Goal: Task Accomplishment & Management: Complete application form

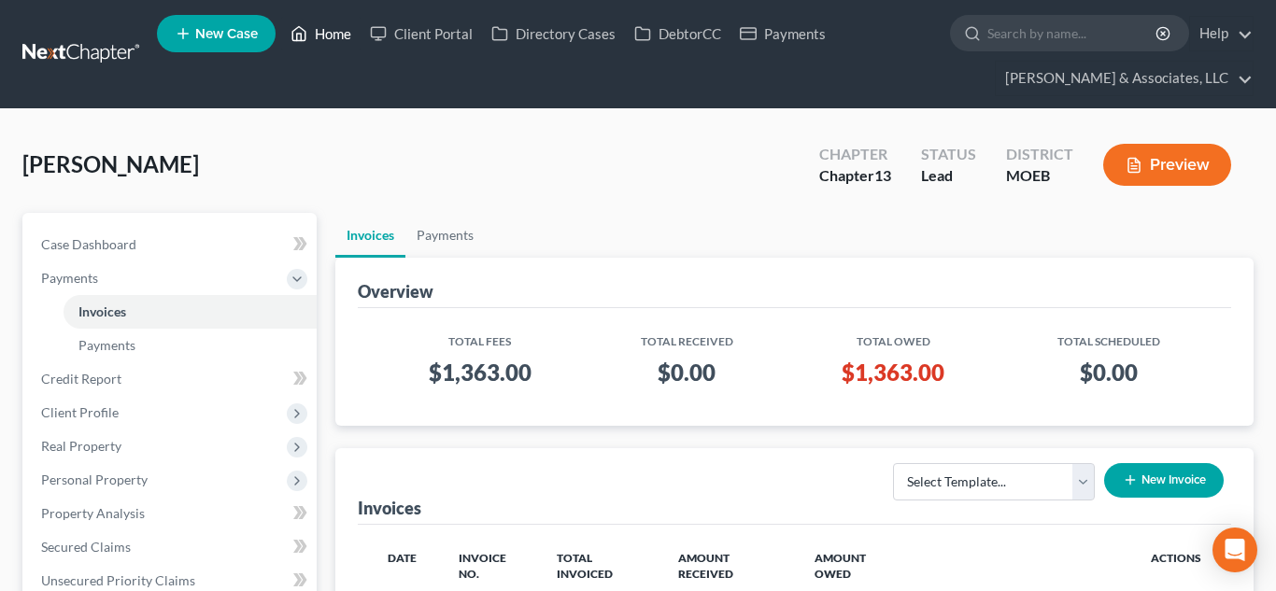
click at [339, 33] on link "Home" at bounding box center [320, 34] width 79 height 34
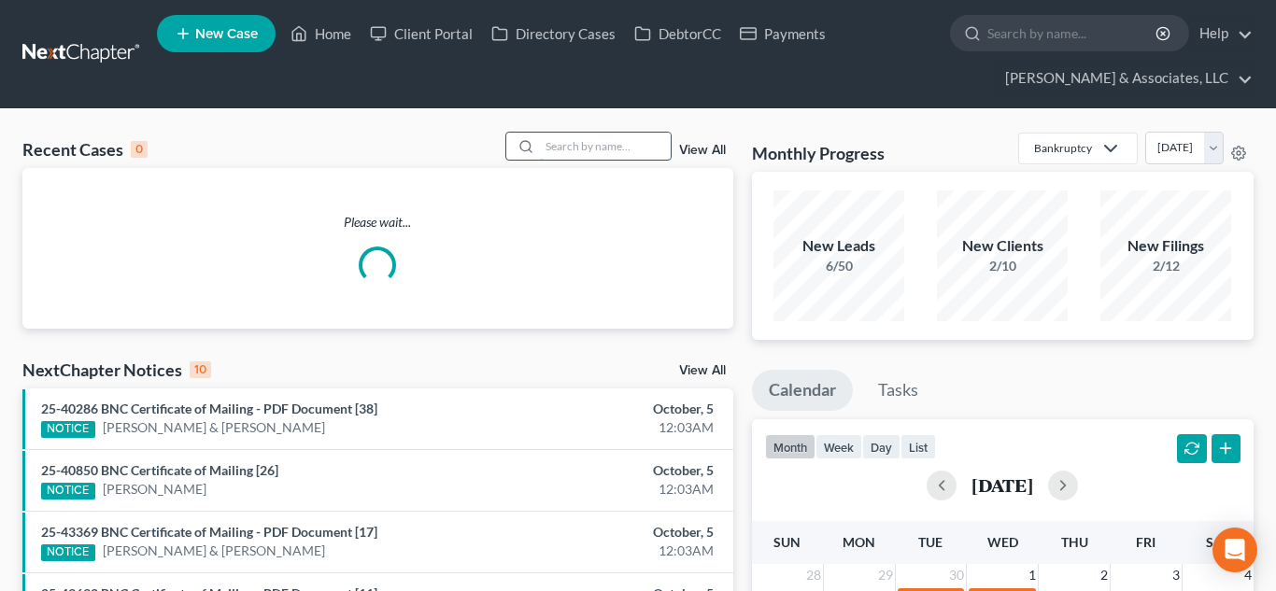
click at [564, 152] on input "search" at bounding box center [605, 146] width 131 height 27
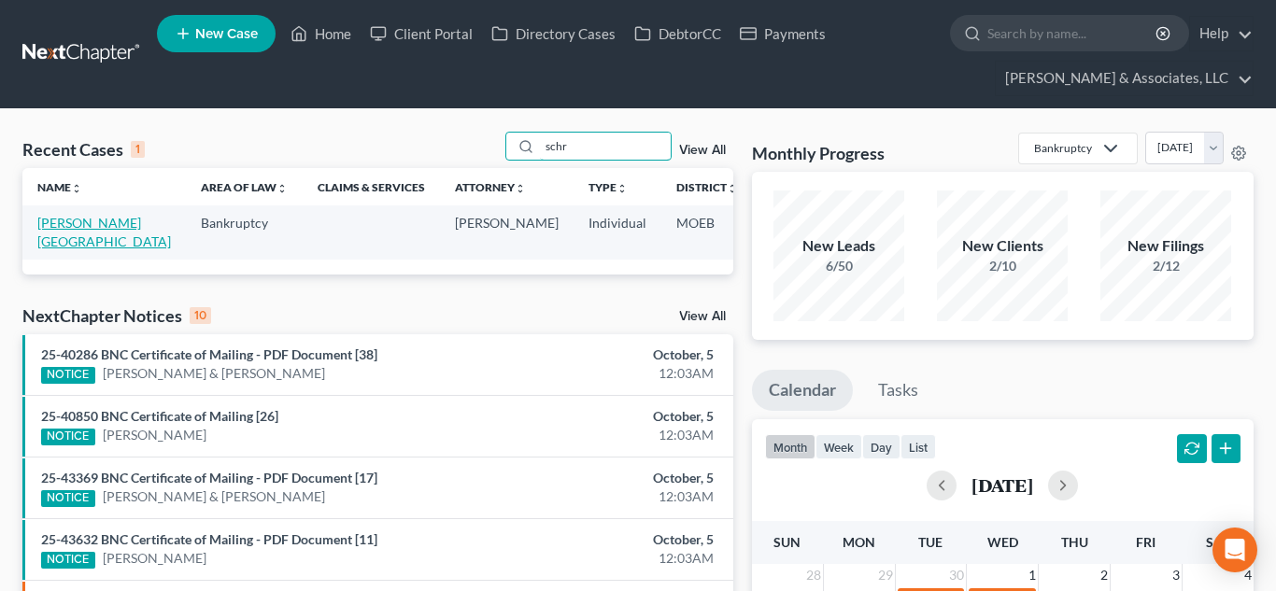
type input "schr"
click at [71, 222] on link "[PERSON_NAME][GEOGRAPHIC_DATA]" at bounding box center [104, 232] width 134 height 35
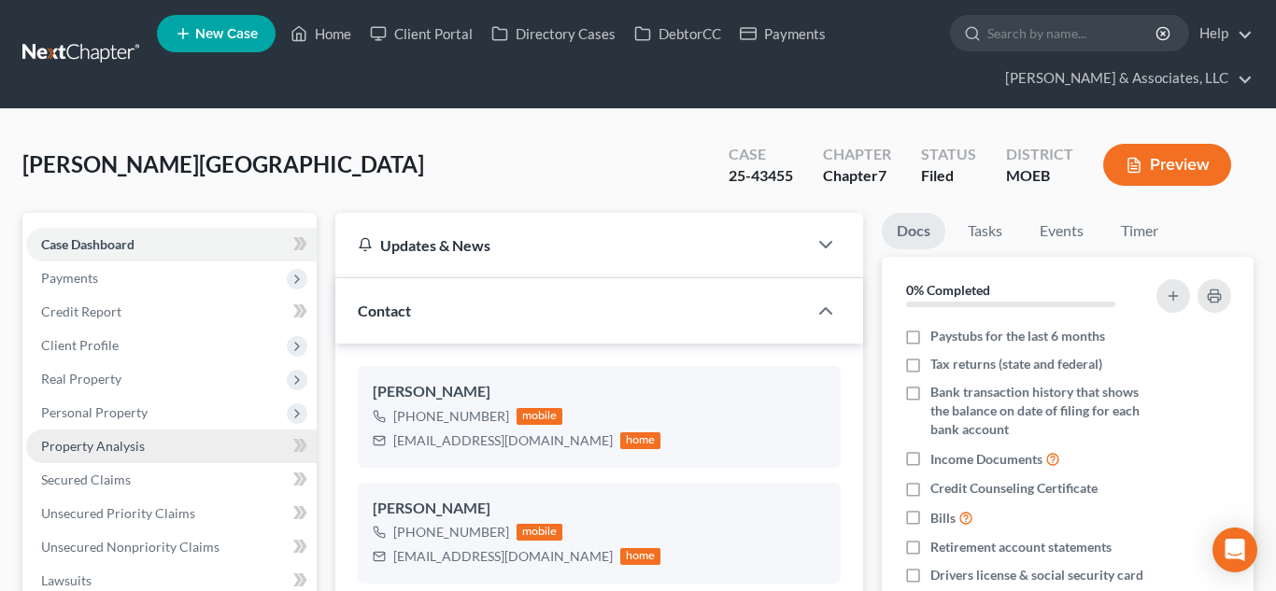
click at [98, 447] on span "Property Analysis" at bounding box center [93, 446] width 104 height 16
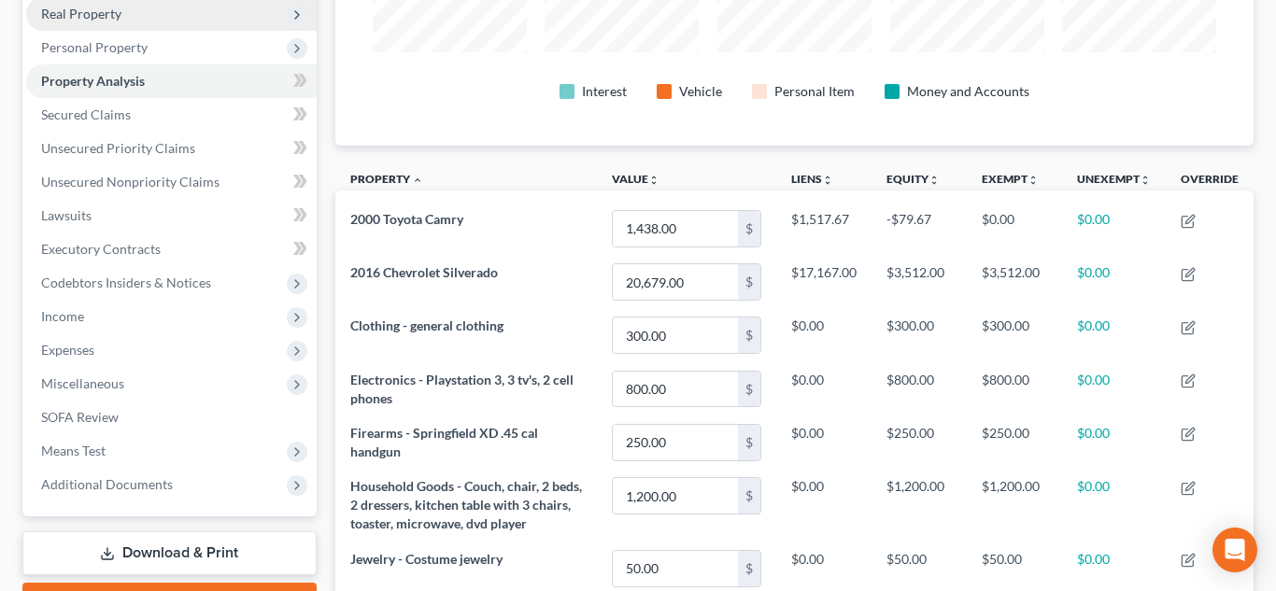
scroll to position [366, 0]
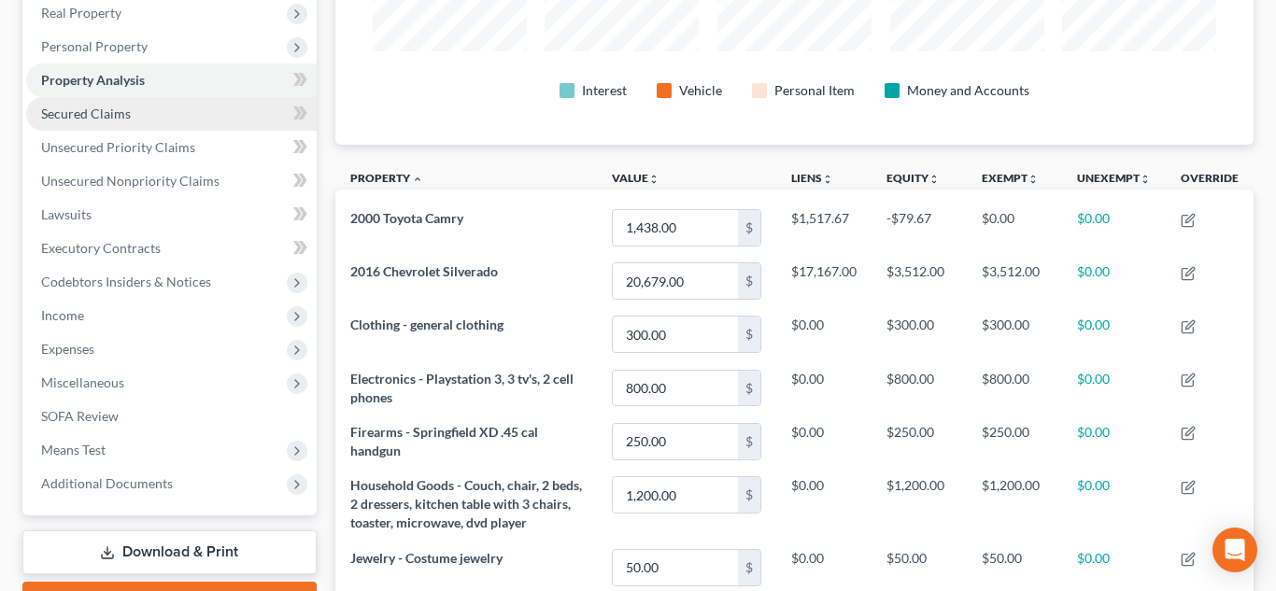
click at [97, 113] on span "Secured Claims" at bounding box center [86, 114] width 90 height 16
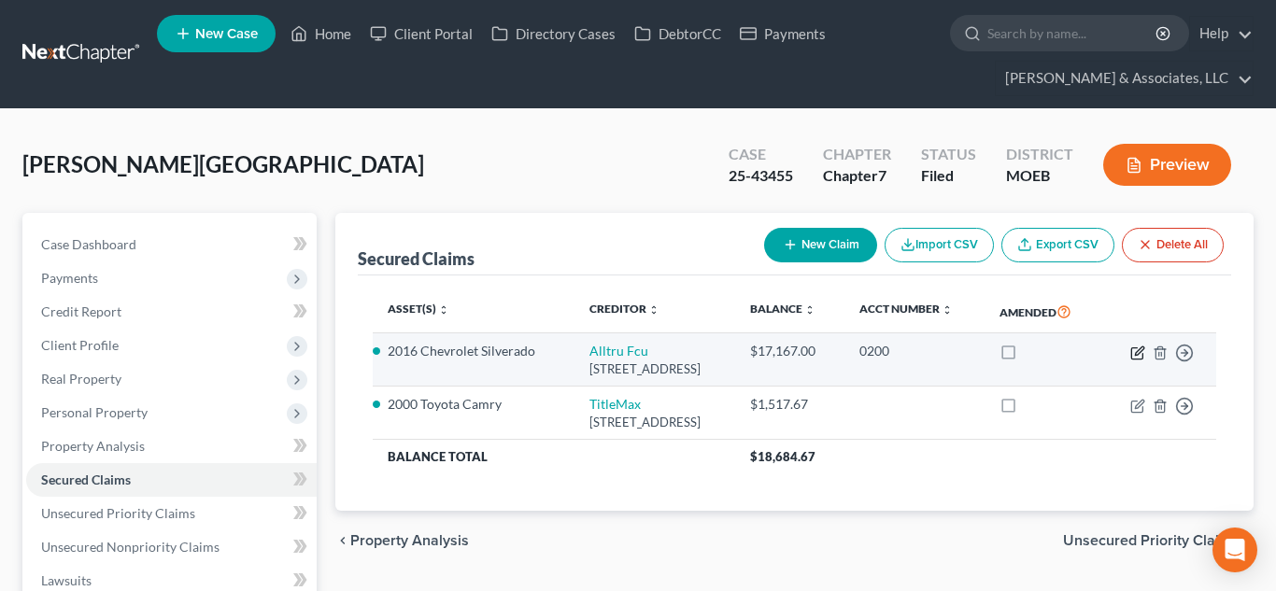
click at [1144, 361] on icon "button" at bounding box center [1138, 353] width 15 height 15
select select "26"
select select "4"
select select "2"
select select "0"
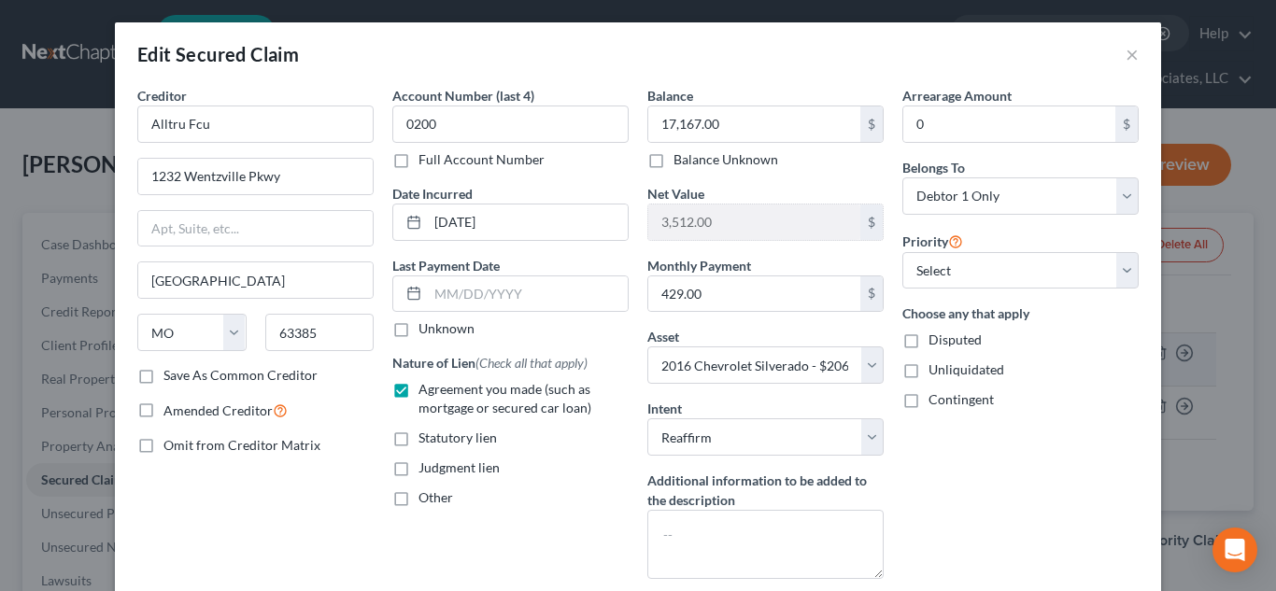
scroll to position [174, 0]
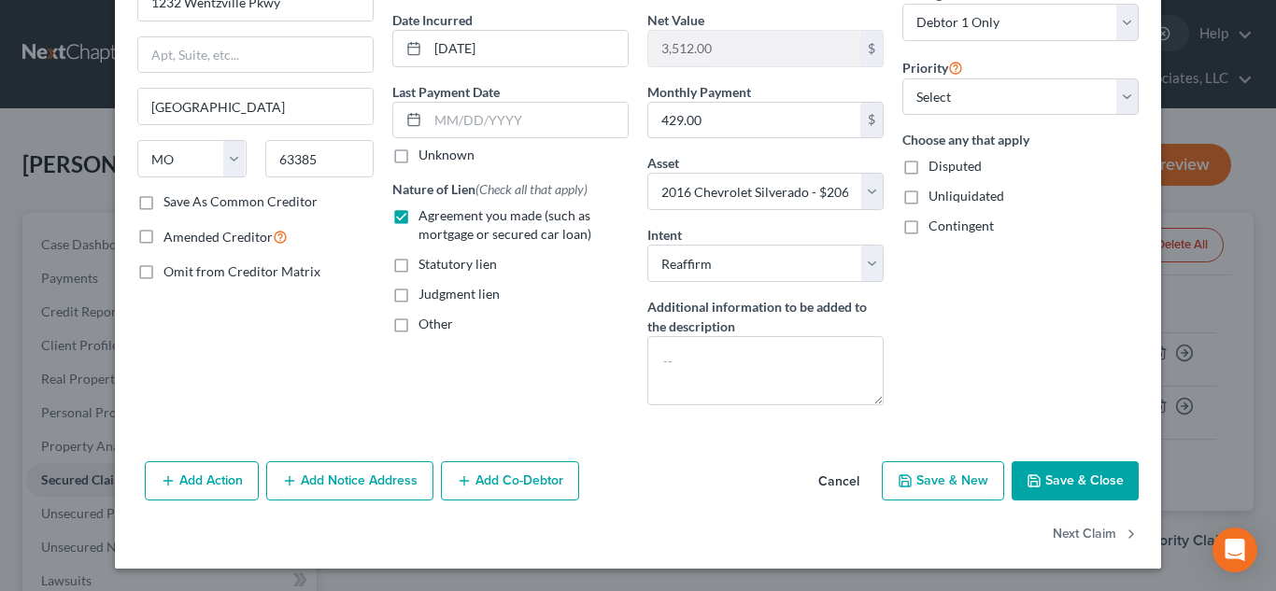
click at [833, 483] on button "Cancel" at bounding box center [839, 481] width 71 height 37
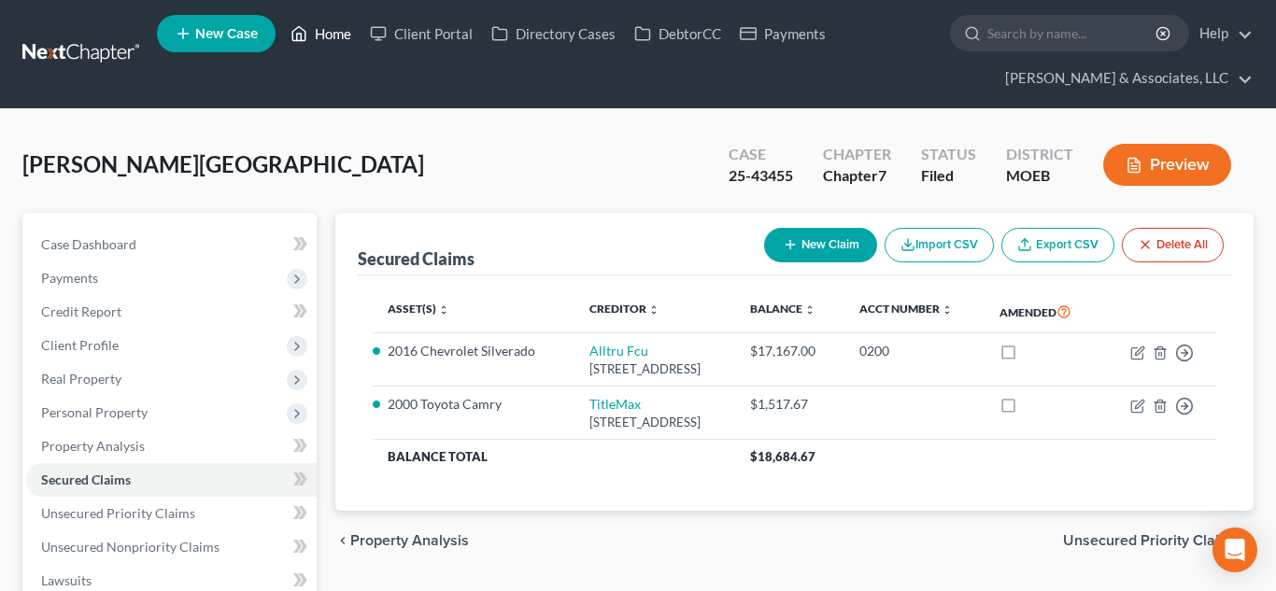
click at [350, 32] on link "Home" at bounding box center [320, 34] width 79 height 34
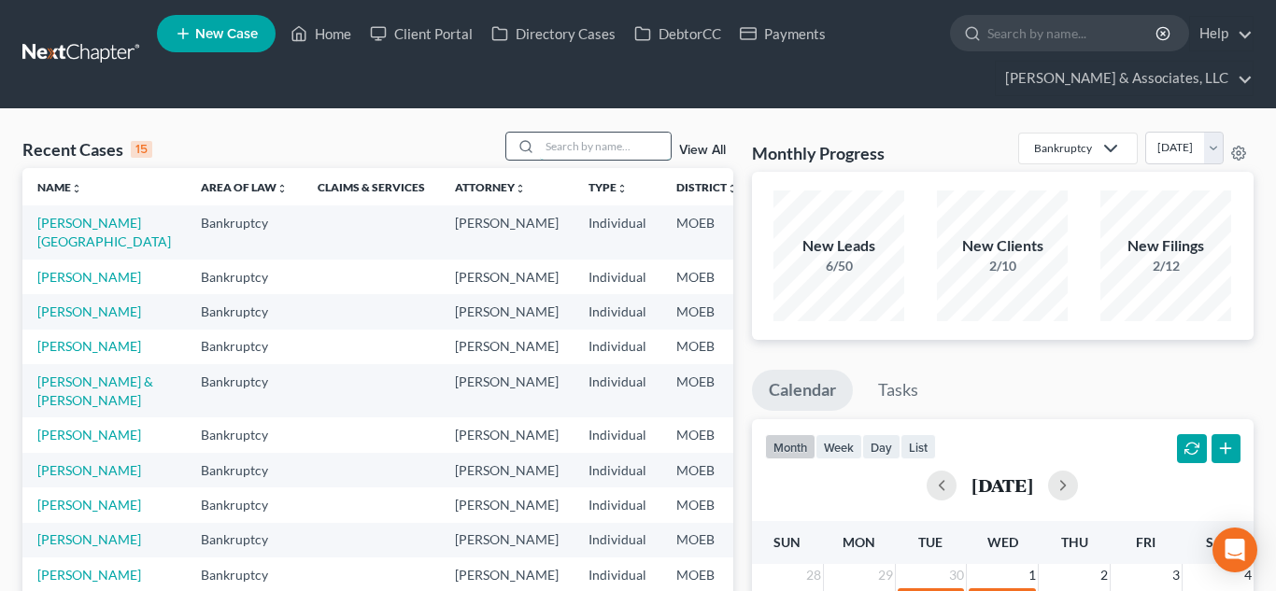
click at [606, 141] on input "search" at bounding box center [605, 146] width 131 height 27
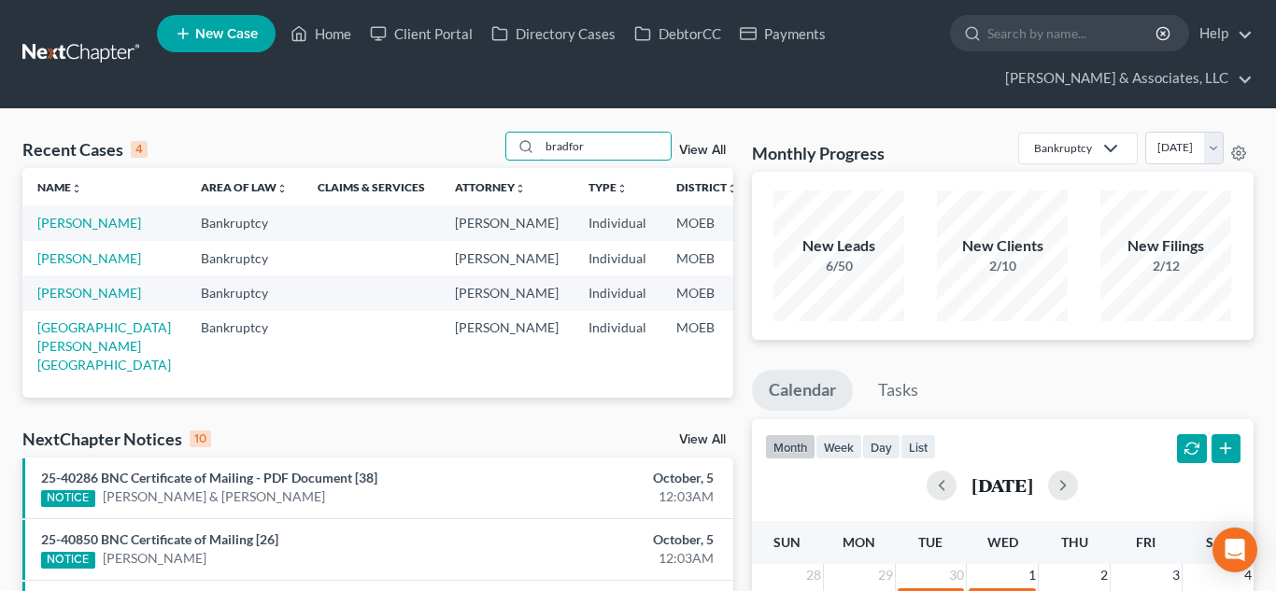
type input "bradfor"
click at [59, 232] on td "[PERSON_NAME]" at bounding box center [104, 223] width 164 height 35
click at [53, 224] on link "[PERSON_NAME]" at bounding box center [89, 223] width 104 height 16
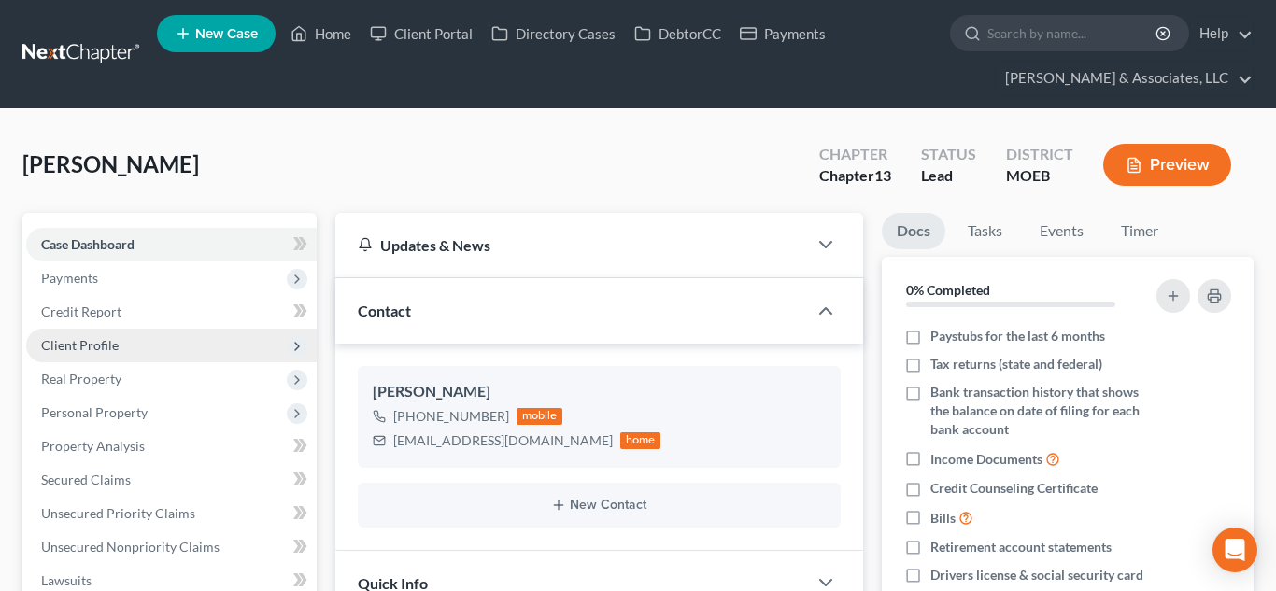
click at [98, 340] on span "Client Profile" at bounding box center [80, 345] width 78 height 16
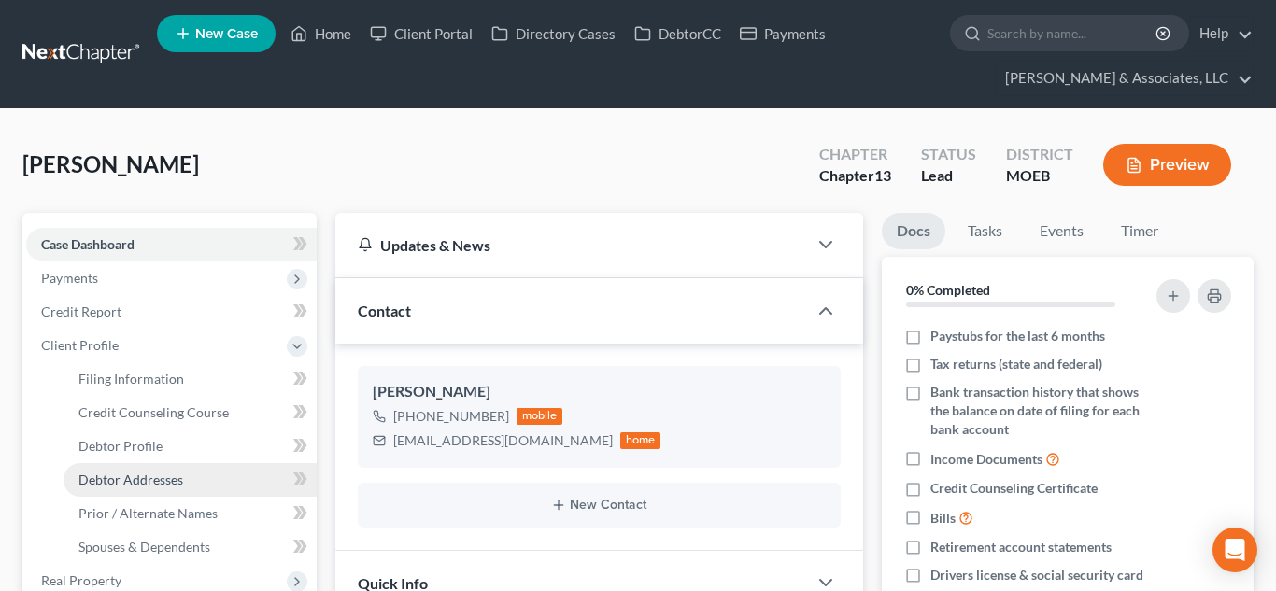
click at [164, 486] on span "Debtor Addresses" at bounding box center [130, 480] width 105 height 16
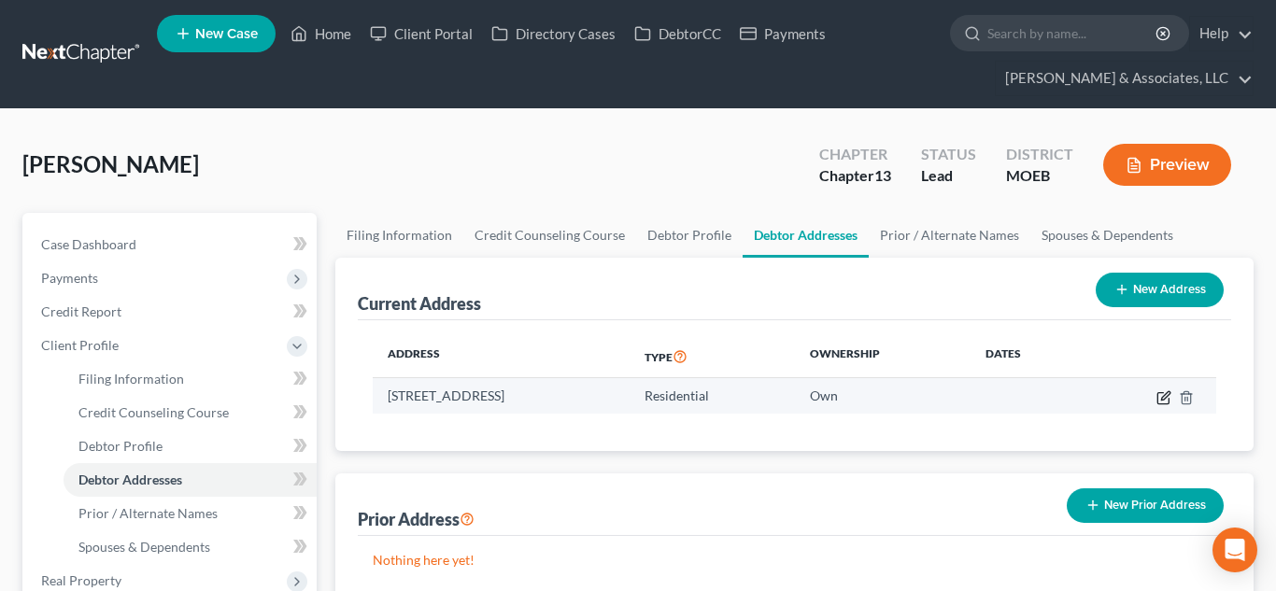
click at [1161, 397] on icon "button" at bounding box center [1165, 396] width 8 height 8
select select "26"
select select "100"
select select "0"
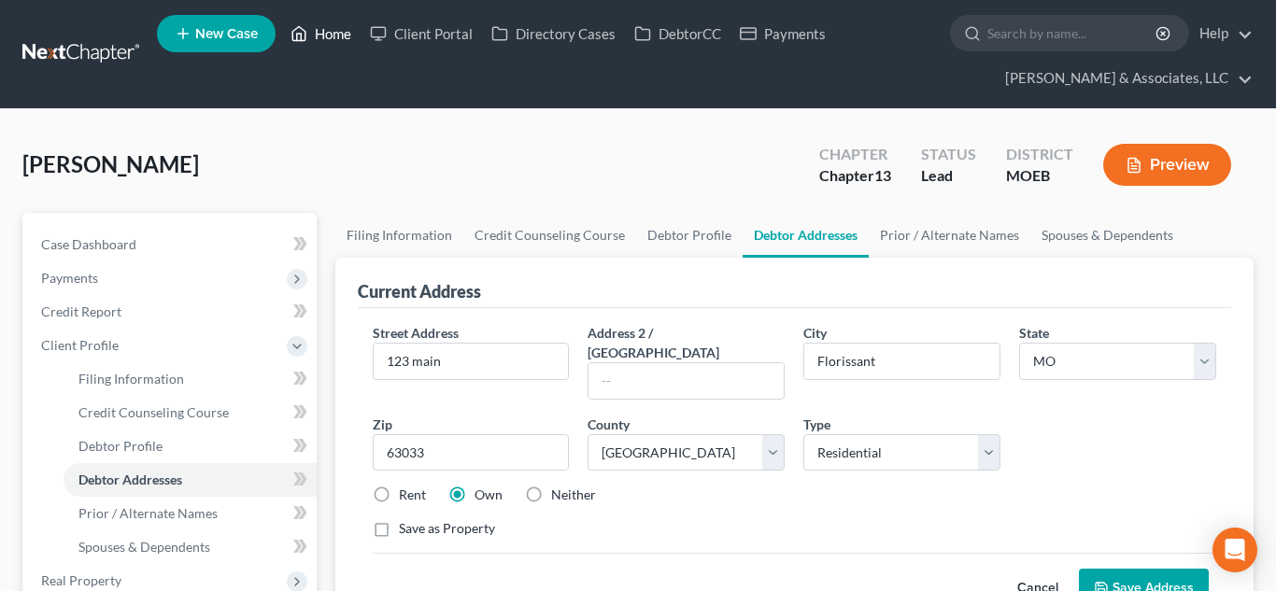
click at [326, 34] on link "Home" at bounding box center [320, 34] width 79 height 34
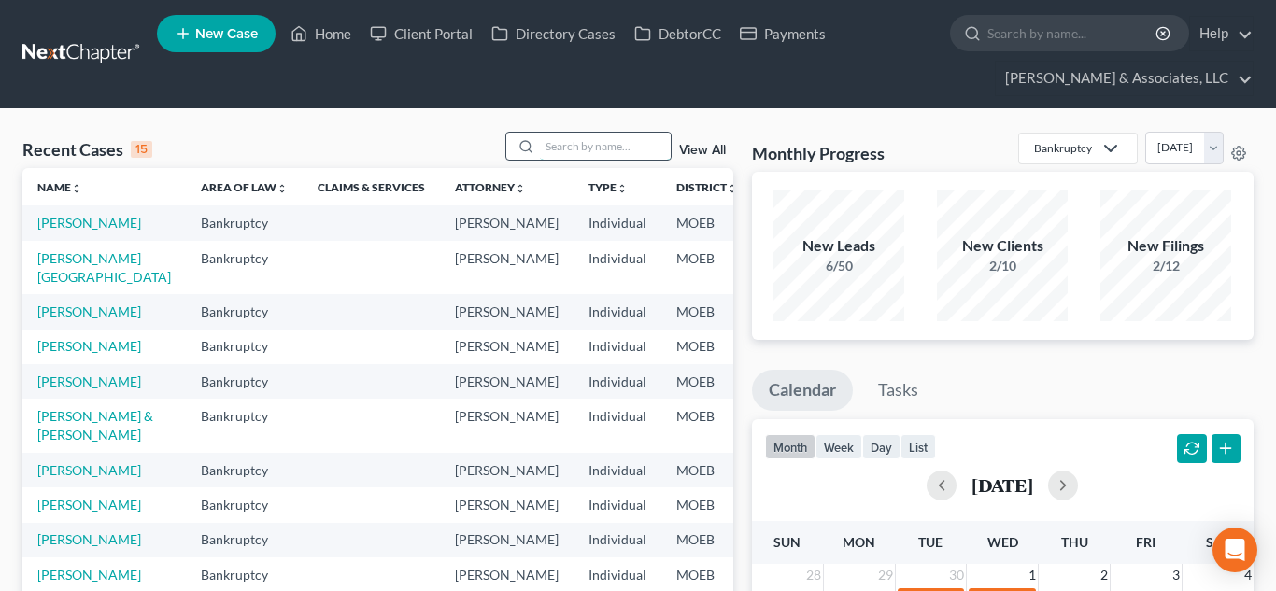
click at [580, 154] on input "search" at bounding box center [605, 146] width 131 height 27
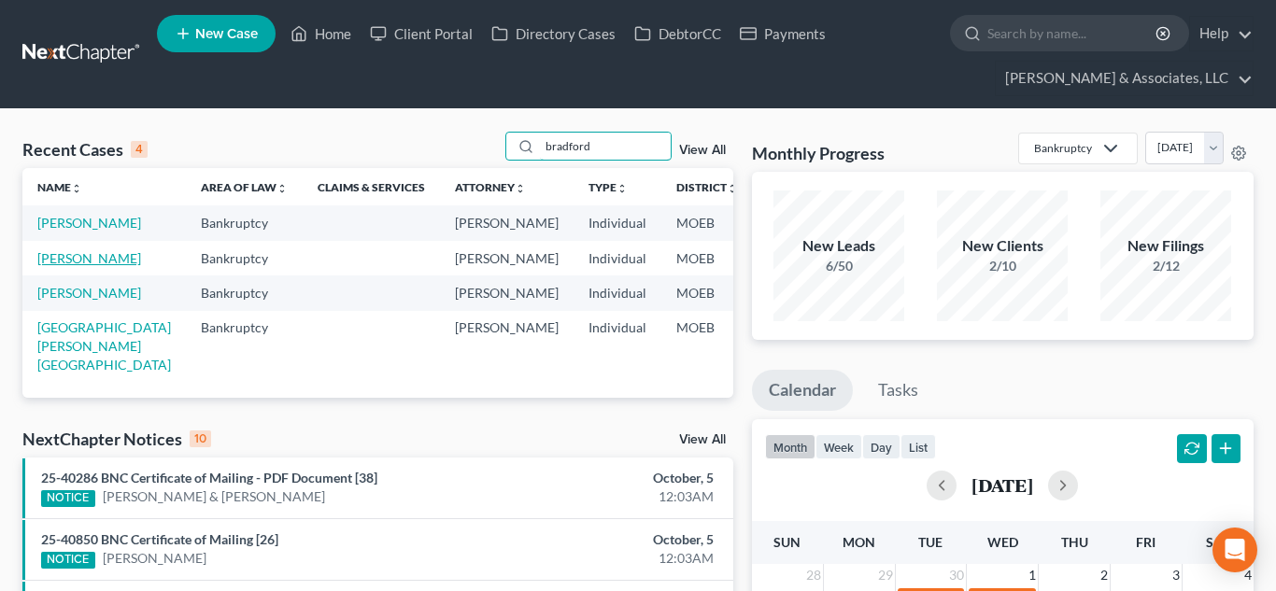
type input "bradford"
click at [68, 266] on link "[PERSON_NAME]" at bounding box center [89, 258] width 104 height 16
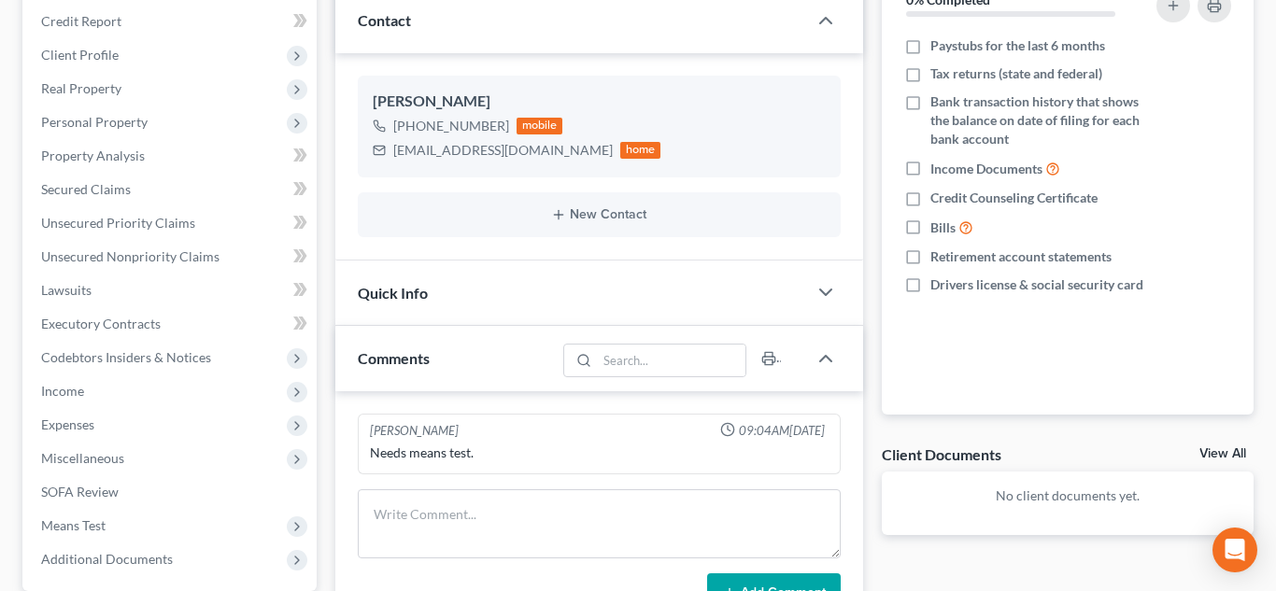
scroll to position [295, 0]
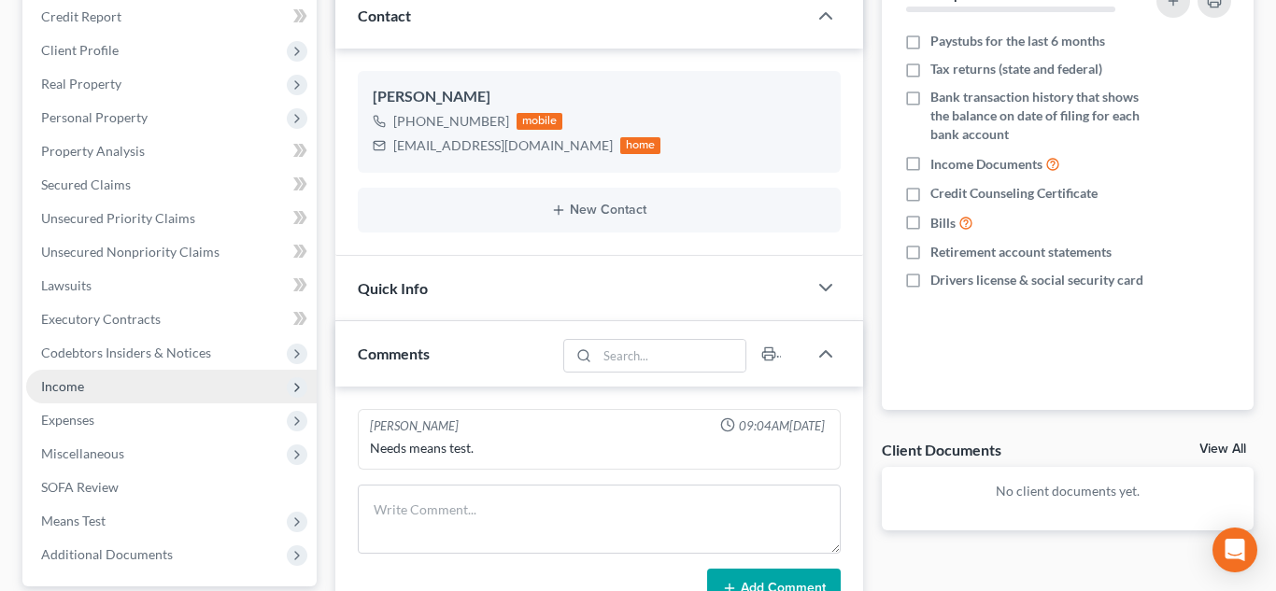
click at [90, 392] on span "Income" at bounding box center [171, 387] width 291 height 34
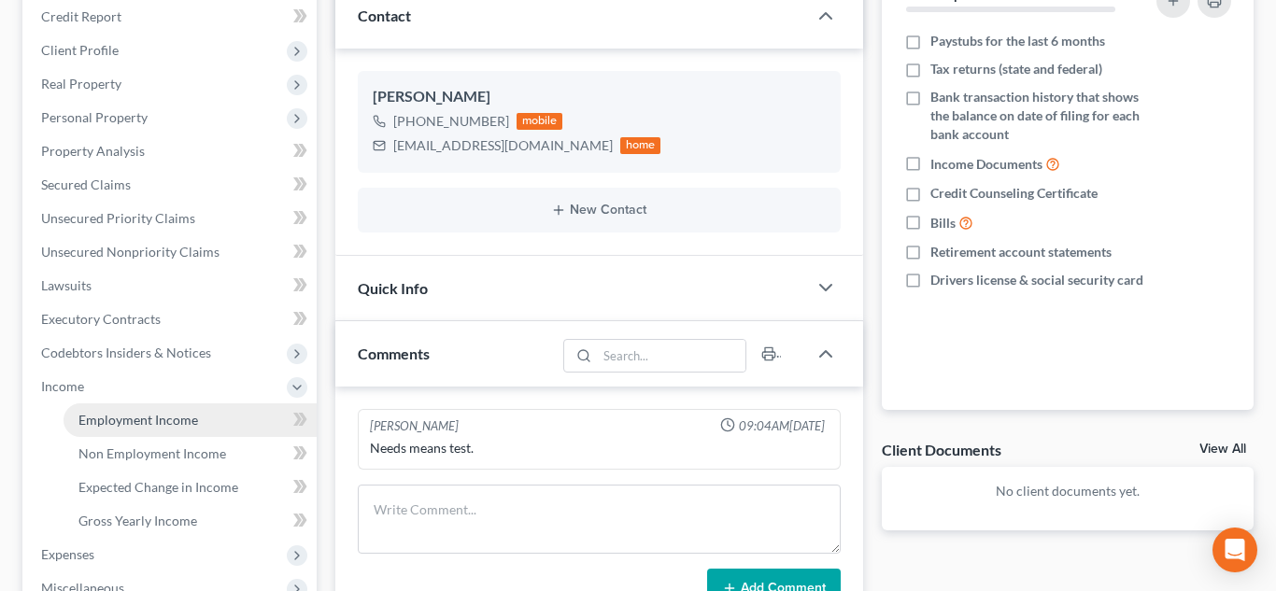
click at [122, 420] on span "Employment Income" at bounding box center [138, 420] width 120 height 16
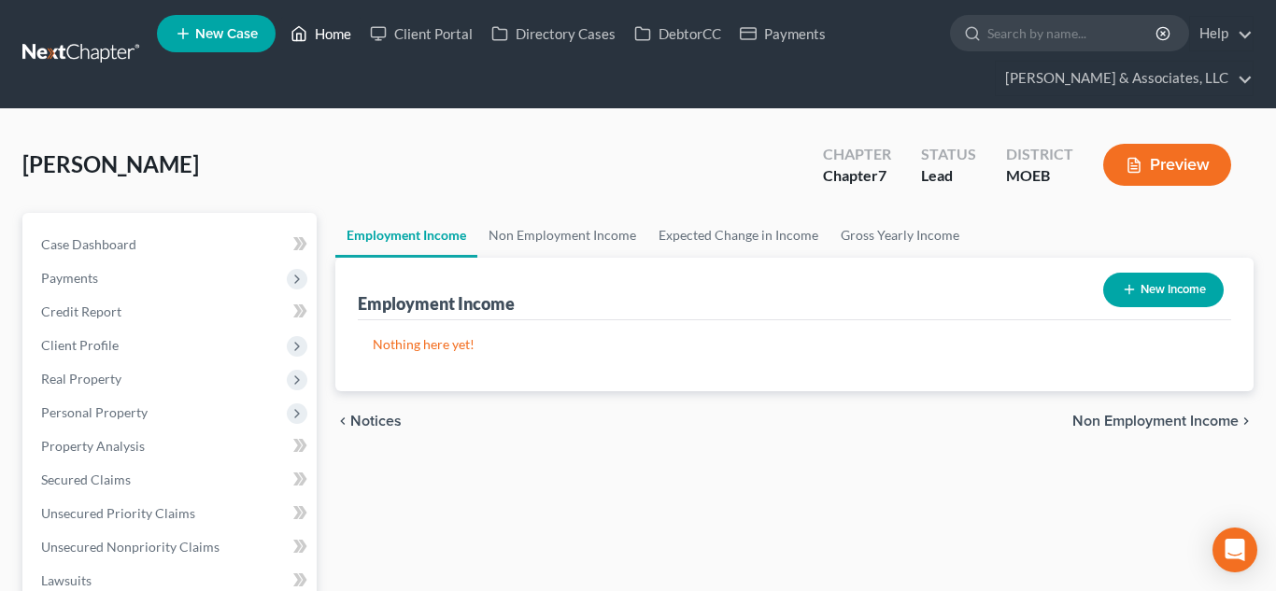
click at [328, 30] on link "Home" at bounding box center [320, 34] width 79 height 34
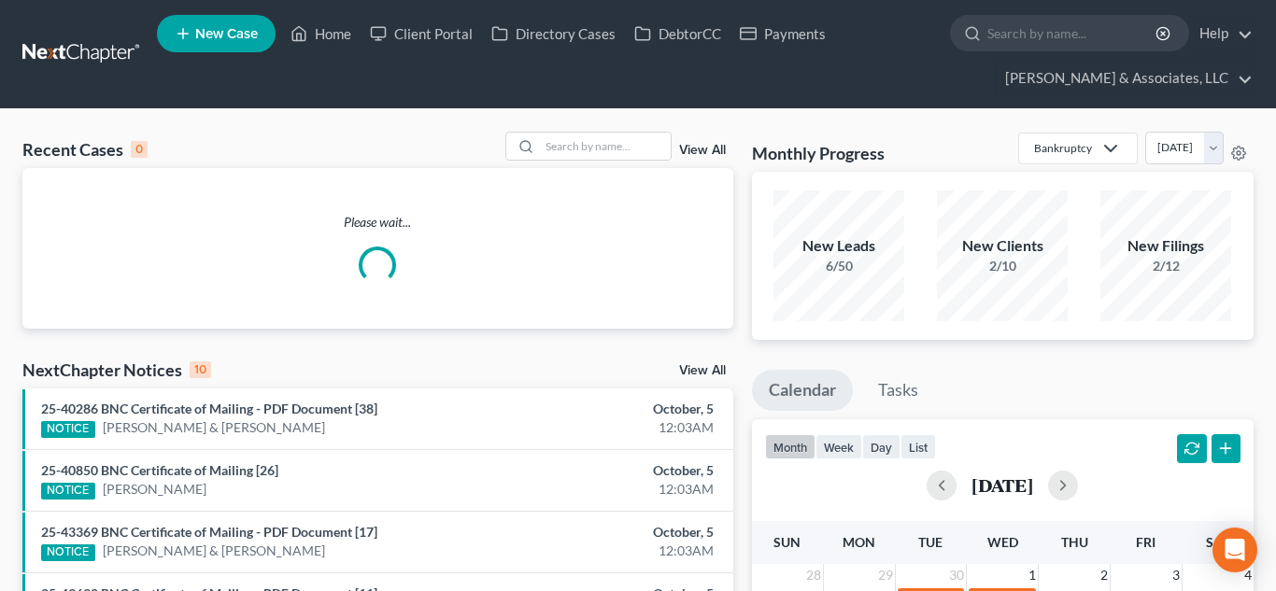
click at [703, 154] on link "View All" at bounding box center [702, 150] width 47 height 13
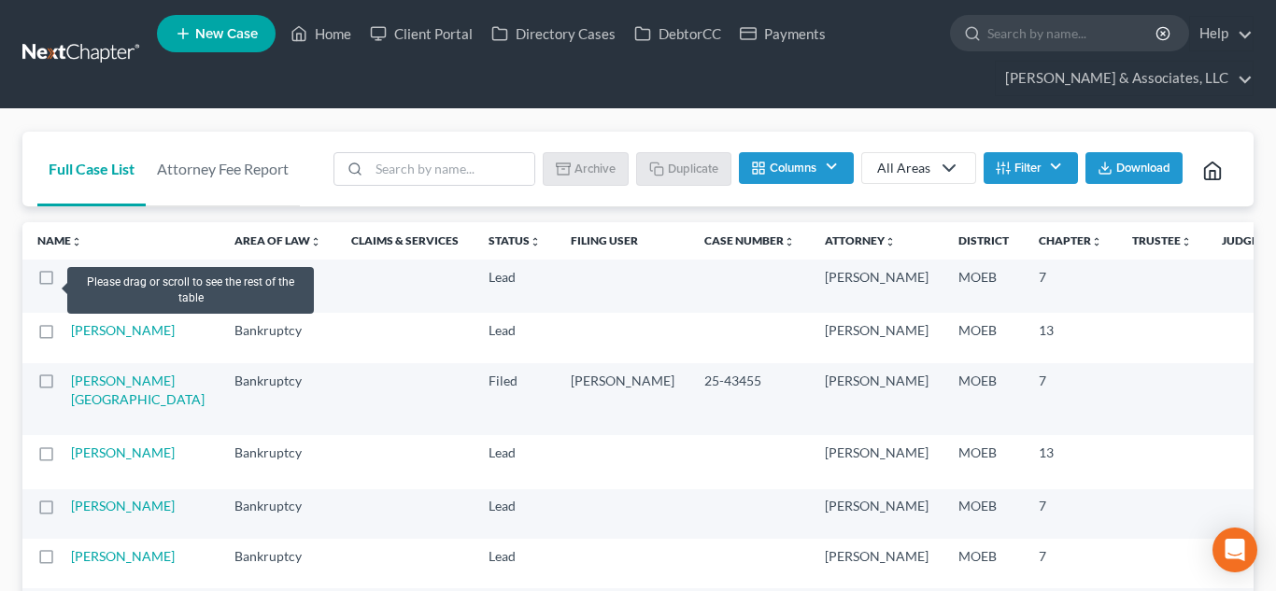
click at [64, 282] on label at bounding box center [64, 282] width 0 height 0
click at [71, 280] on input "checkbox" at bounding box center [77, 274] width 12 height 12
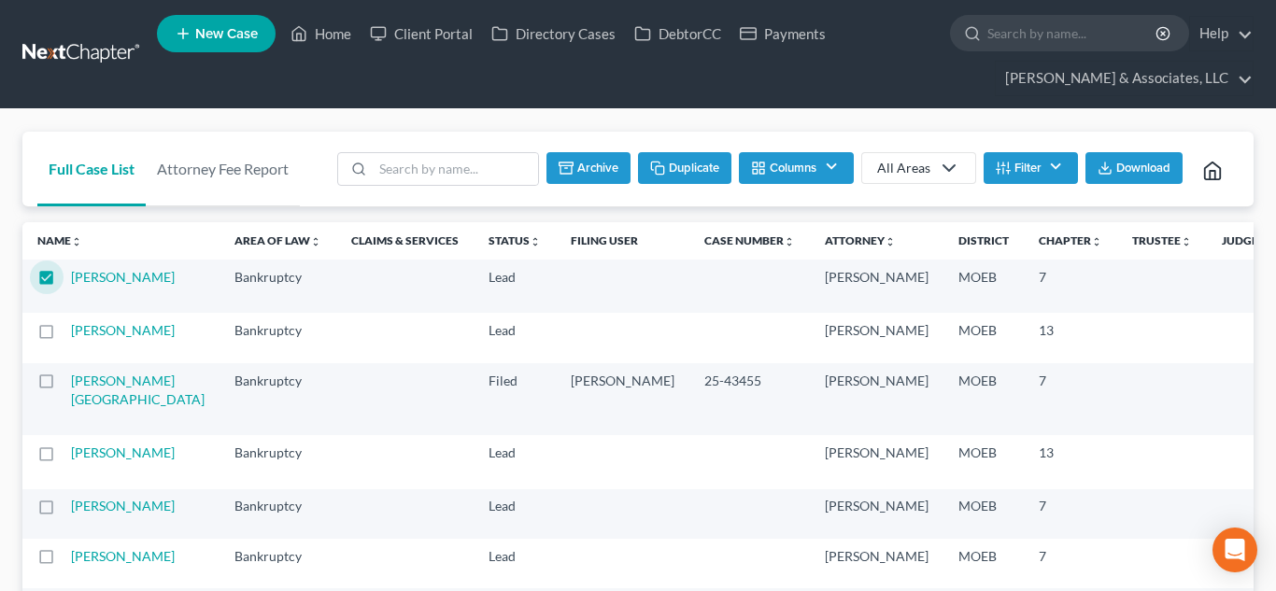
click at [591, 178] on button "Archive" at bounding box center [589, 168] width 84 height 32
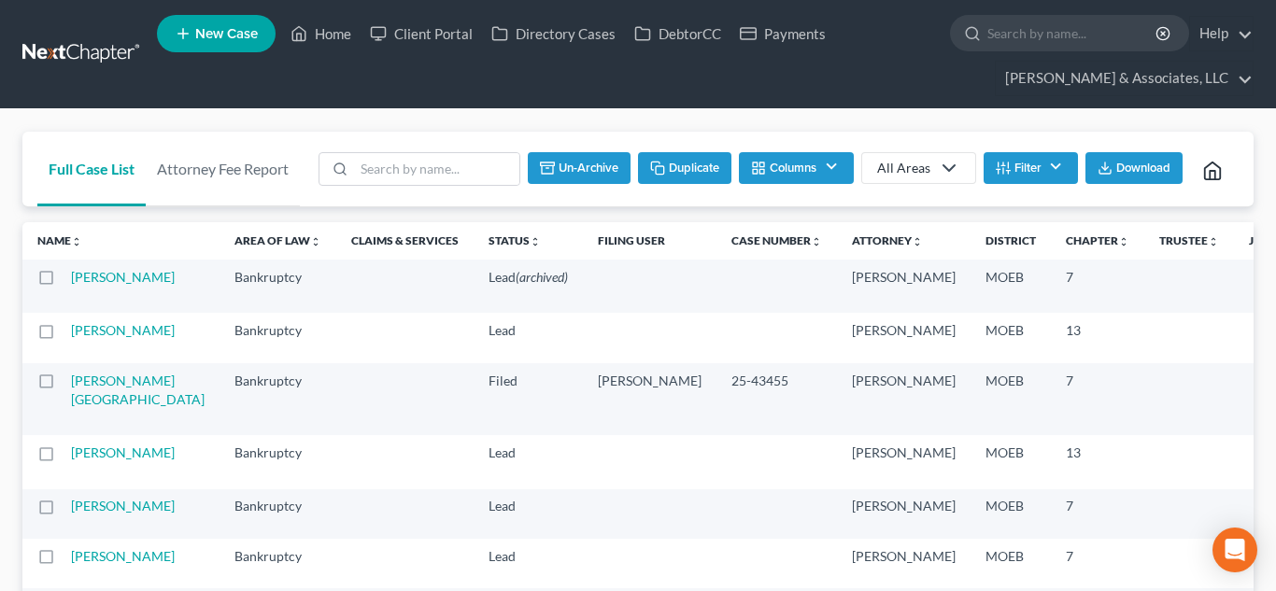
checkbox input "false"
click at [84, 363] on td "[PERSON_NAME]" at bounding box center [145, 338] width 149 height 50
click at [87, 338] on link "[PERSON_NAME]" at bounding box center [123, 330] width 104 height 16
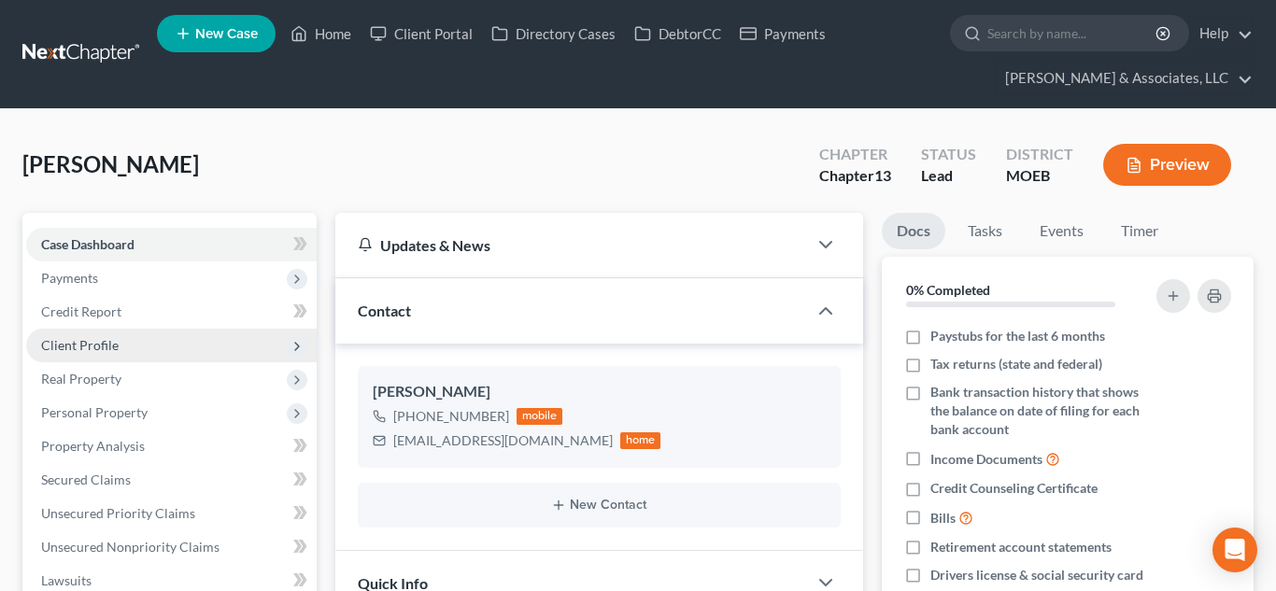
click at [94, 346] on span "Client Profile" at bounding box center [80, 345] width 78 height 16
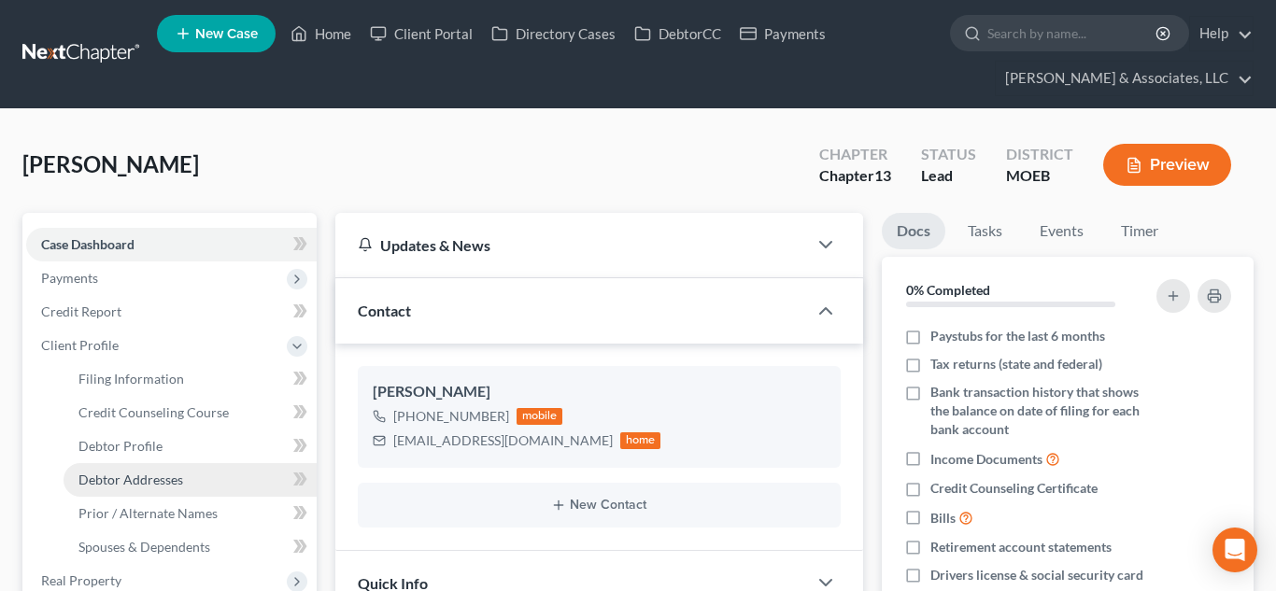
click at [145, 480] on span "Debtor Addresses" at bounding box center [130, 480] width 105 height 16
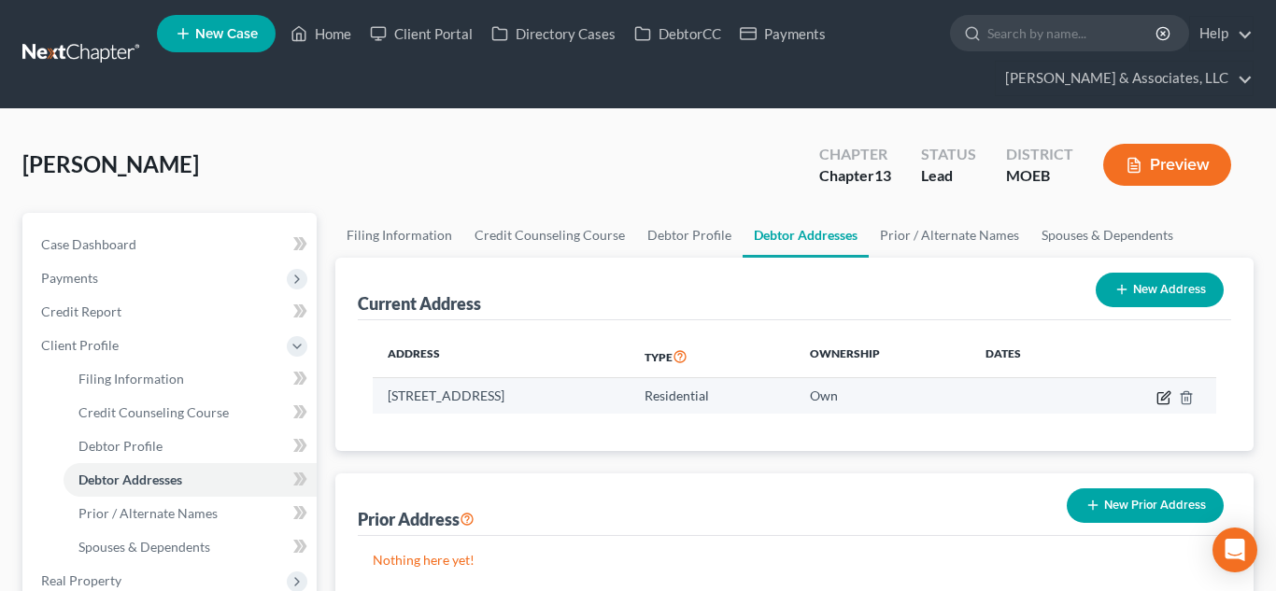
click at [1163, 397] on icon "button" at bounding box center [1164, 398] width 15 height 15
select select "26"
select select "100"
select select "0"
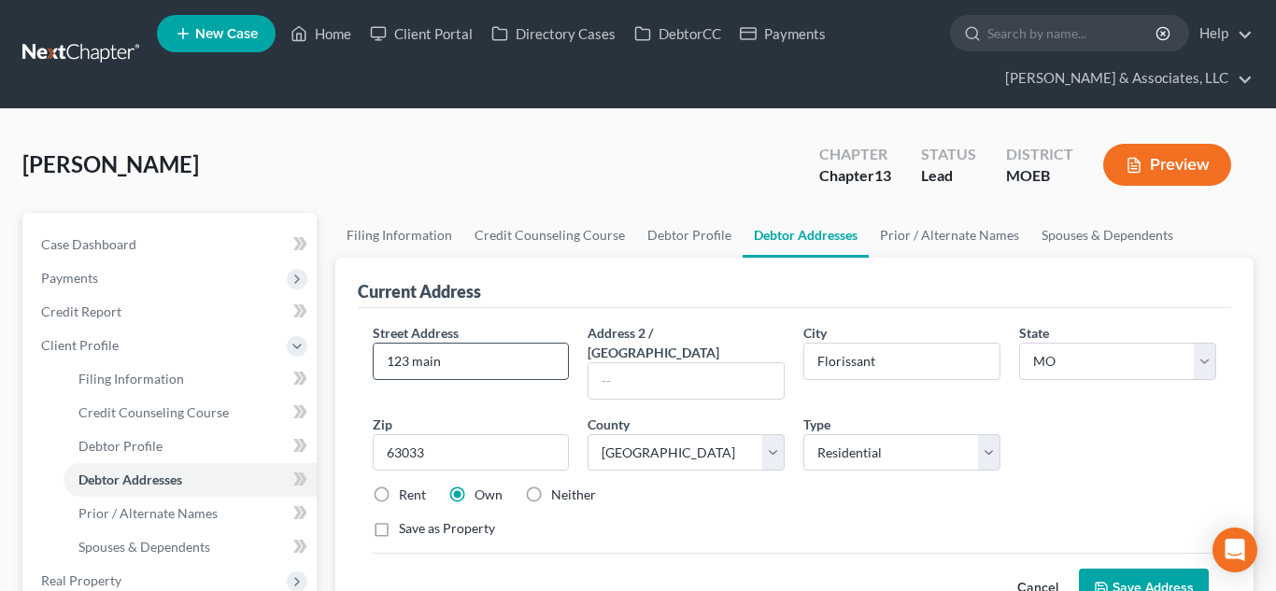
click at [492, 356] on input "123 main" at bounding box center [471, 362] width 195 height 36
type input "1"
type input "3121 Wintergreen"
click at [1137, 569] on button "Save Address" at bounding box center [1144, 588] width 130 height 39
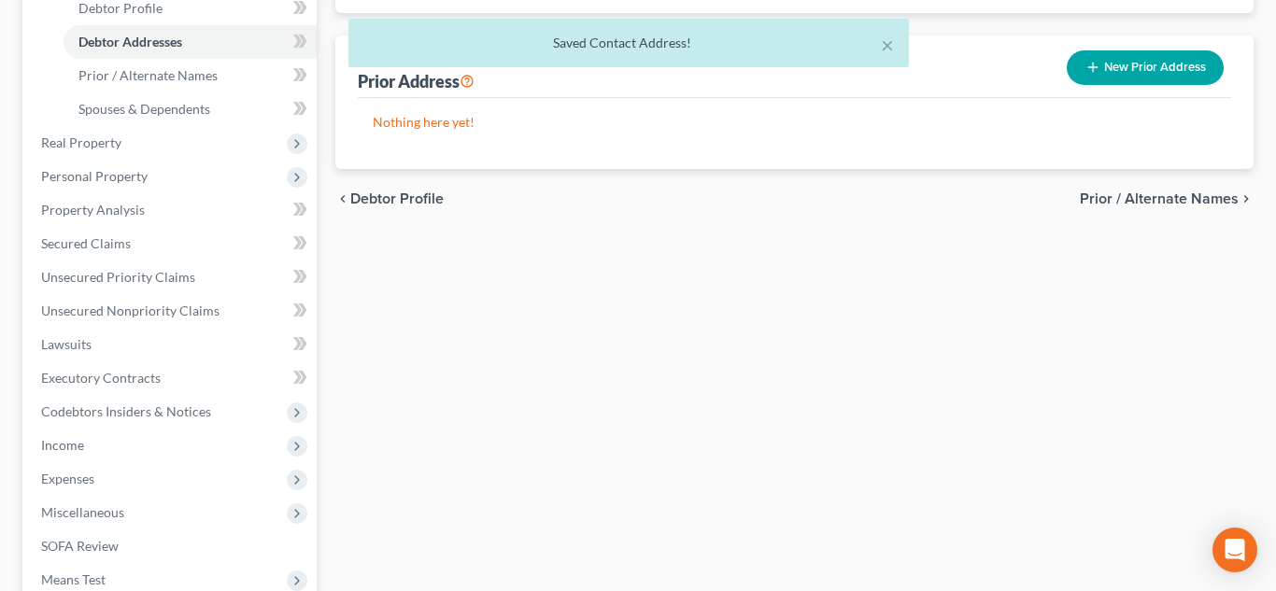
scroll to position [453, 0]
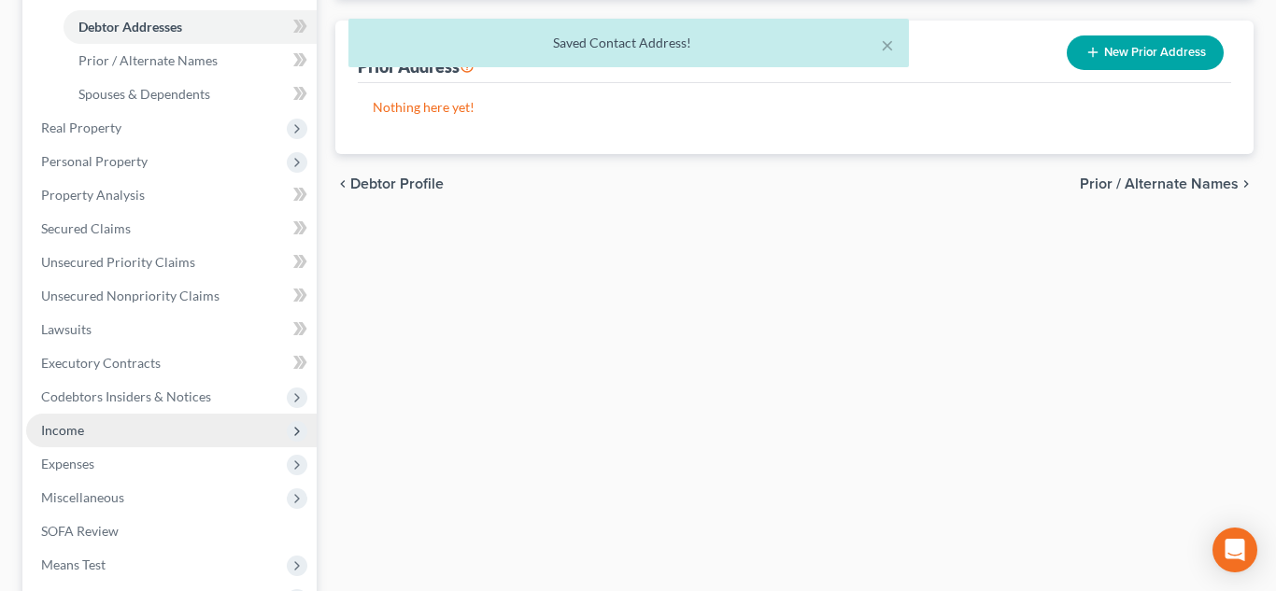
click at [76, 424] on span "Income" at bounding box center [62, 430] width 43 height 16
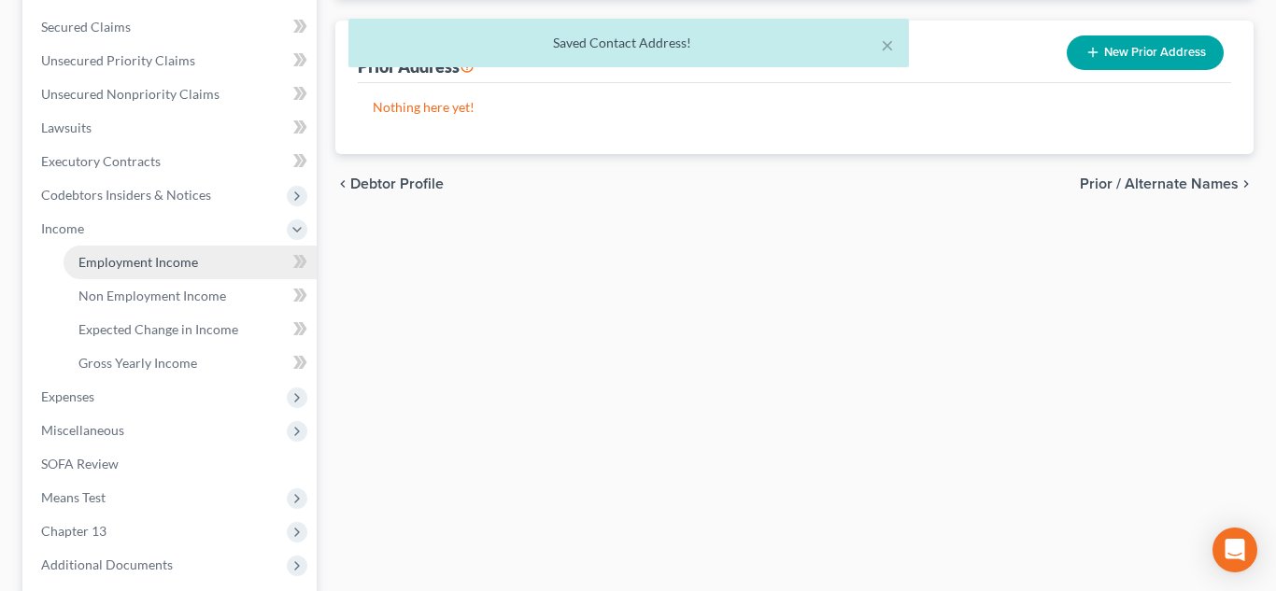
click at [154, 259] on span "Employment Income" at bounding box center [138, 262] width 120 height 16
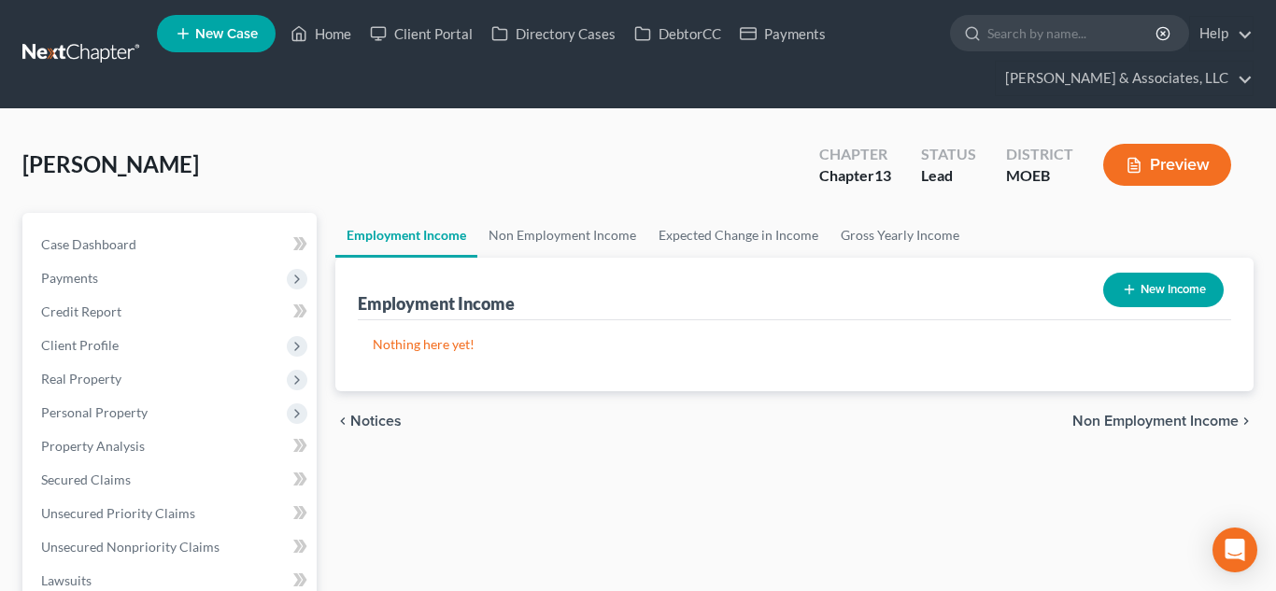
click at [1149, 288] on button "New Income" at bounding box center [1164, 290] width 121 height 35
select select "0"
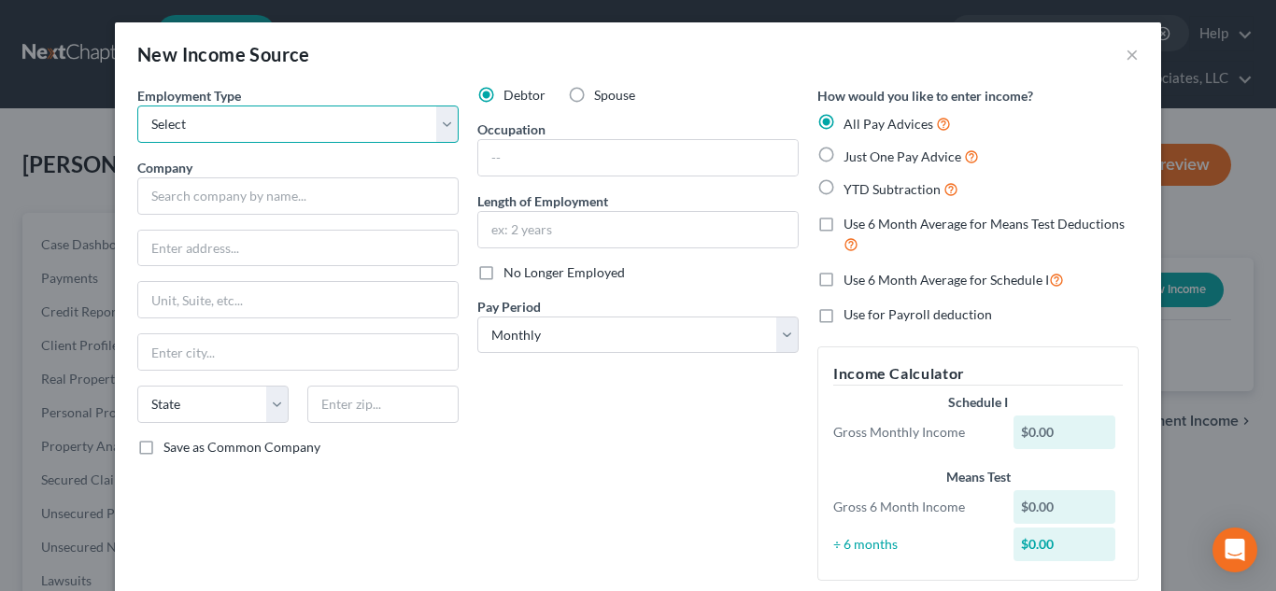
click at [294, 121] on select "Select Full or [DEMOGRAPHIC_DATA] Employment Self Employment" at bounding box center [297, 124] width 321 height 37
select select "0"
click at [137, 106] on select "Select Full or [DEMOGRAPHIC_DATA] Employment Self Employment" at bounding box center [297, 124] width 321 height 37
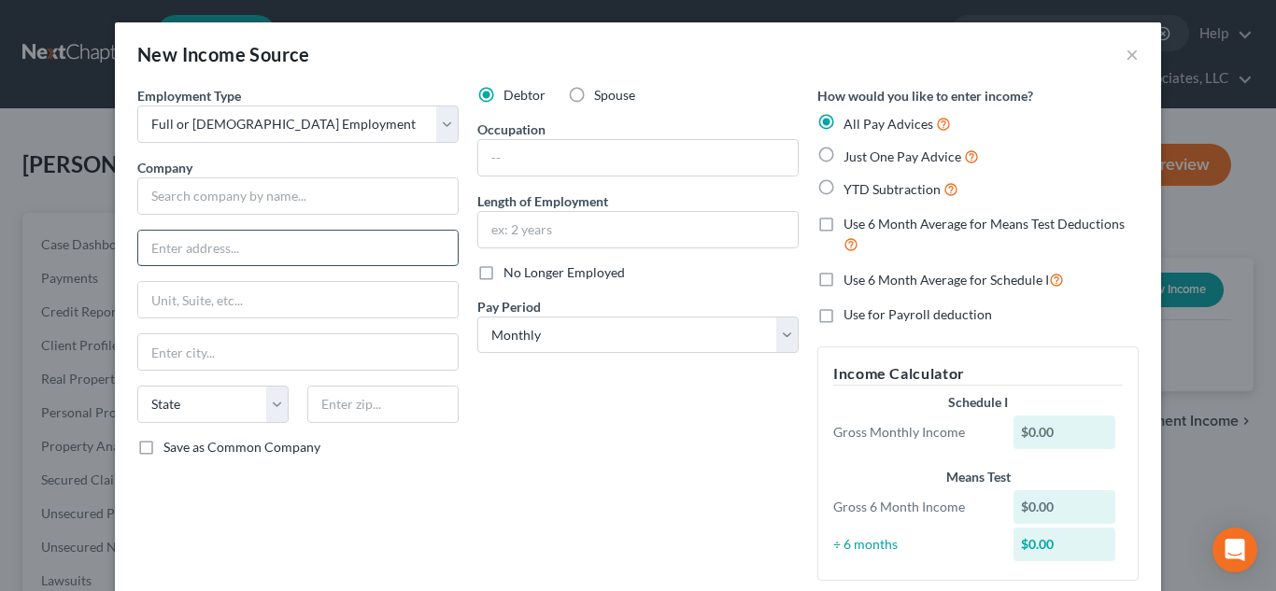
click at [261, 238] on input "text" at bounding box center [298, 249] width 320 height 36
click at [235, 199] on input "text" at bounding box center [297, 196] width 321 height 37
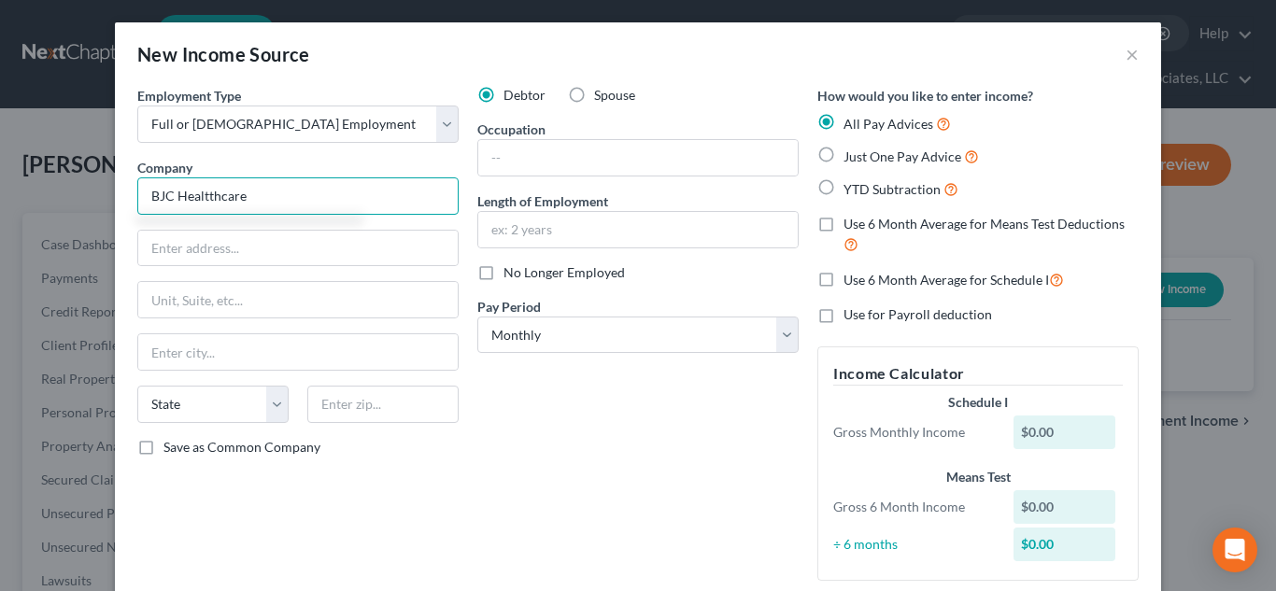
type input "BJC Healtthcare"
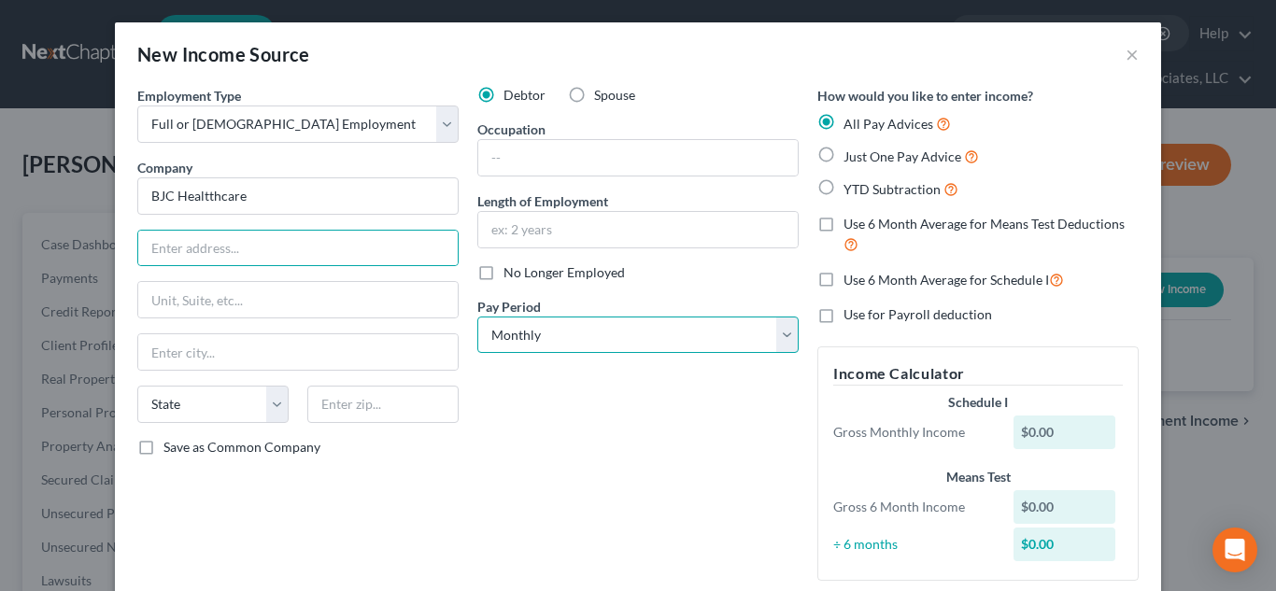
click at [791, 334] on select "Select Monthly Twice Monthly Every Other Week Weekly" at bounding box center [637, 335] width 321 height 37
select select "2"
click at [477, 317] on select "Select Monthly Twice Monthly Every Other Week Weekly" at bounding box center [637, 335] width 321 height 37
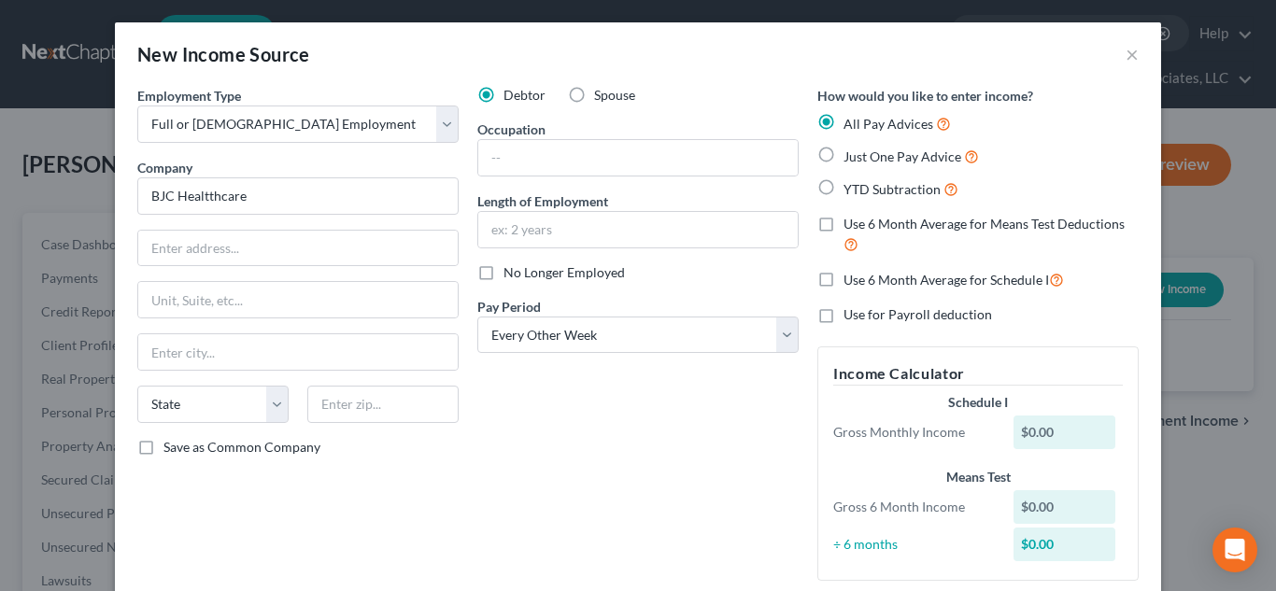
click at [844, 189] on label "YTD Subtraction" at bounding box center [901, 188] width 115 height 21
click at [851, 189] on input "YTD Subtraction" at bounding box center [857, 184] width 12 height 12
radio input "true"
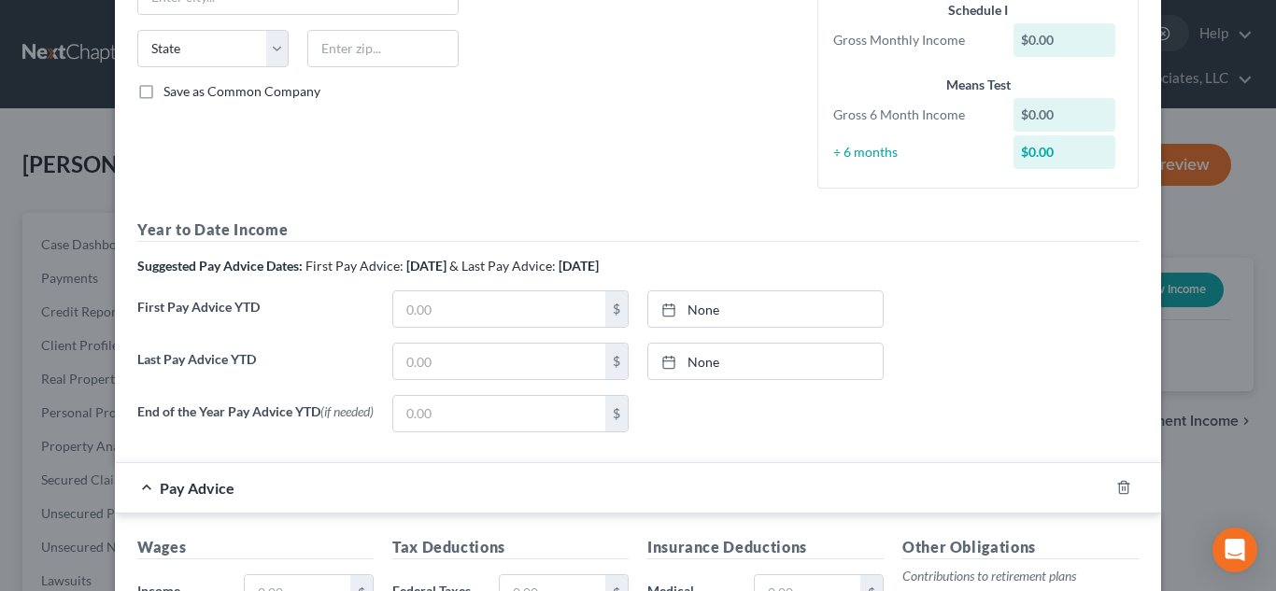
scroll to position [370, 0]
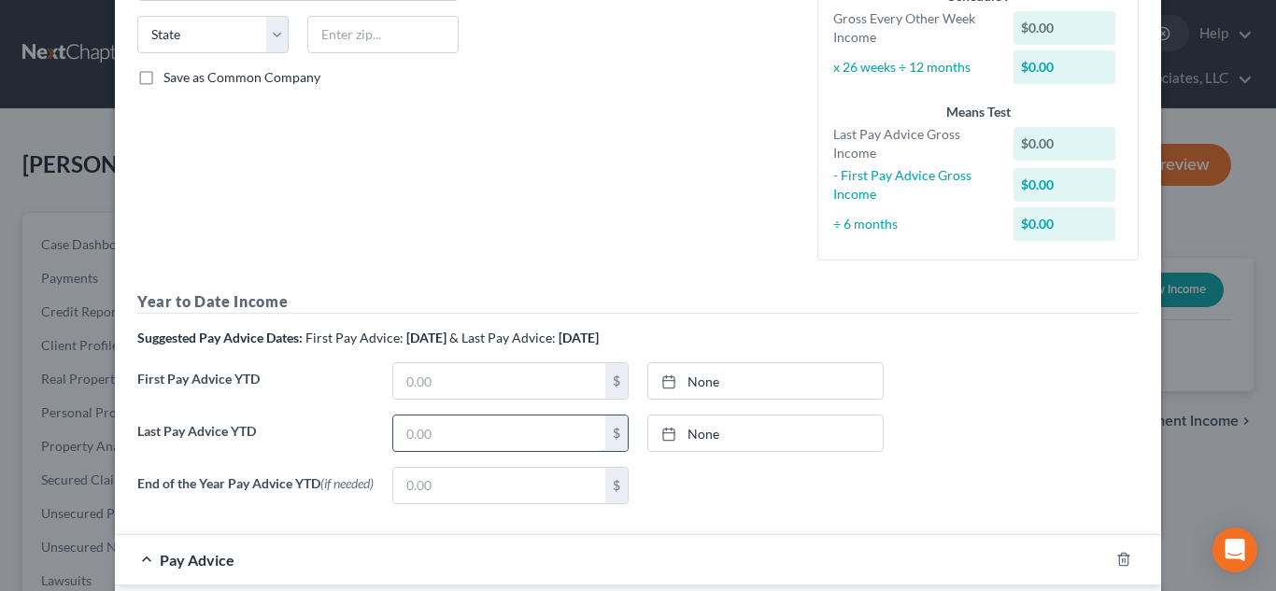
click at [523, 435] on input "text" at bounding box center [499, 434] width 212 height 36
click at [406, 432] on input "58" at bounding box center [499, 434] width 212 height 36
click at [409, 431] on input "58" at bounding box center [499, 434] width 212 height 36
type input "4"
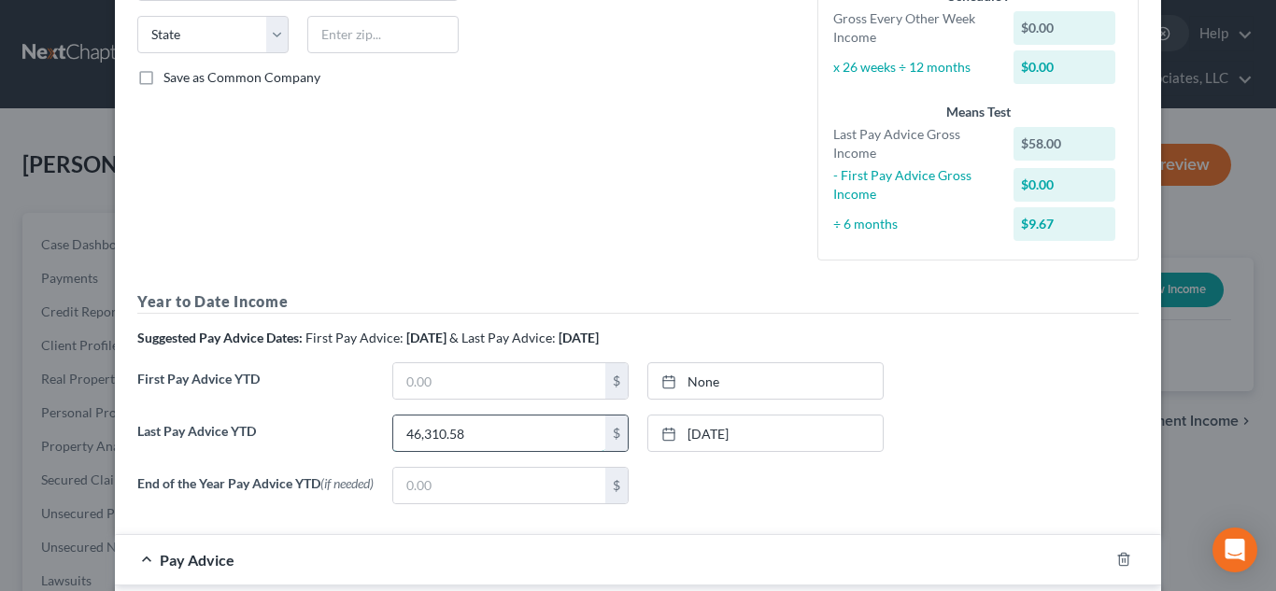
type input "46,310.58"
click at [706, 438] on link "[DATE]" at bounding box center [765, 434] width 235 height 36
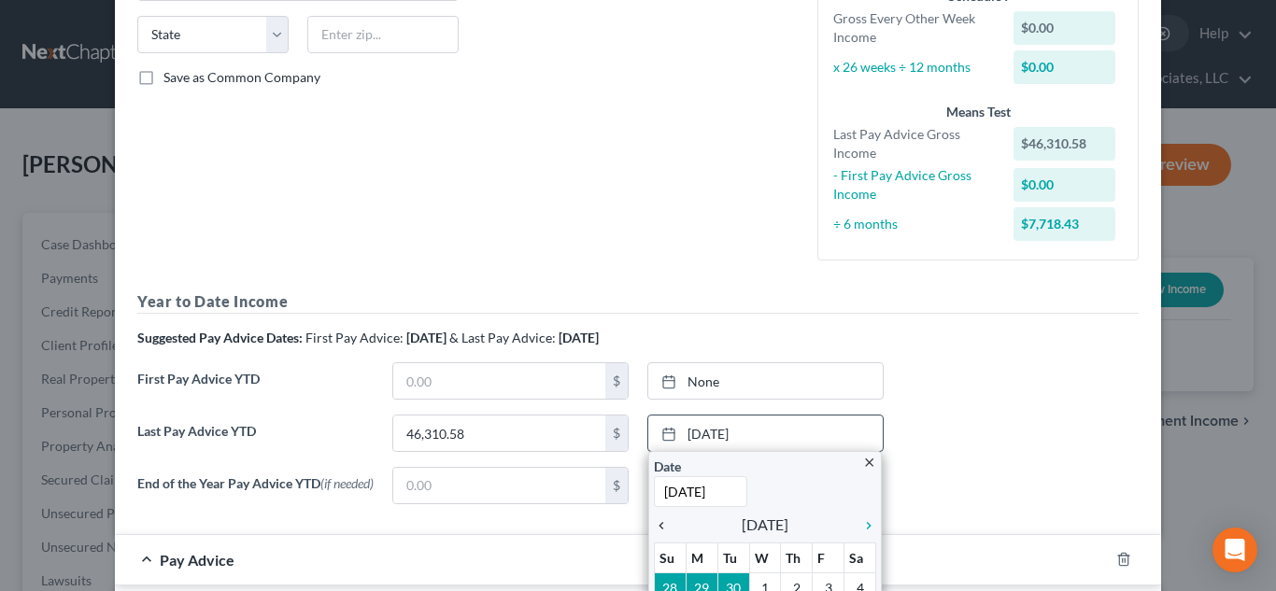
click at [666, 520] on icon "chevron_left" at bounding box center [666, 526] width 24 height 15
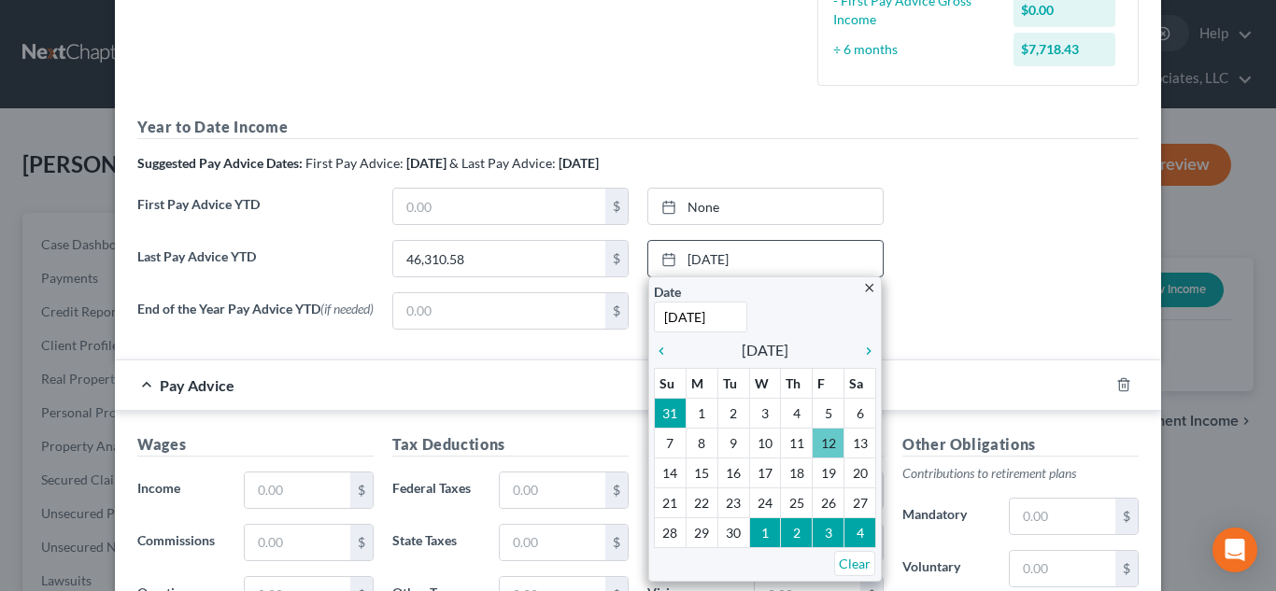
scroll to position [577, 0]
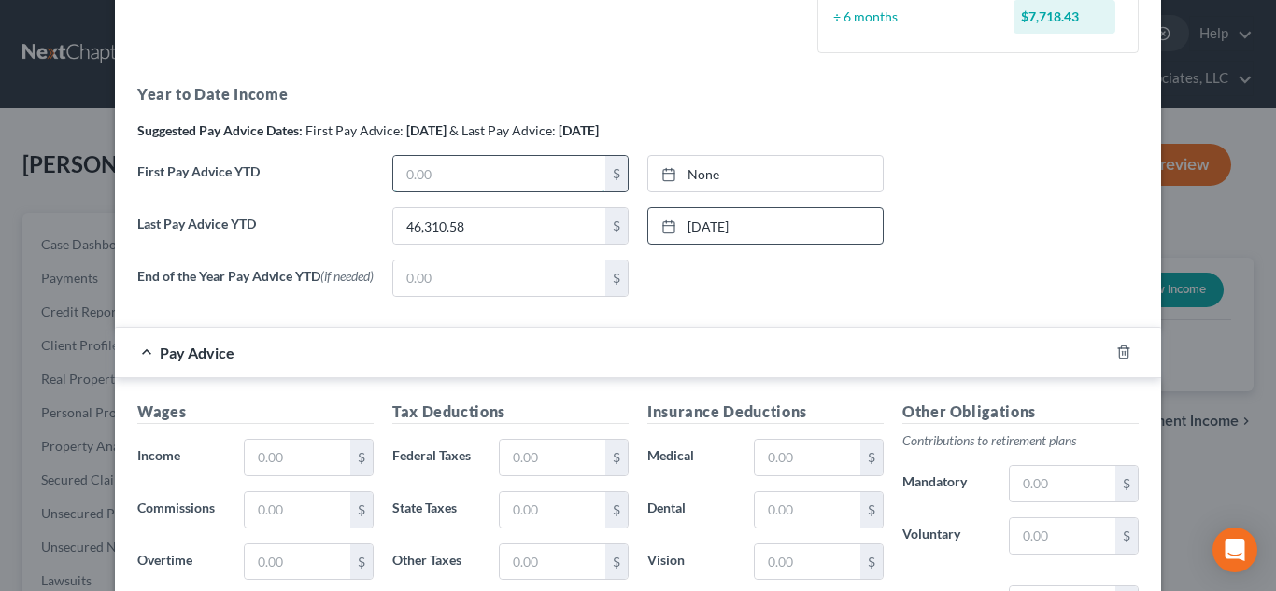
click at [452, 170] on input "text" at bounding box center [499, 174] width 212 height 36
type input "15,967.17"
click at [708, 177] on link "None" at bounding box center [765, 174] width 235 height 36
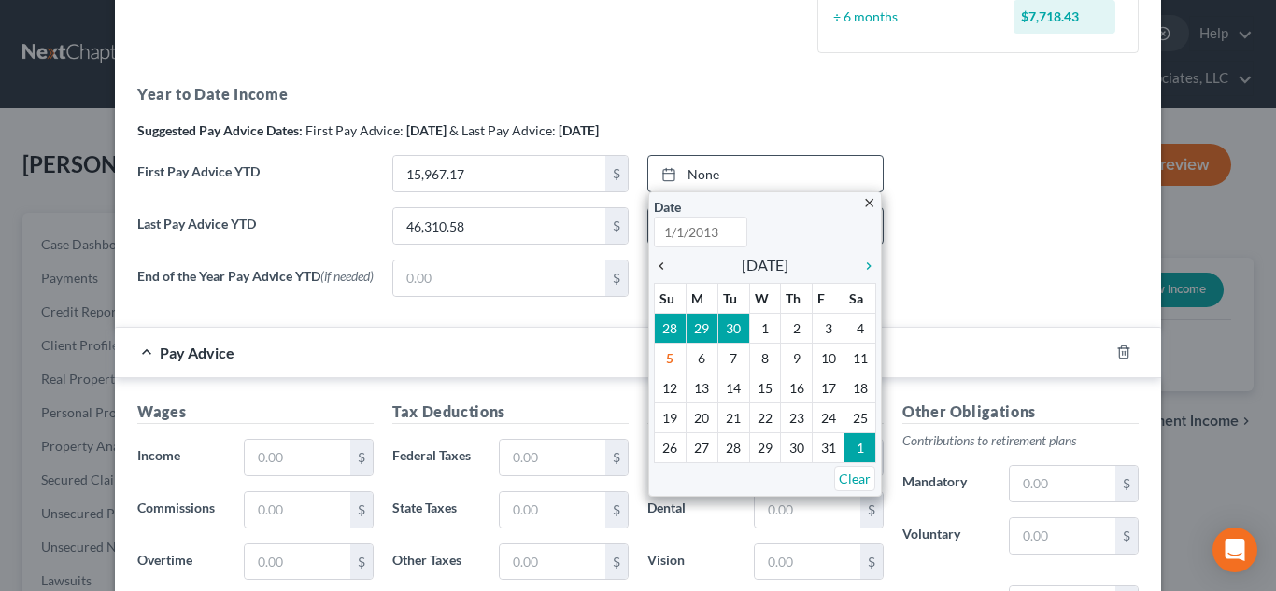
click at [663, 265] on icon "chevron_left" at bounding box center [666, 266] width 24 height 15
type input "[DATE]"
click at [663, 265] on icon "chevron_left" at bounding box center [666, 266] width 24 height 15
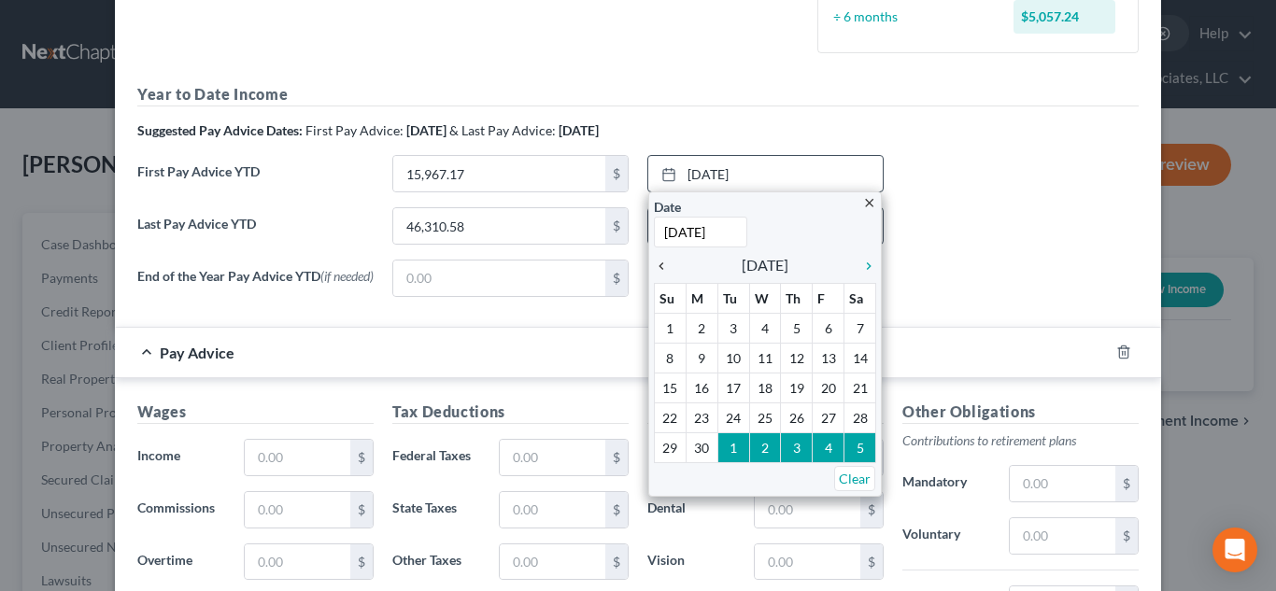
click at [663, 265] on icon "chevron_left" at bounding box center [666, 266] width 24 height 15
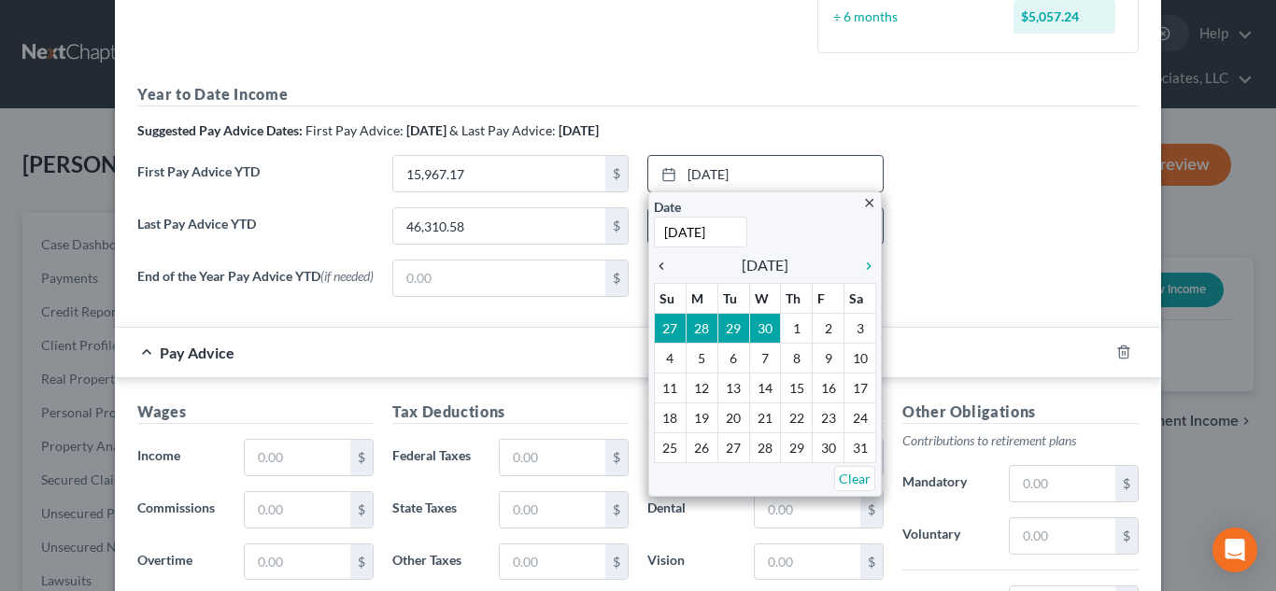
click at [663, 265] on icon "chevron_left" at bounding box center [666, 266] width 24 height 15
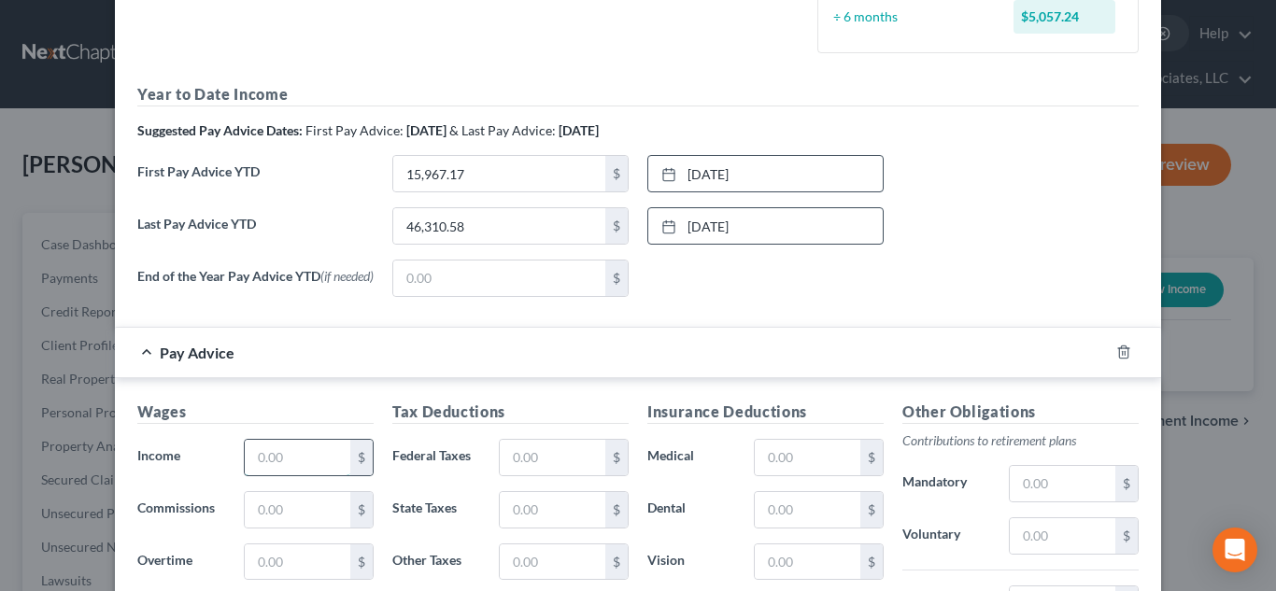
click at [327, 453] on input "text" at bounding box center [298, 458] width 106 height 36
type input "2,335.23"
type input "124.39"
type input "61.00"
type input "20.11"
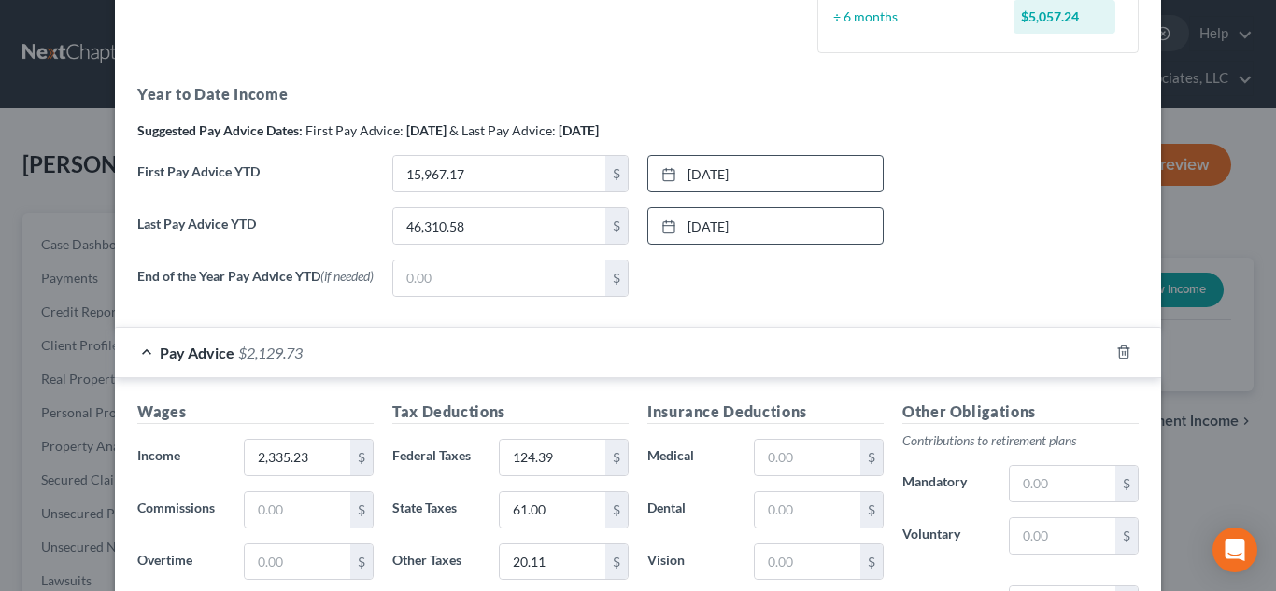
scroll to position [900, 0]
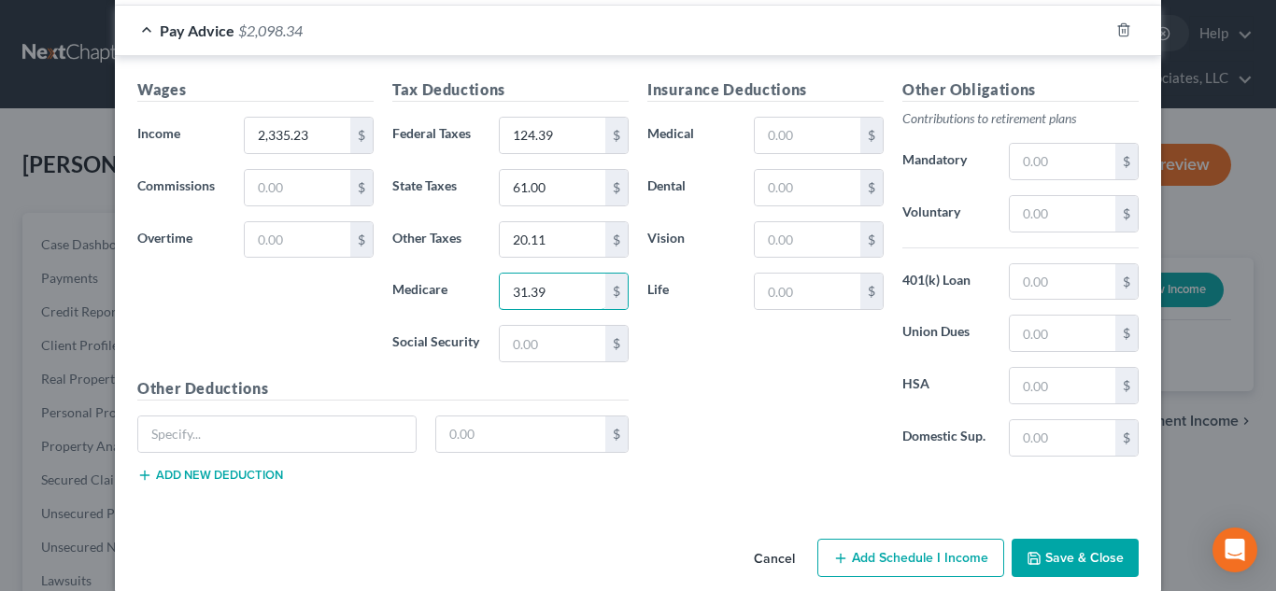
type input "31.39"
type input "133.37"
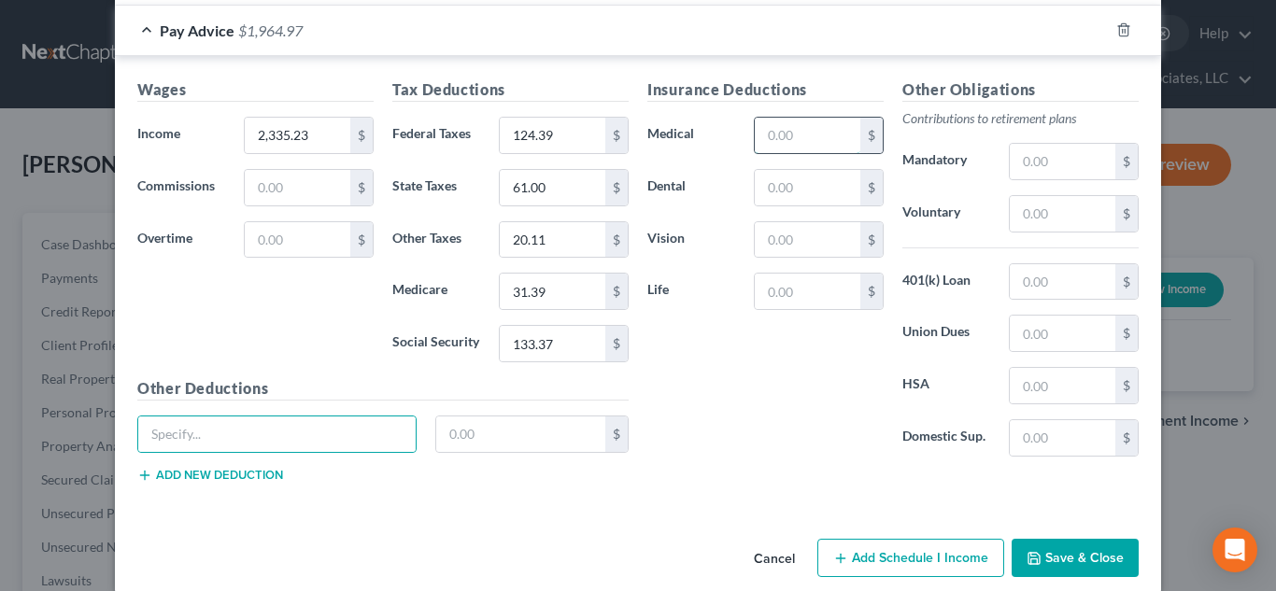
click at [831, 141] on input "text" at bounding box center [808, 136] width 106 height 36
type input "99.00"
type input "5.16"
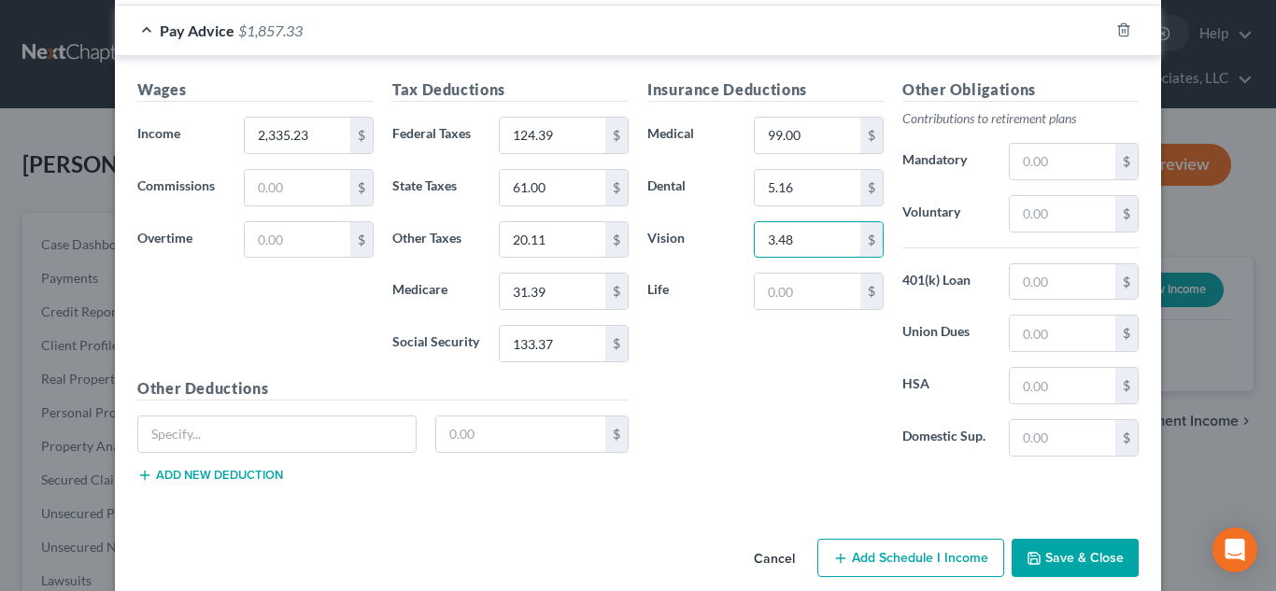
type input "3.48"
click at [1046, 375] on input "text" at bounding box center [1063, 386] width 106 height 36
type input "76.92"
click at [1044, 222] on input "text" at bounding box center [1063, 214] width 106 height 36
type input "140.11"
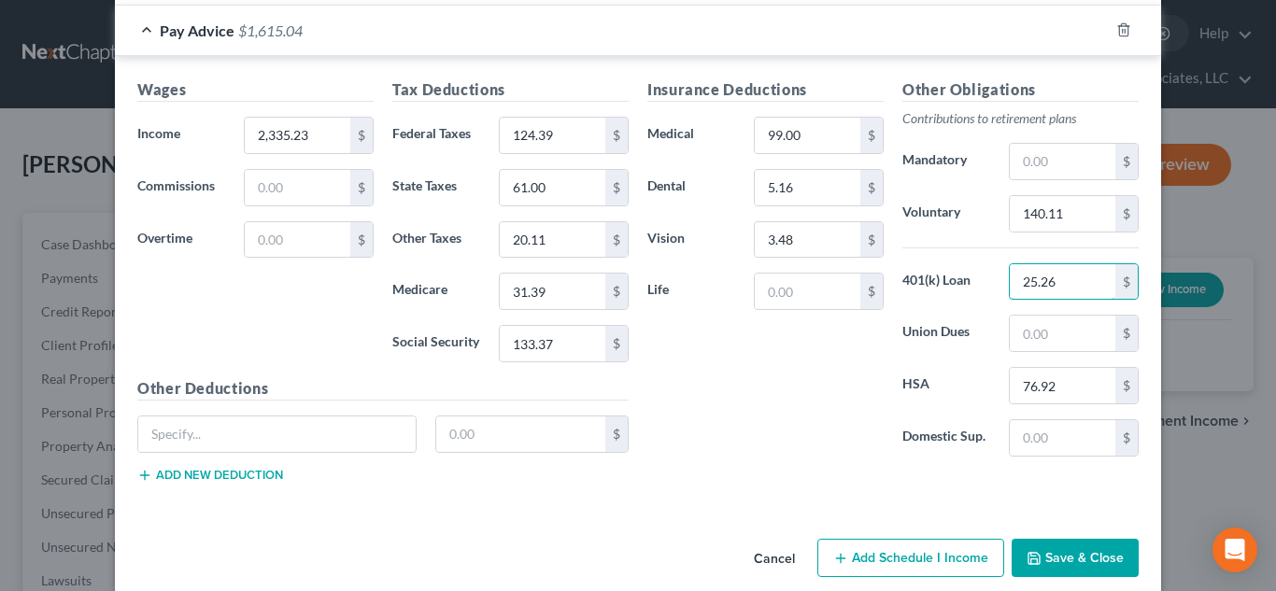
type input "25.26"
click at [255, 427] on input "text" at bounding box center [277, 435] width 278 height 36
type input "Y"
type input "Charity"
type input "16.56"
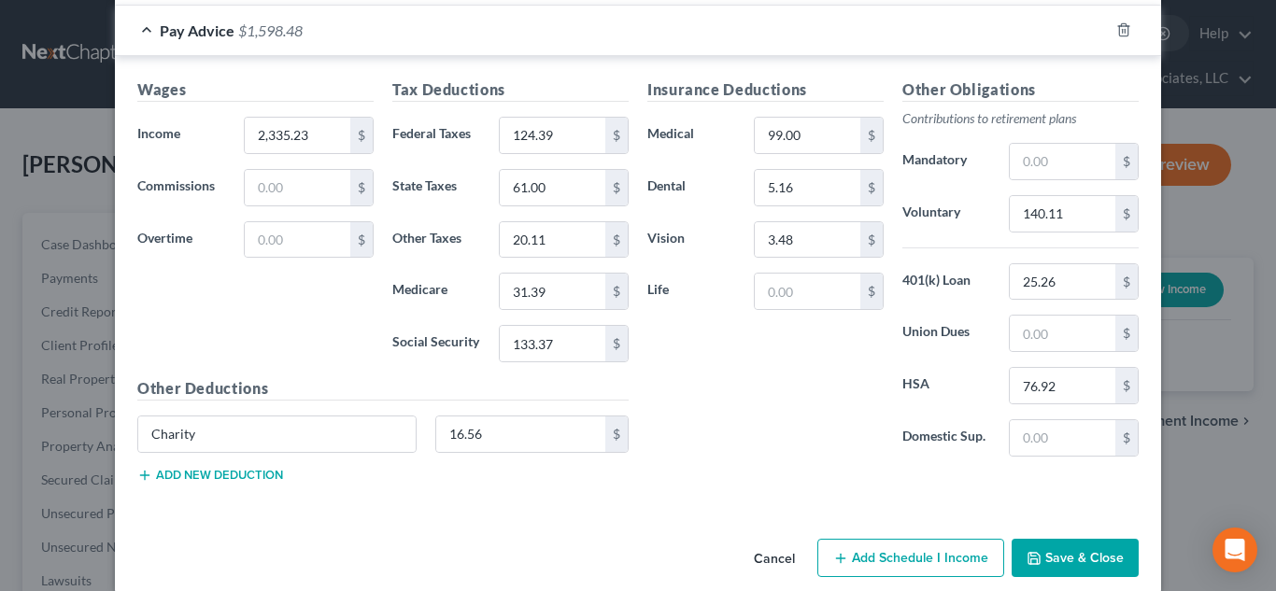
click at [1073, 561] on button "Save & Close" at bounding box center [1075, 558] width 127 height 39
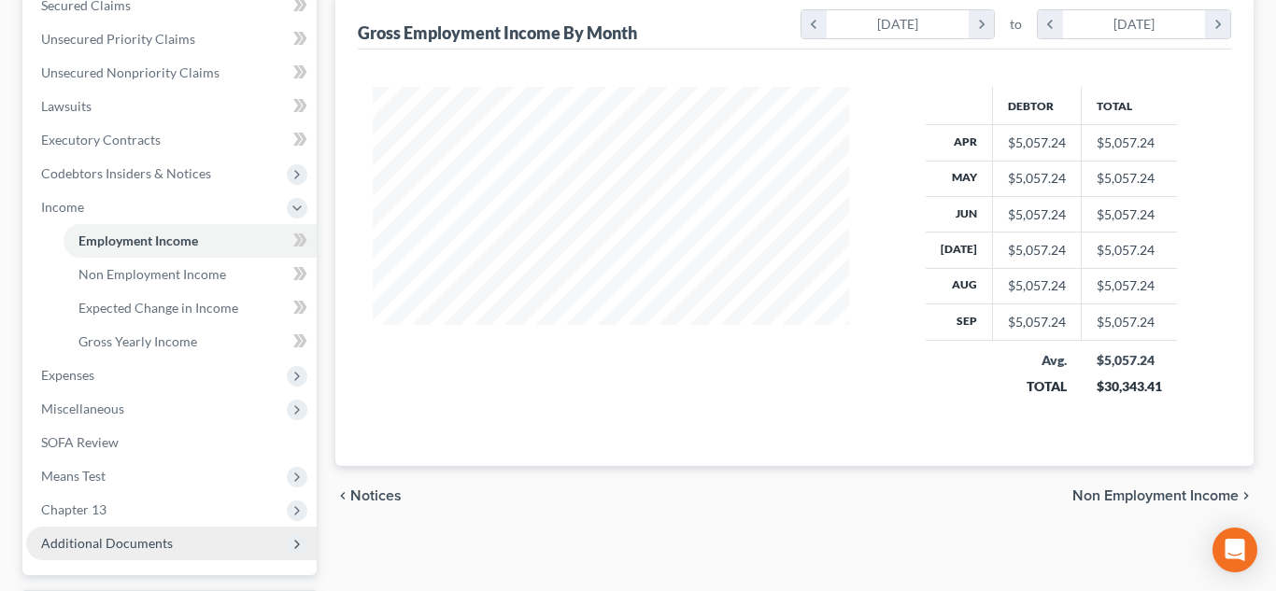
scroll to position [527, 0]
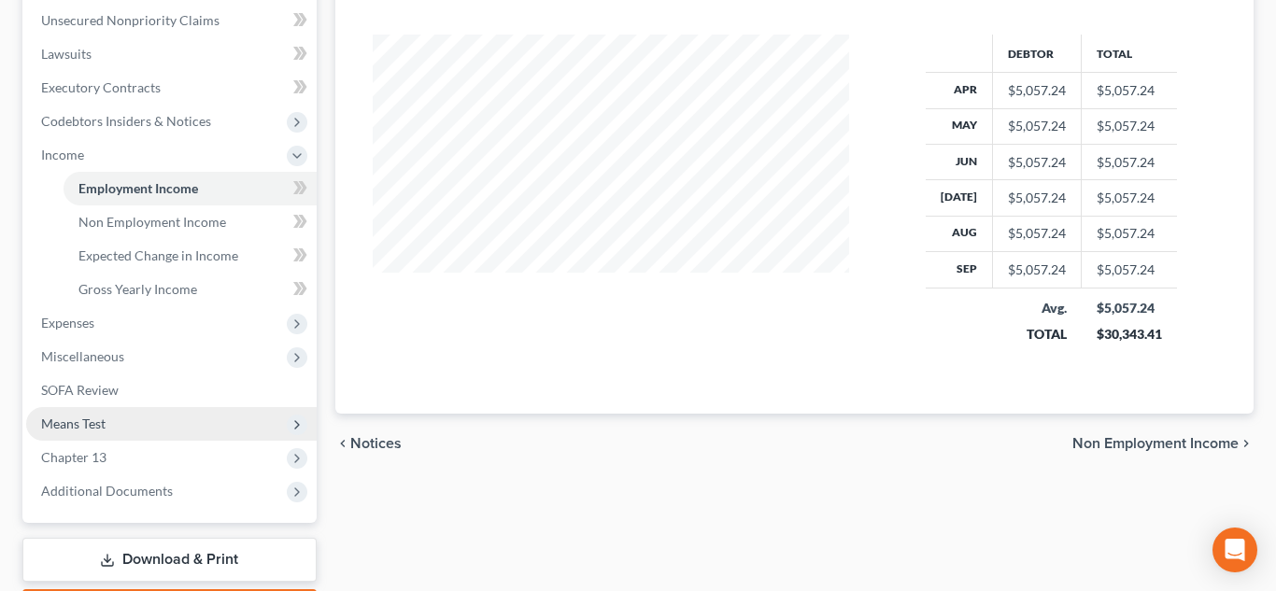
click at [73, 421] on span "Means Test" at bounding box center [73, 424] width 64 height 16
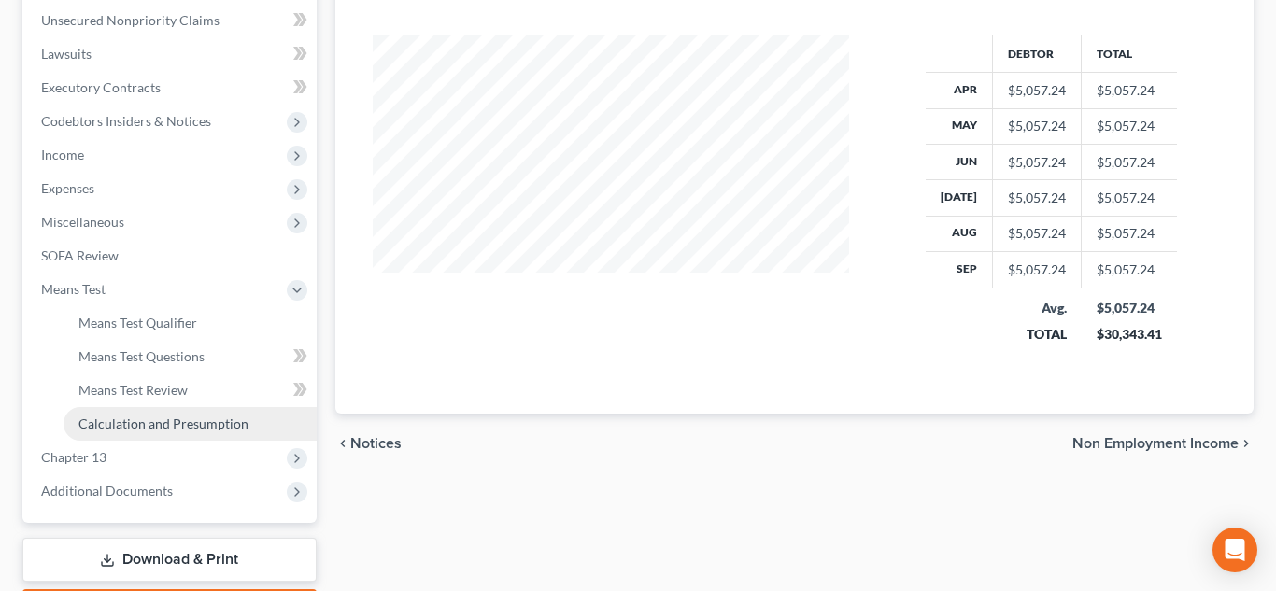
click at [119, 432] on link "Calculation and Presumption" at bounding box center [190, 424] width 253 height 34
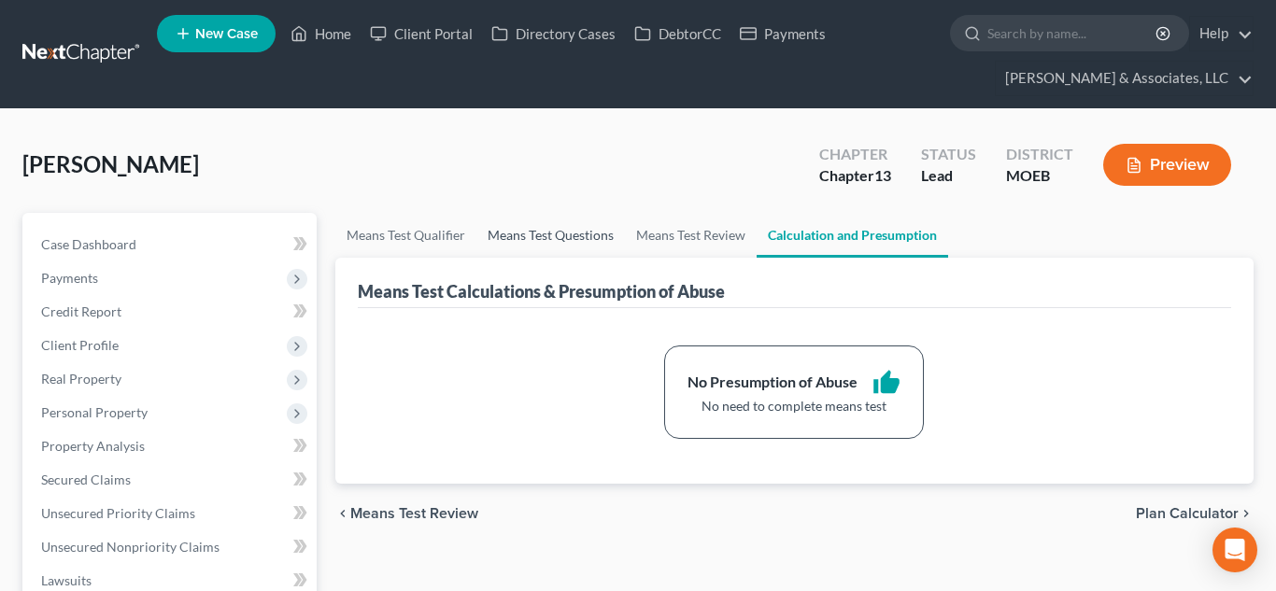
click at [530, 243] on link "Means Test Questions" at bounding box center [551, 235] width 149 height 45
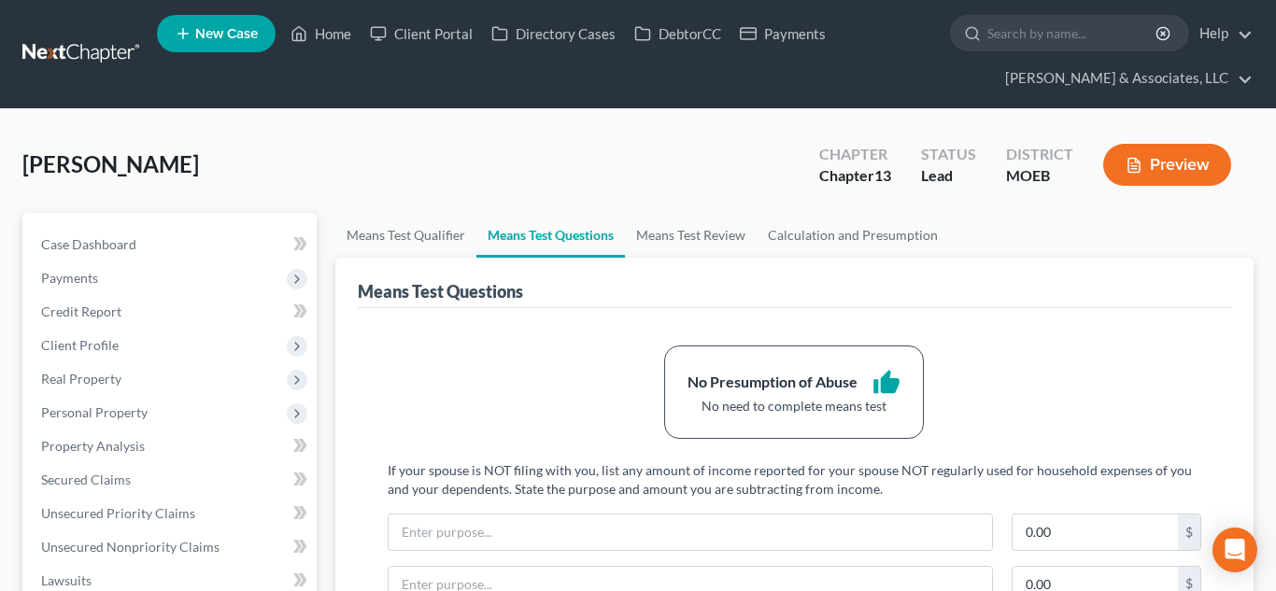
click at [480, 239] on link "Means Test Questions" at bounding box center [551, 235] width 149 height 45
click at [400, 236] on link "Means Test Qualifier" at bounding box center [405, 235] width 141 height 45
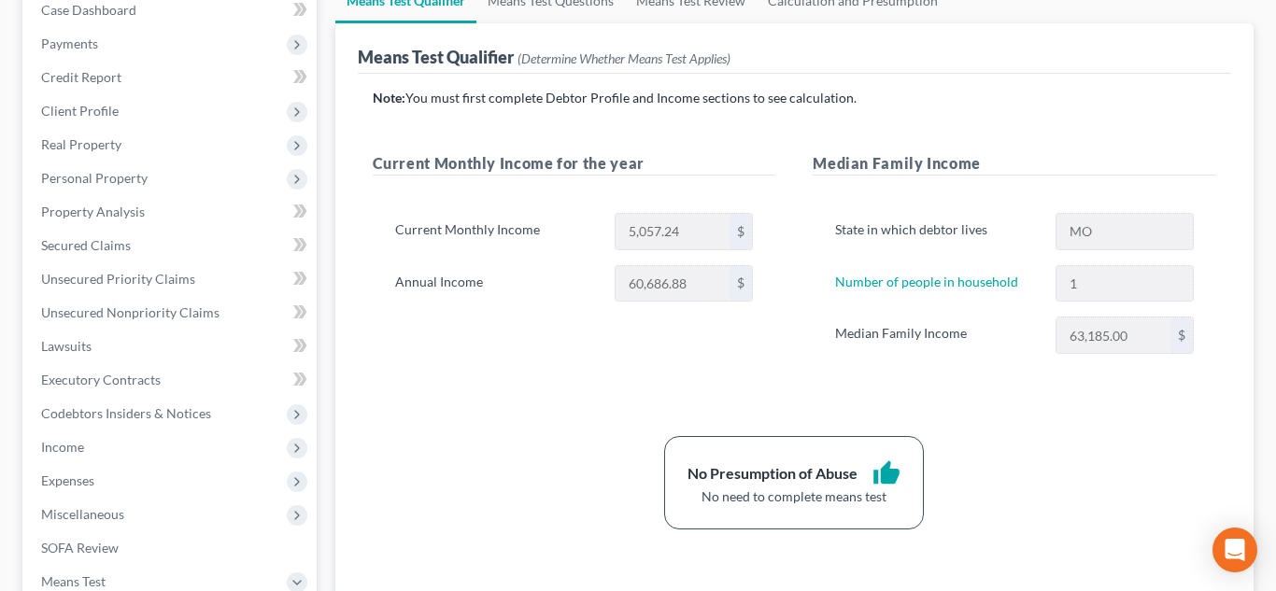
scroll to position [242, 0]
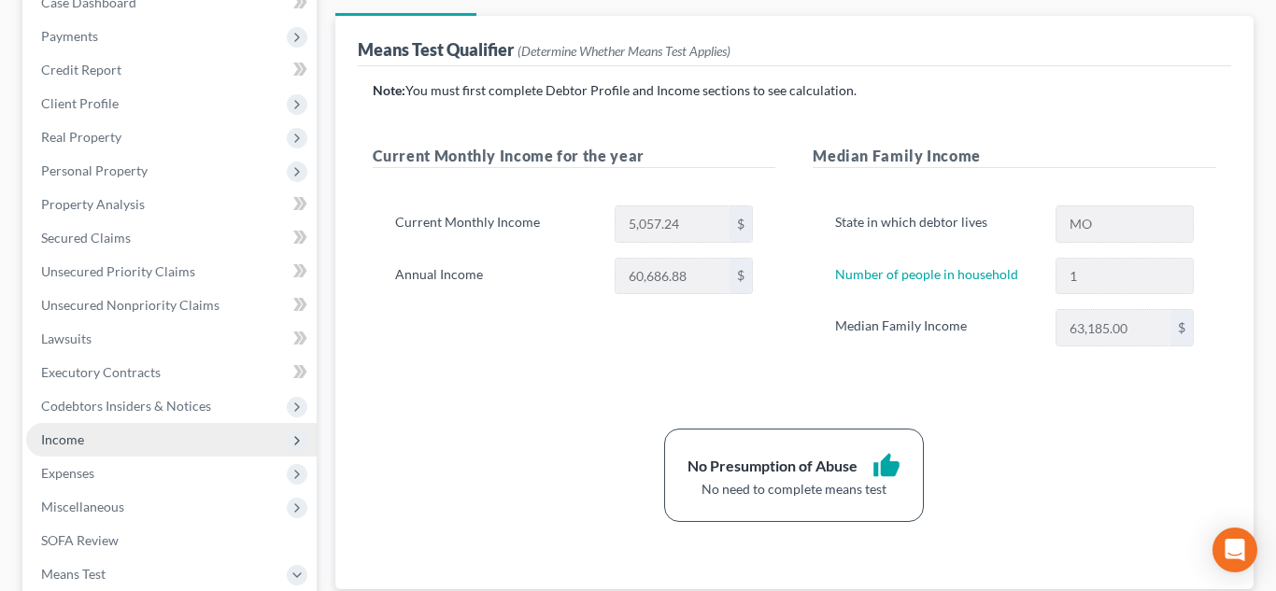
click at [145, 455] on span "Income" at bounding box center [171, 440] width 291 height 34
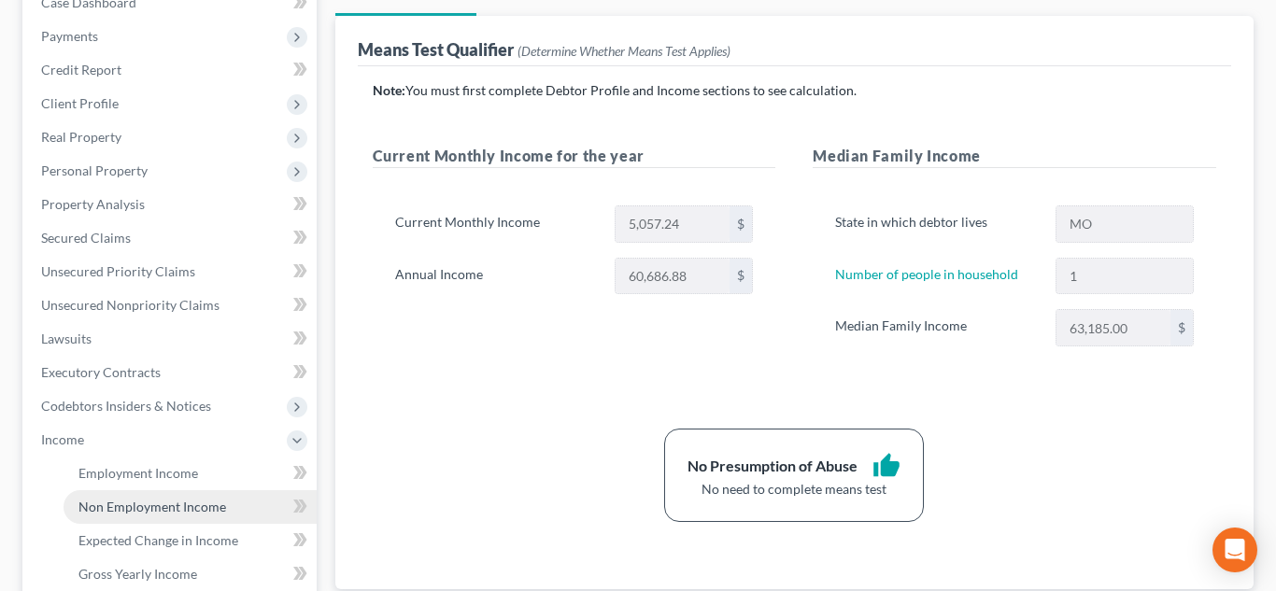
click at [160, 509] on span "Non Employment Income" at bounding box center [152, 507] width 148 height 16
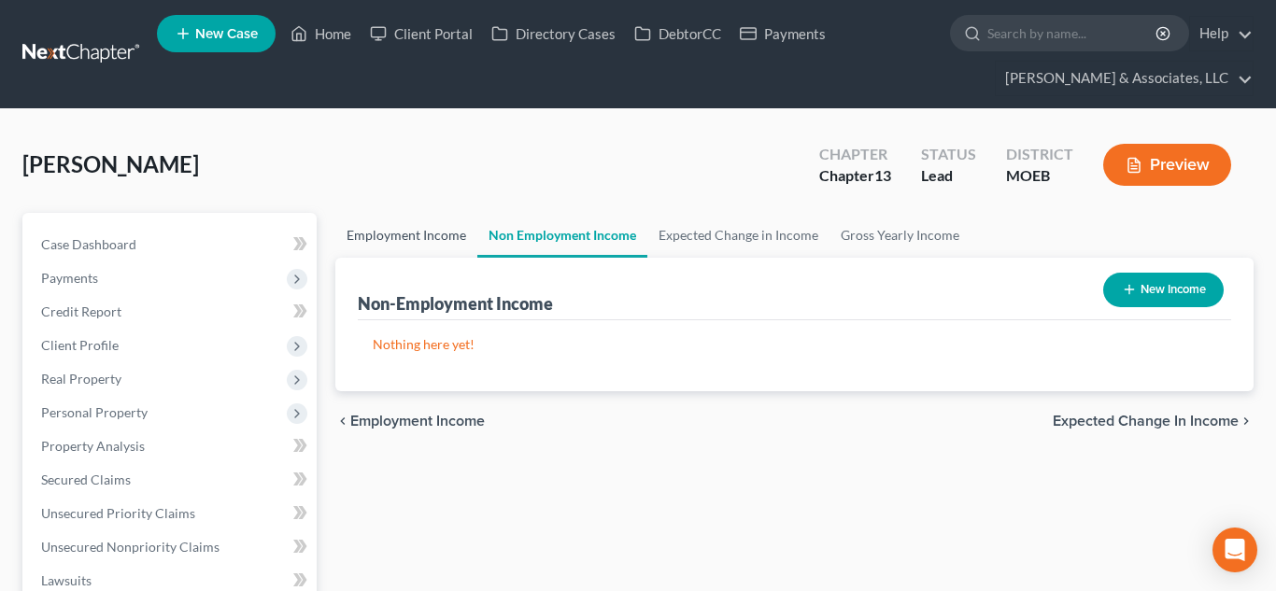
click at [410, 237] on link "Employment Income" at bounding box center [406, 235] width 142 height 45
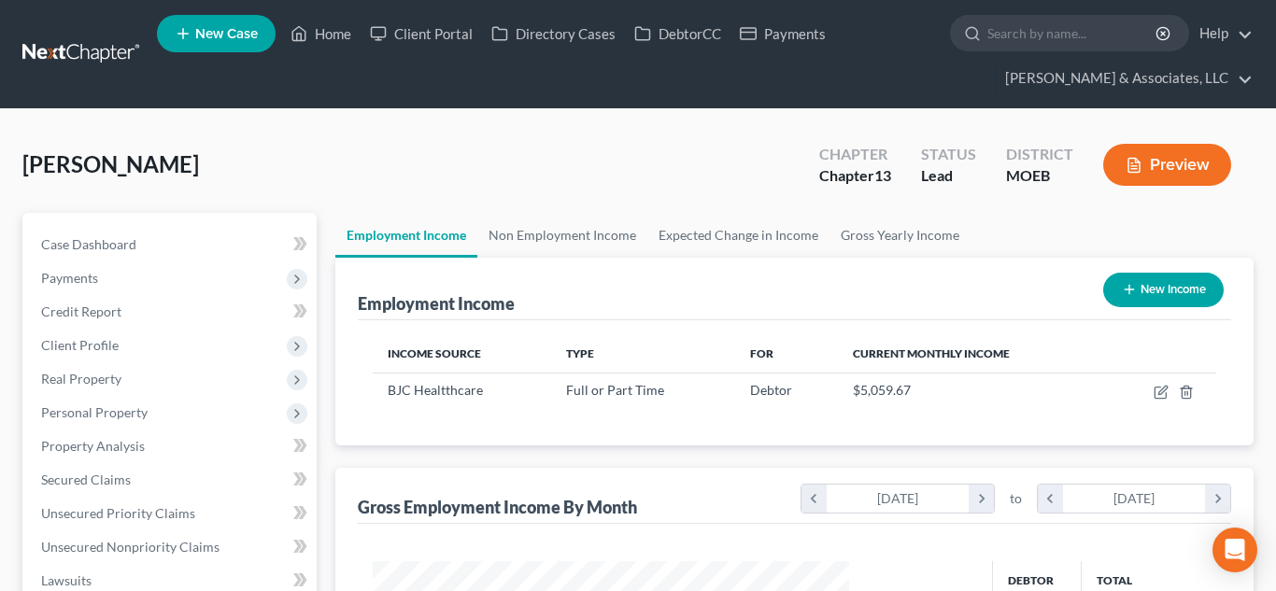
scroll to position [335, 515]
click at [1143, 293] on button "New Income" at bounding box center [1164, 290] width 121 height 35
select select "0"
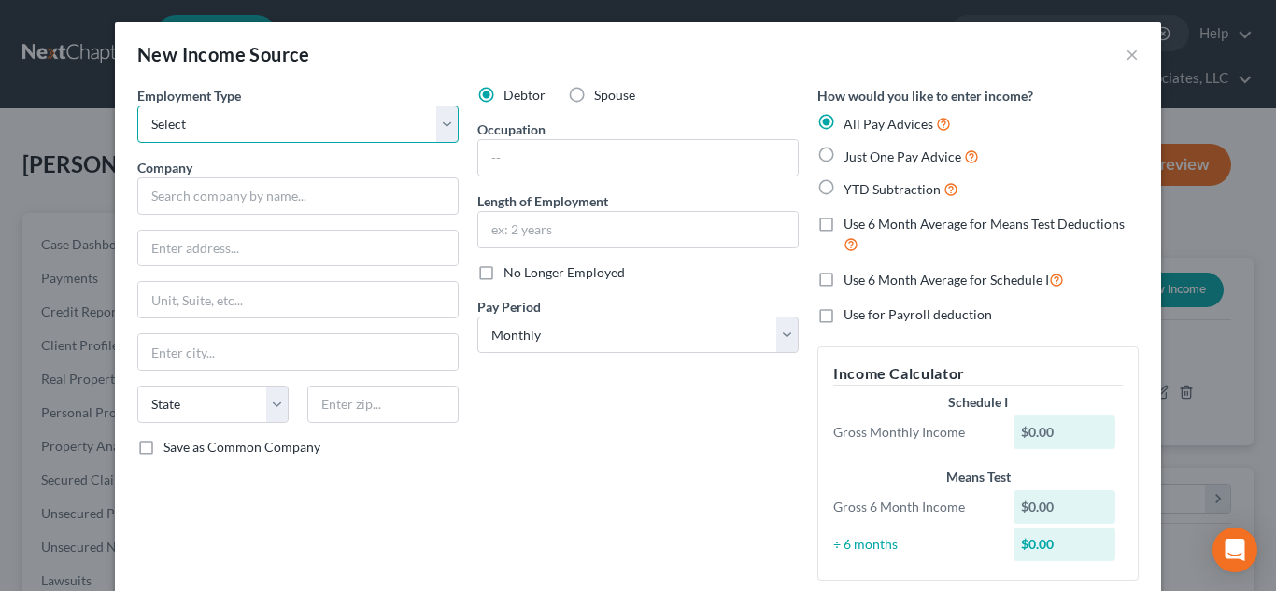
click at [444, 125] on select "Select Full or [DEMOGRAPHIC_DATA] Employment Self Employment" at bounding box center [297, 124] width 321 height 37
select select "1"
click at [137, 106] on select "Select Full or [DEMOGRAPHIC_DATA] Employment Self Employment" at bounding box center [297, 124] width 321 height 37
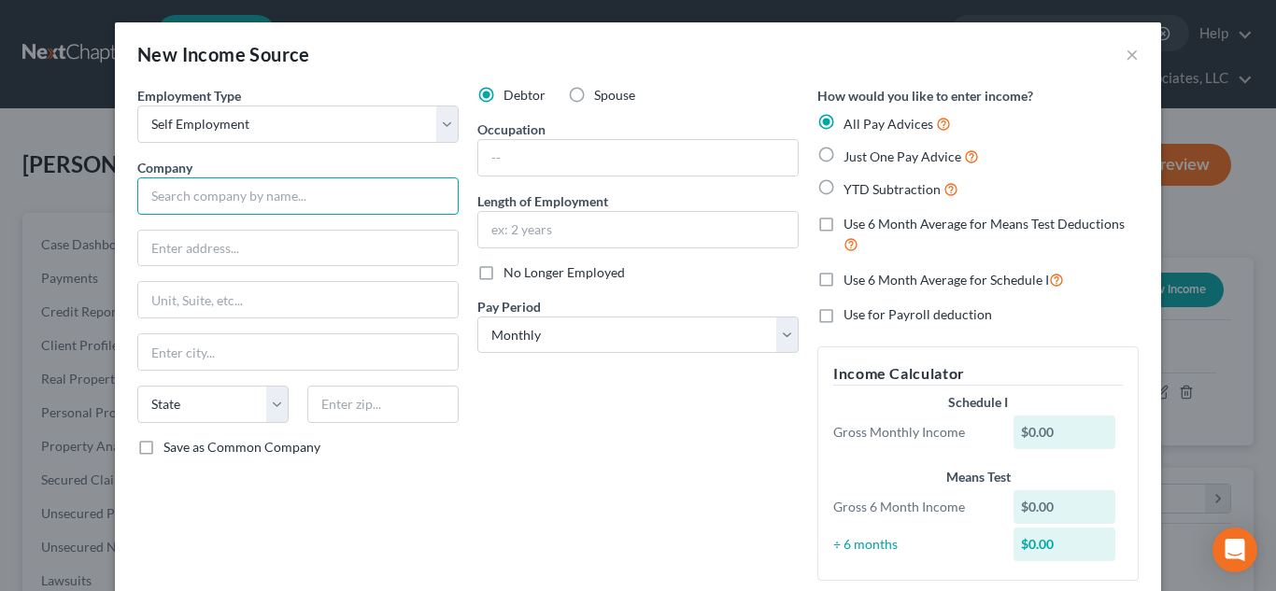
click at [376, 195] on input "text" at bounding box center [297, 196] width 321 height 37
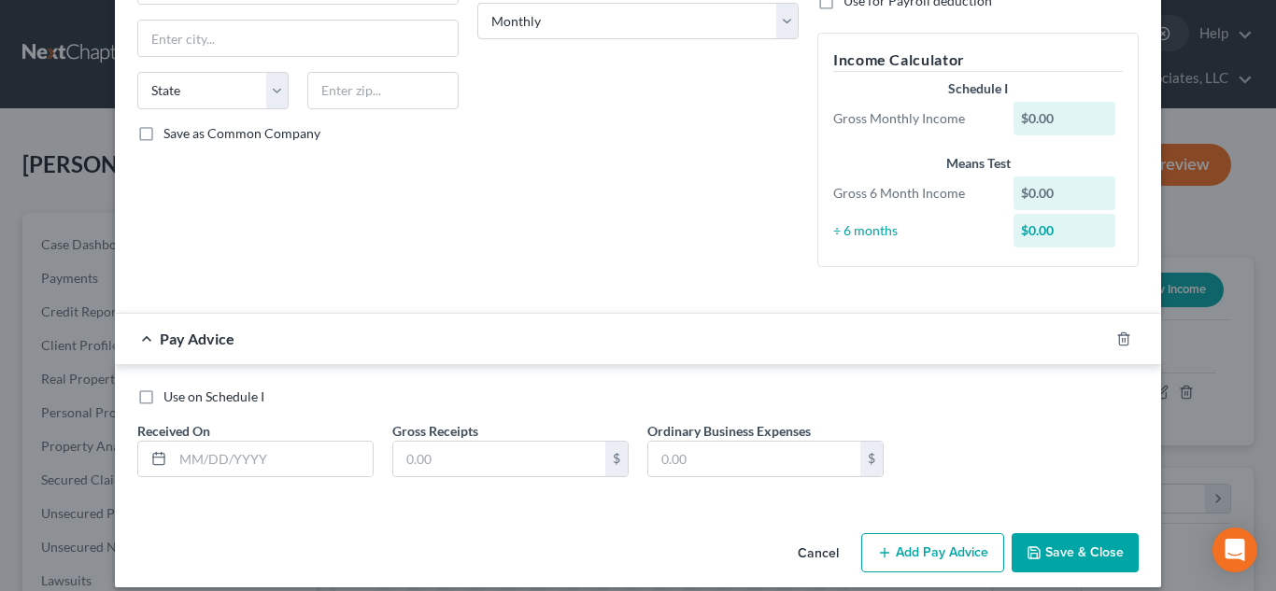
scroll to position [333, 0]
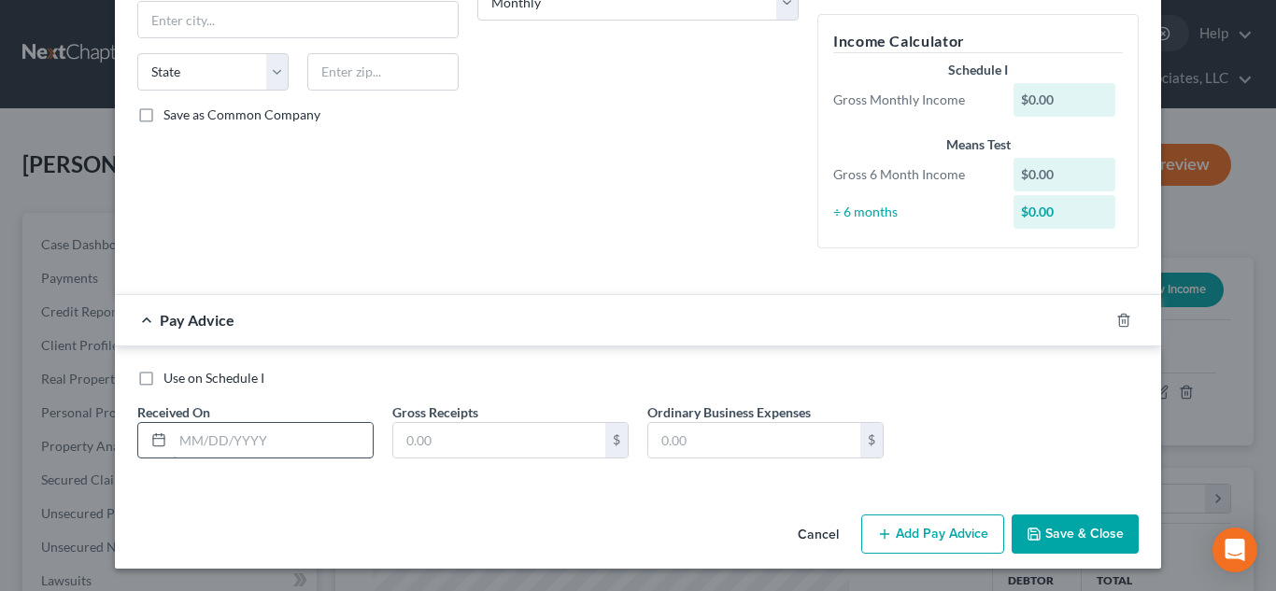
type input "Business"
click at [323, 445] on input "text" at bounding box center [273, 441] width 200 height 36
type input "[DATE]"
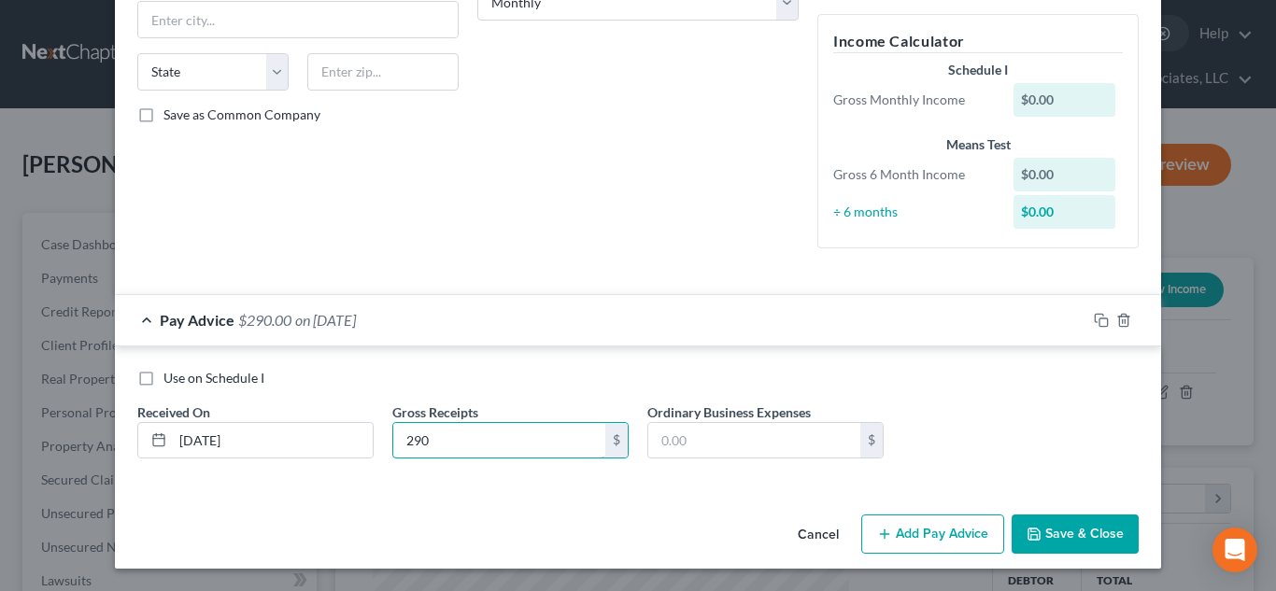
type input "290"
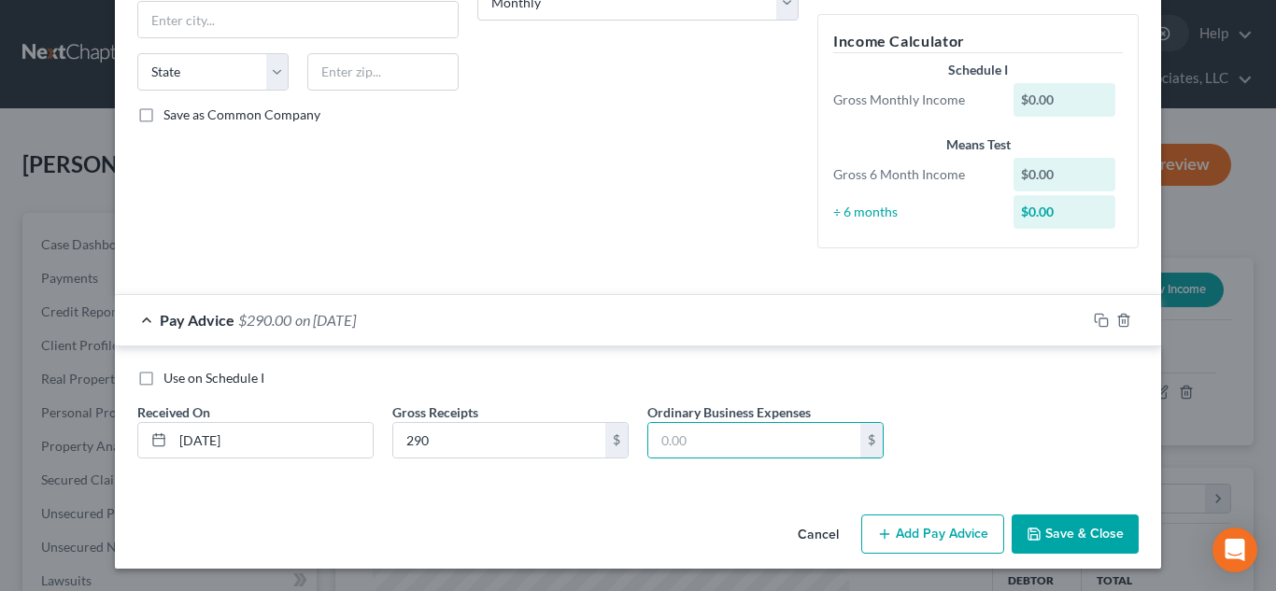
click at [911, 526] on button "Add Pay Advice" at bounding box center [933, 534] width 143 height 39
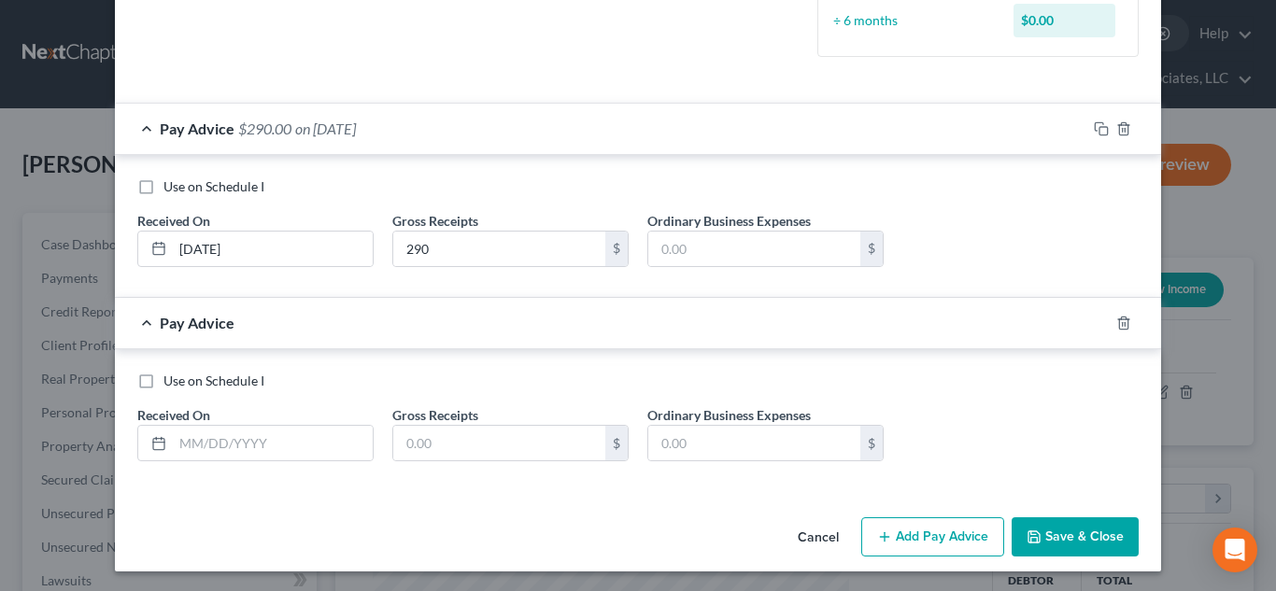
scroll to position [527, 0]
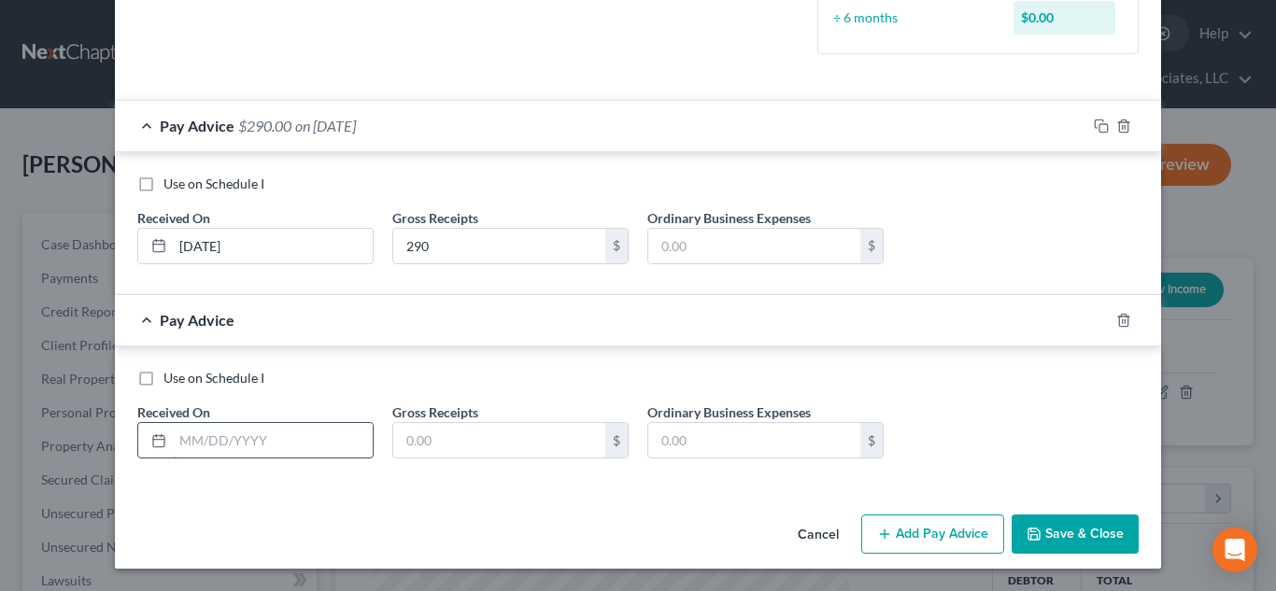
click at [225, 444] on input "text" at bounding box center [273, 441] width 200 height 36
type input "[DATE]"
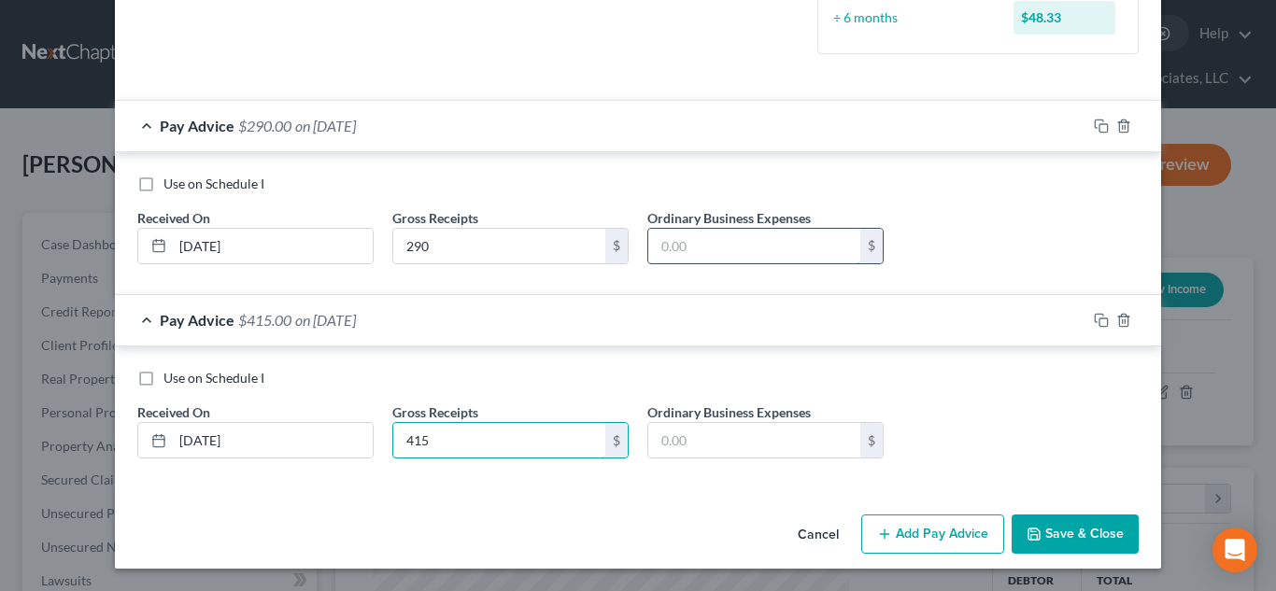
type input "415"
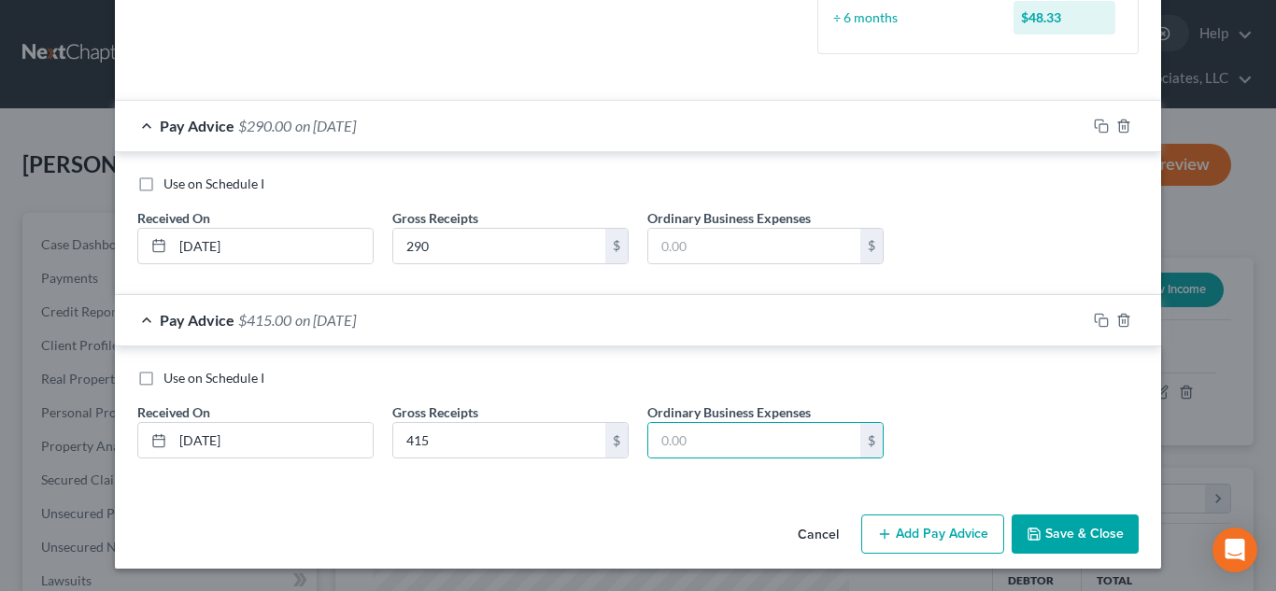
click at [925, 542] on button "Add Pay Advice" at bounding box center [933, 534] width 143 height 39
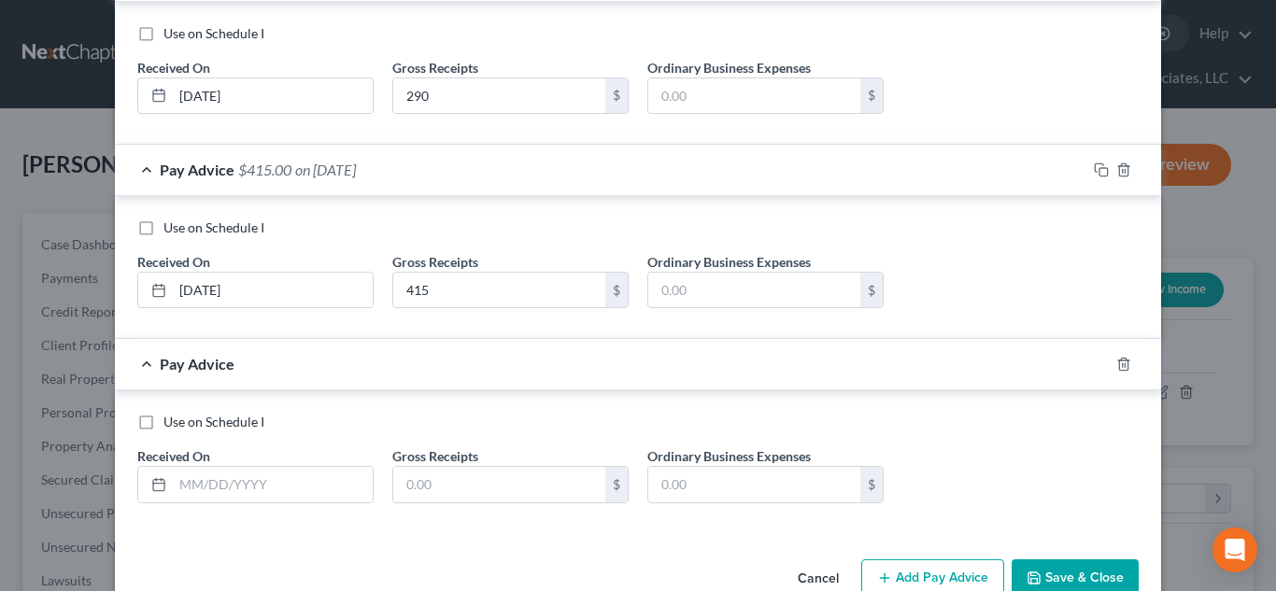
scroll to position [721, 0]
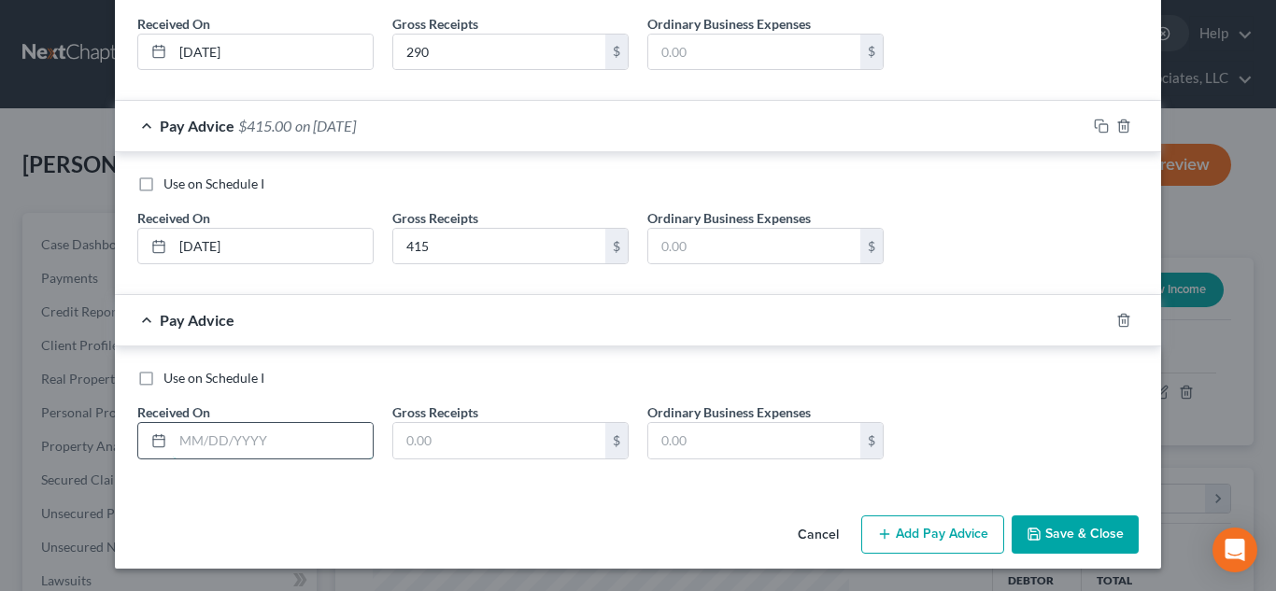
click at [273, 445] on input "text" at bounding box center [273, 441] width 200 height 36
type input "[DATE]"
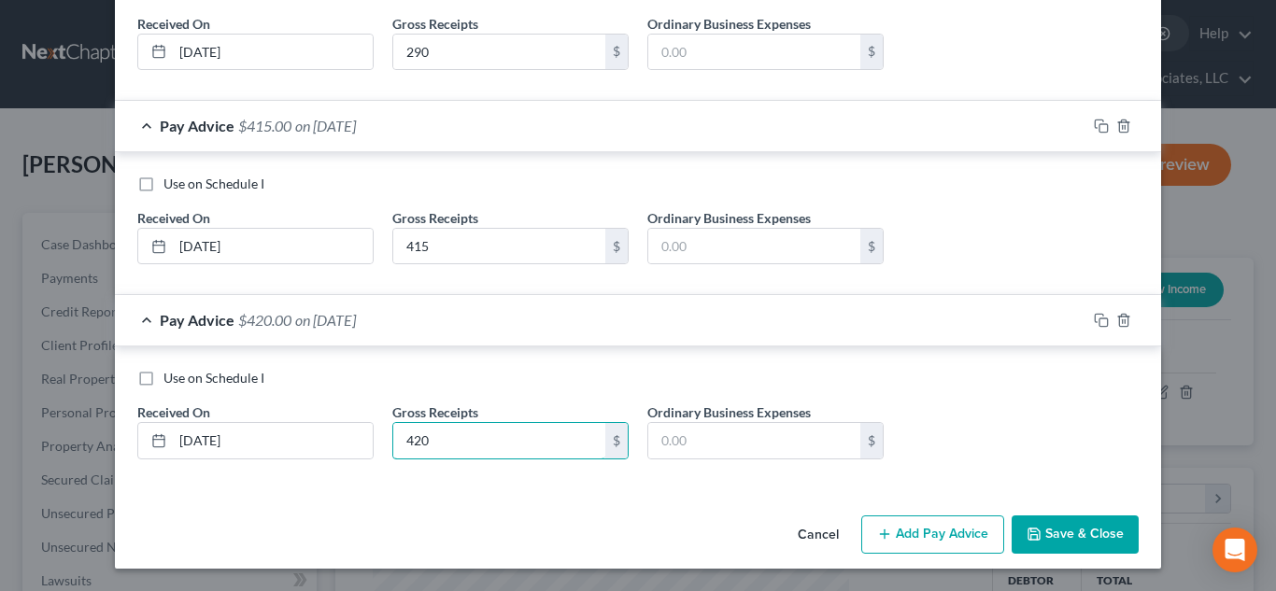
type input "420"
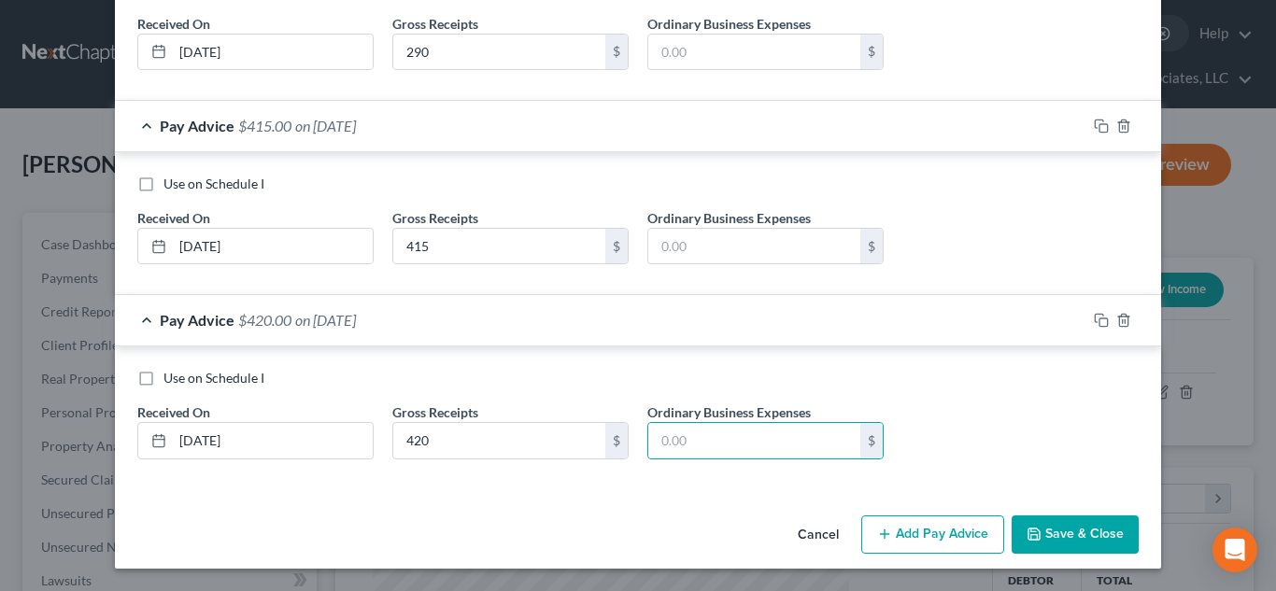
click at [966, 521] on button "Add Pay Advice" at bounding box center [933, 535] width 143 height 39
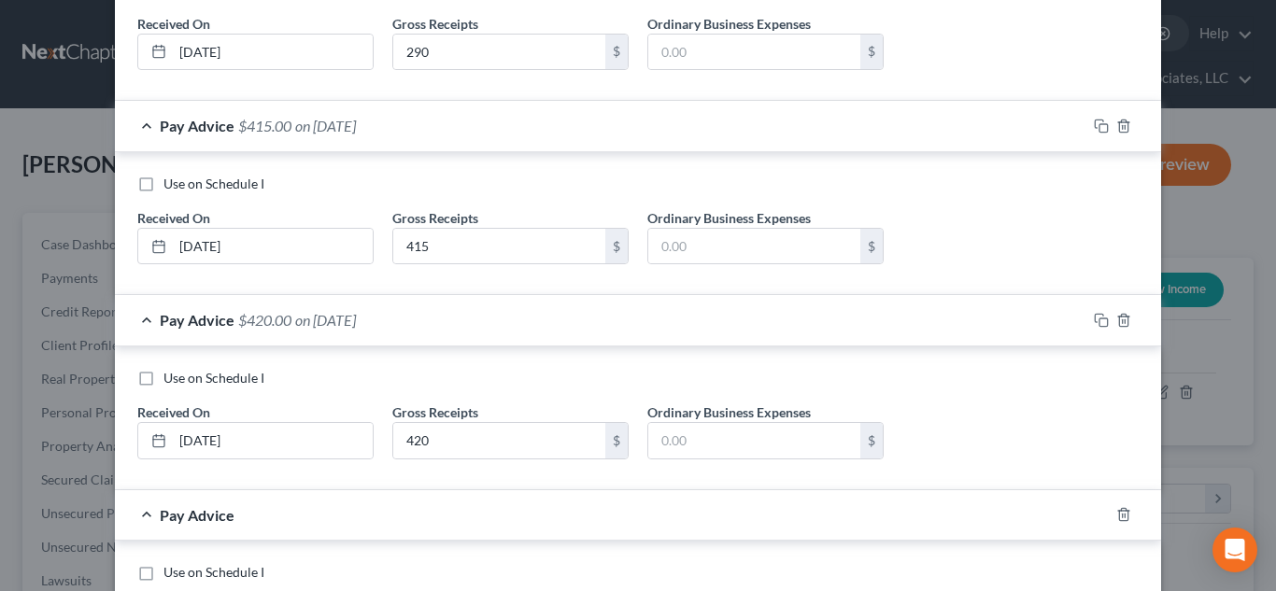
scroll to position [916, 0]
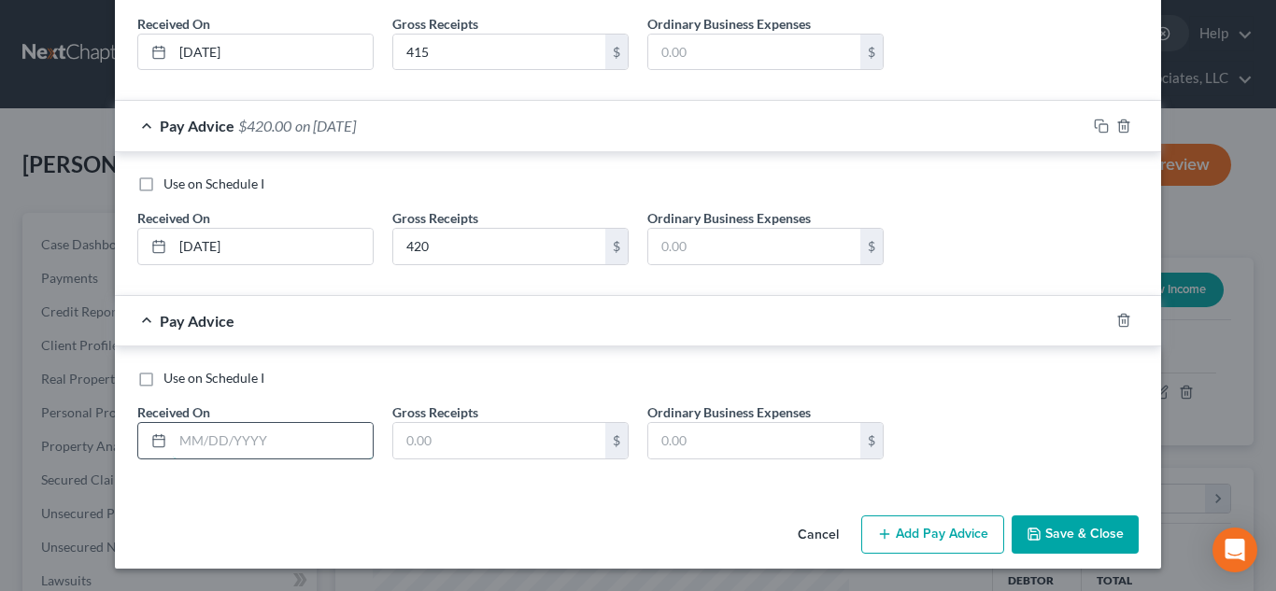
click at [255, 439] on input "text" at bounding box center [273, 441] width 200 height 36
type input "[DATE]"
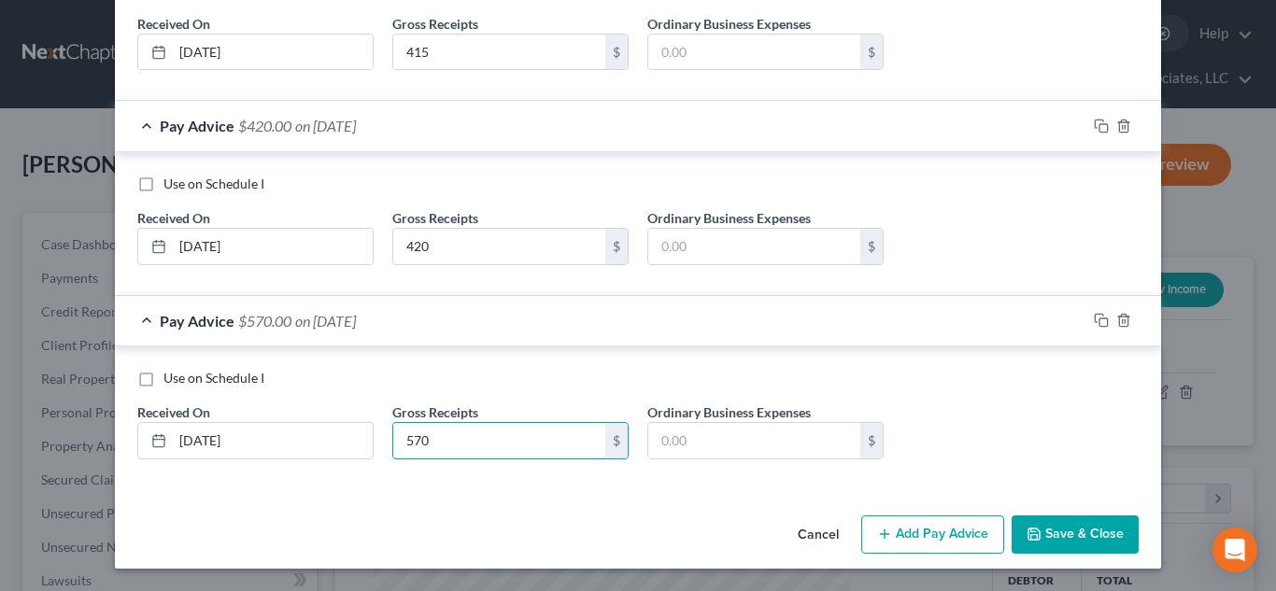
type input "570"
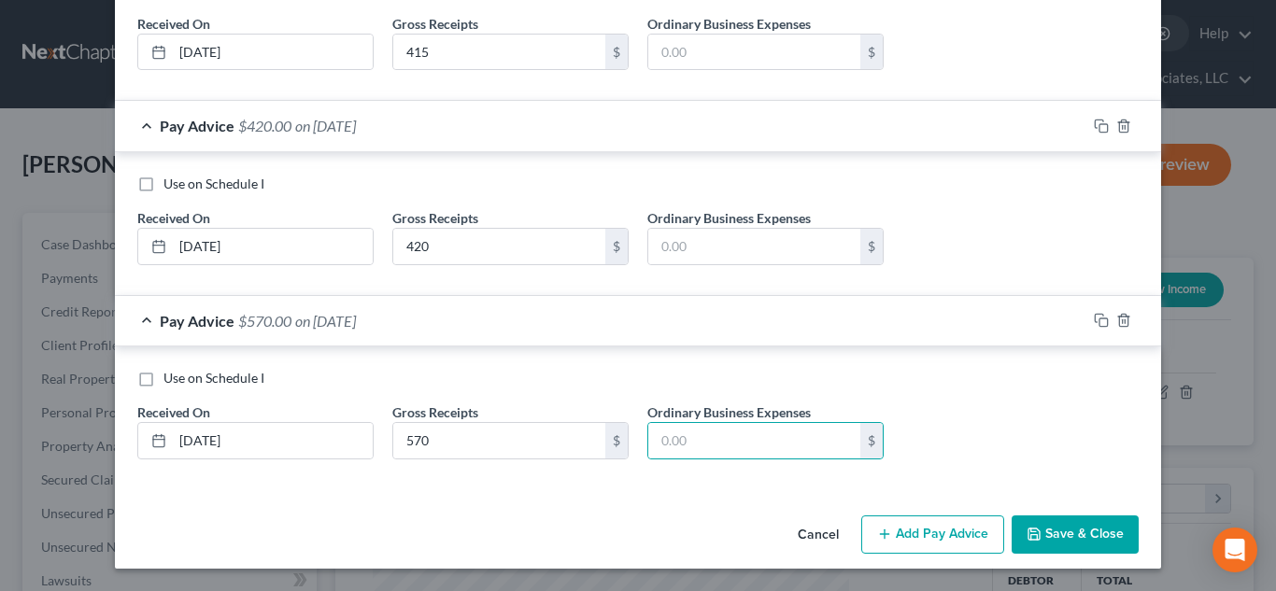
click at [950, 516] on button "Add Pay Advice" at bounding box center [933, 535] width 143 height 39
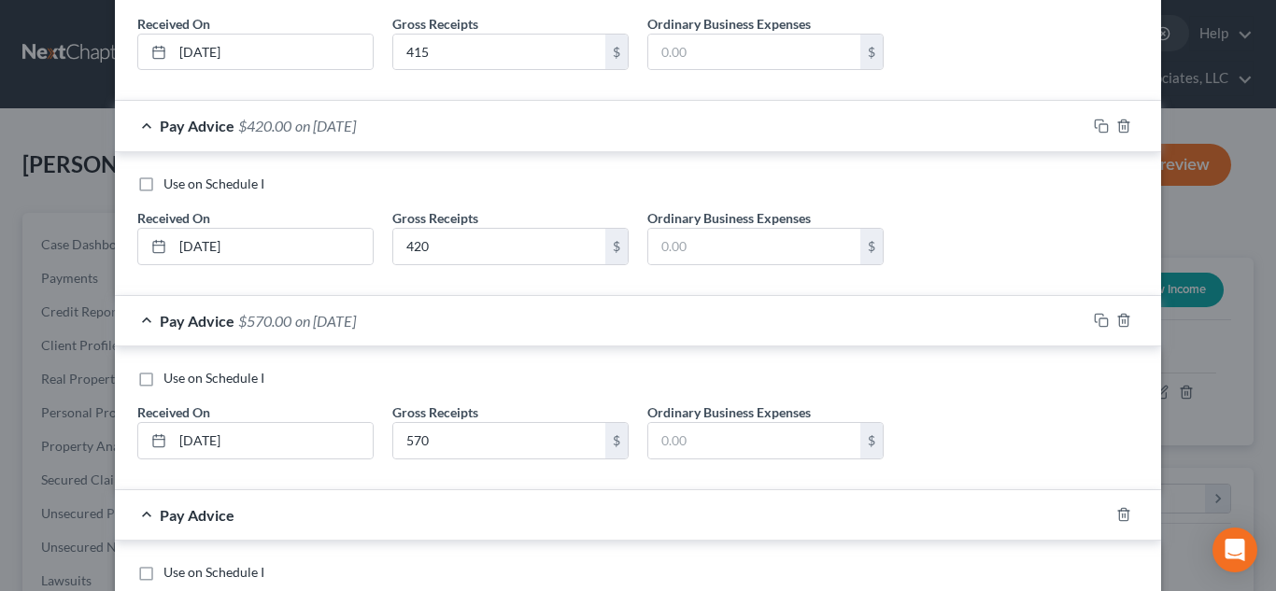
scroll to position [1110, 0]
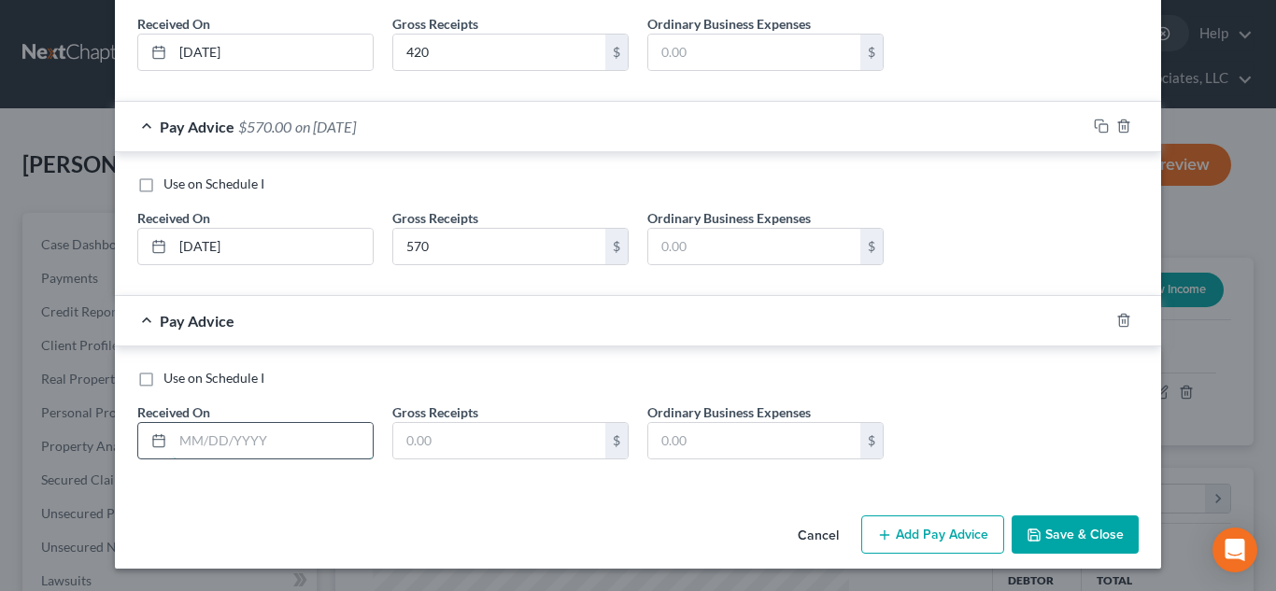
click at [269, 435] on input "text" at bounding box center [273, 441] width 200 height 36
type input "[DATE]"
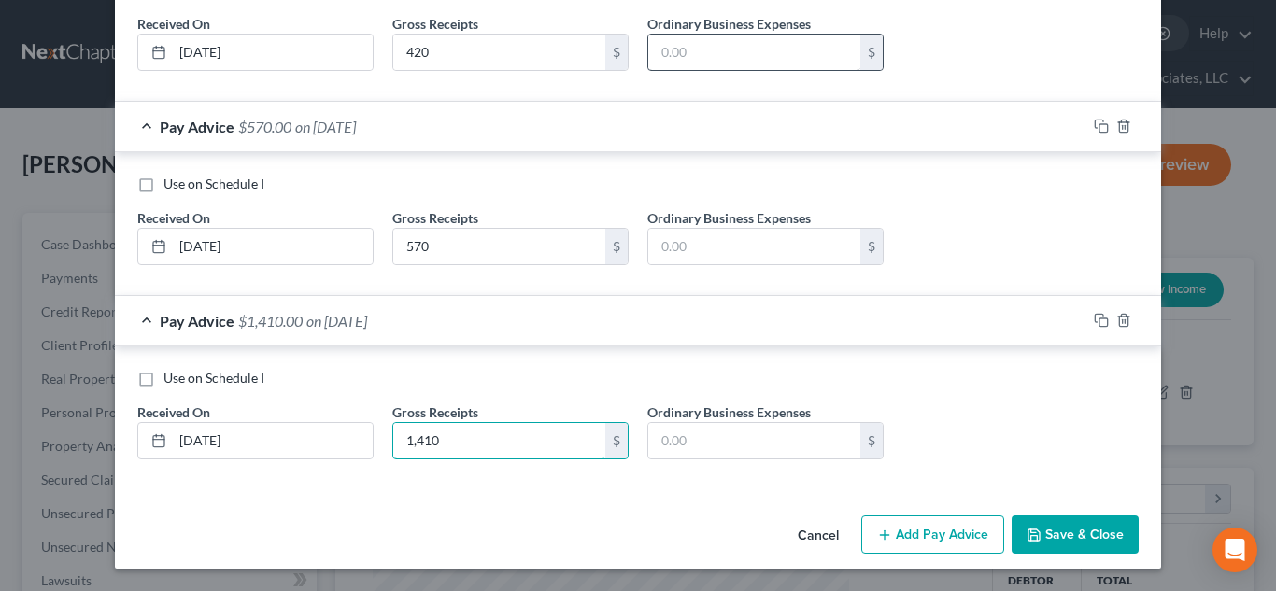
type input "1,410"
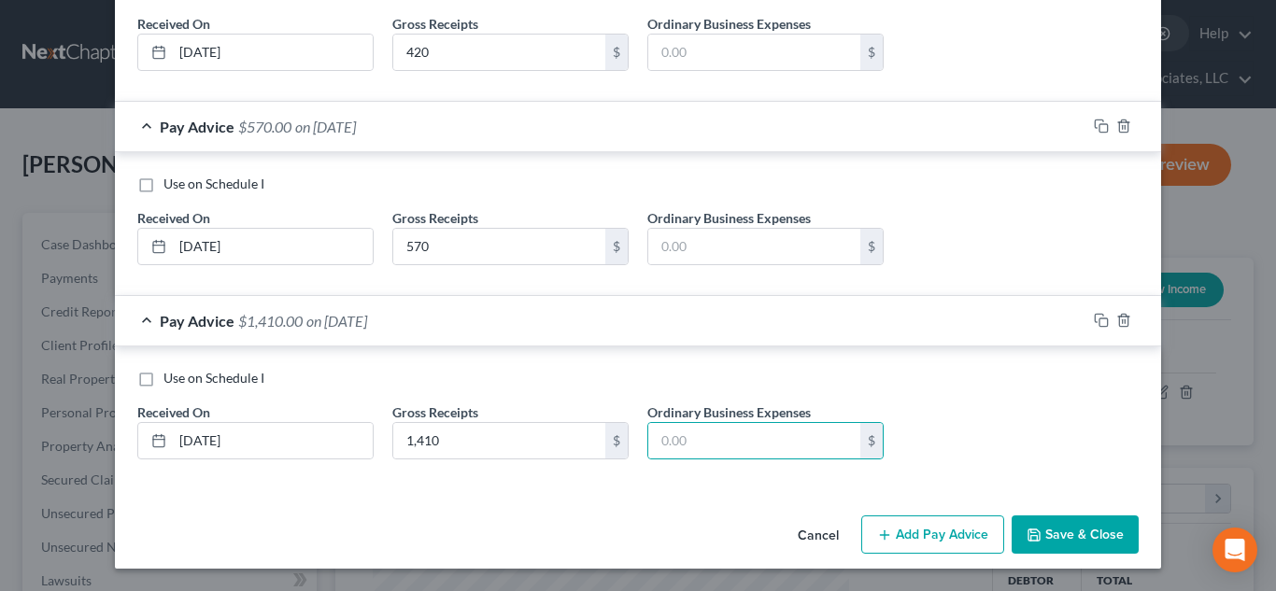
click at [925, 548] on button "Add Pay Advice" at bounding box center [933, 535] width 143 height 39
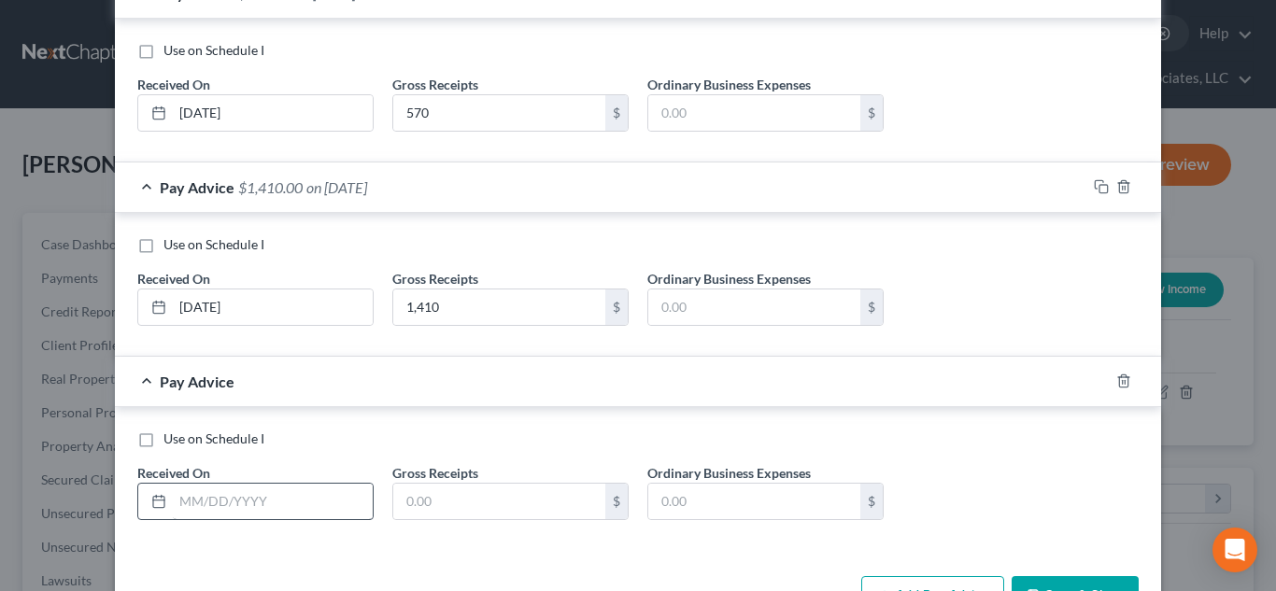
scroll to position [1249, 0]
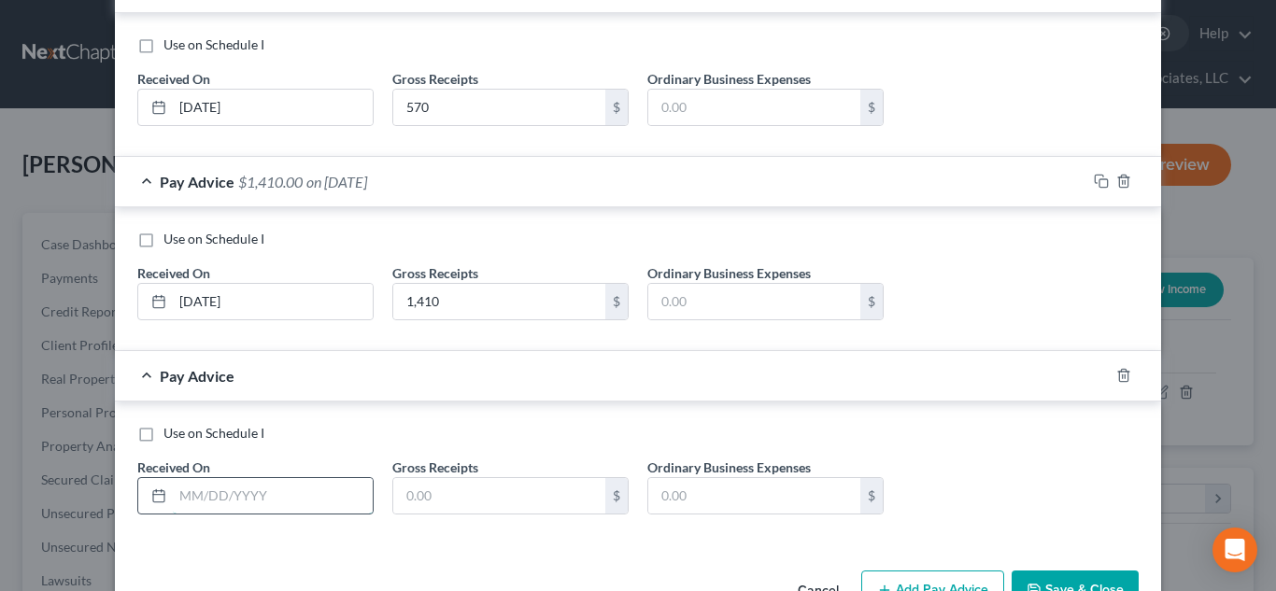
click at [264, 494] on input "text" at bounding box center [273, 496] width 200 height 36
type input "[DATE]"
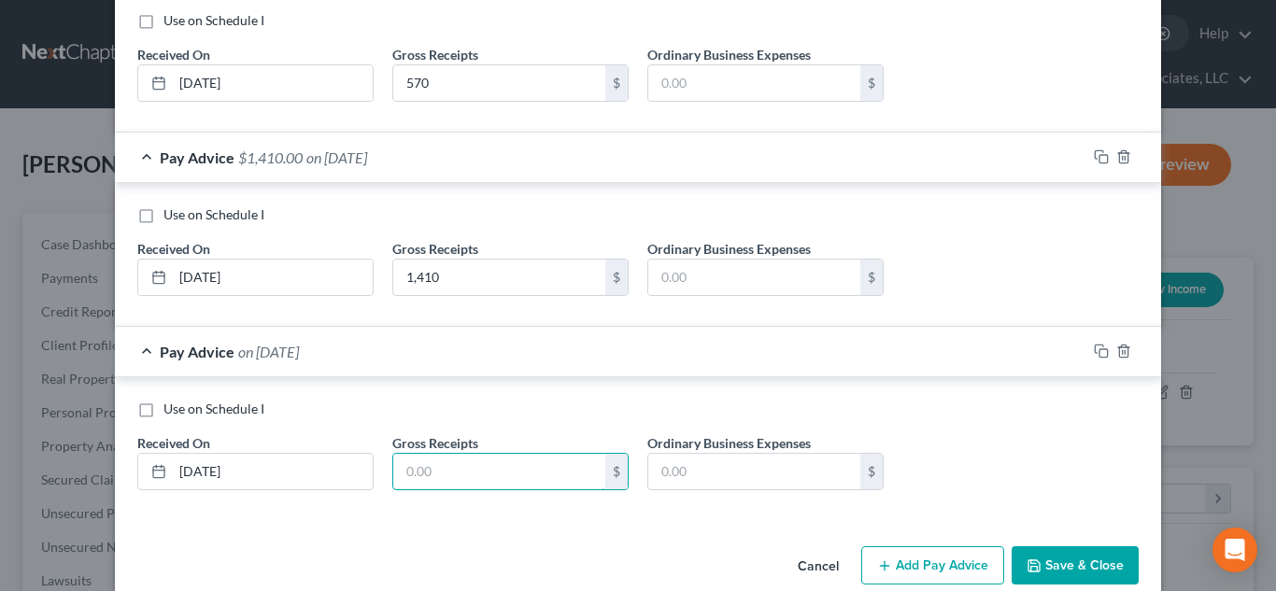
scroll to position [1304, 0]
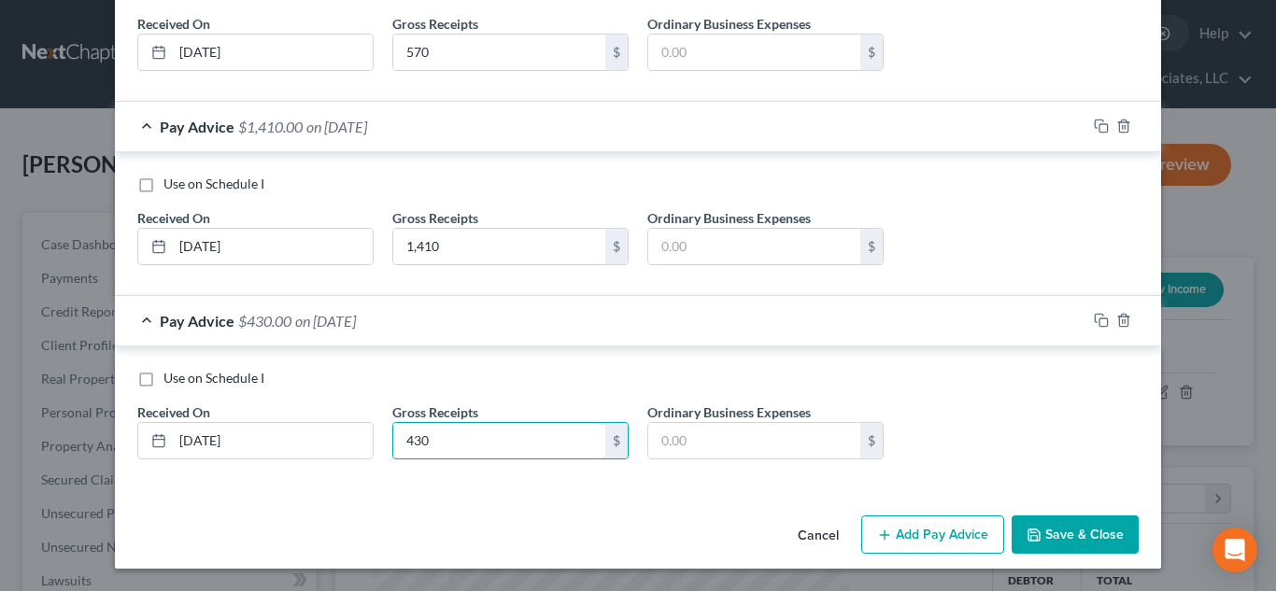
type input "430"
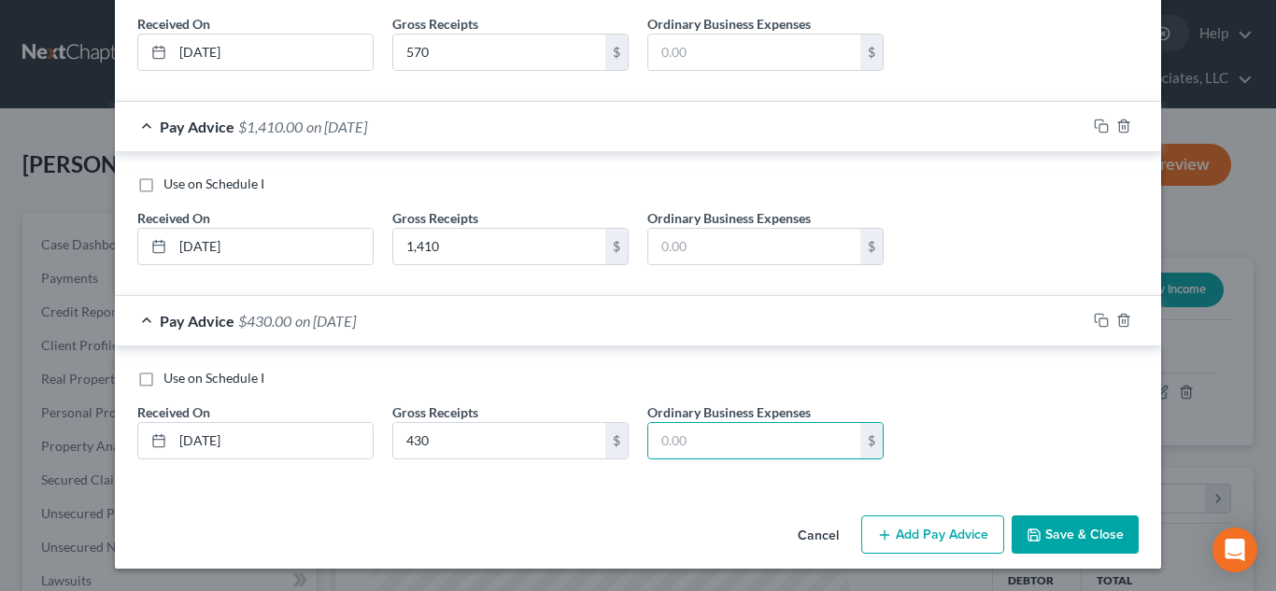
click at [1066, 537] on button "Save & Close" at bounding box center [1075, 535] width 127 height 39
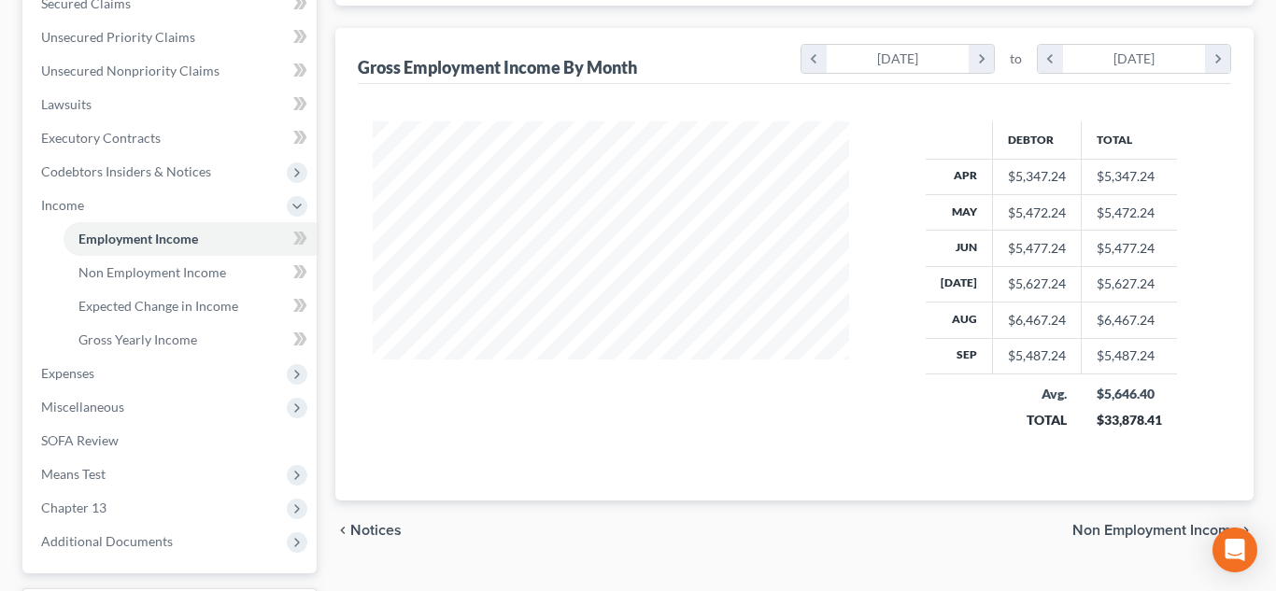
scroll to position [637, 0]
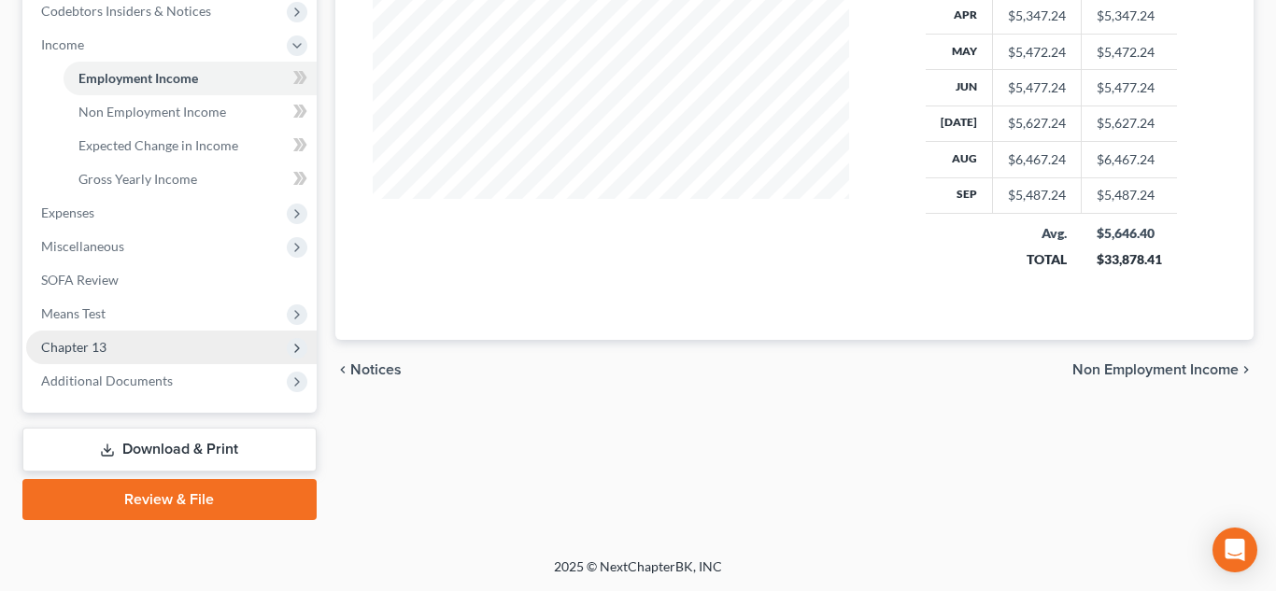
click at [145, 343] on span "Chapter 13" at bounding box center [171, 348] width 291 height 34
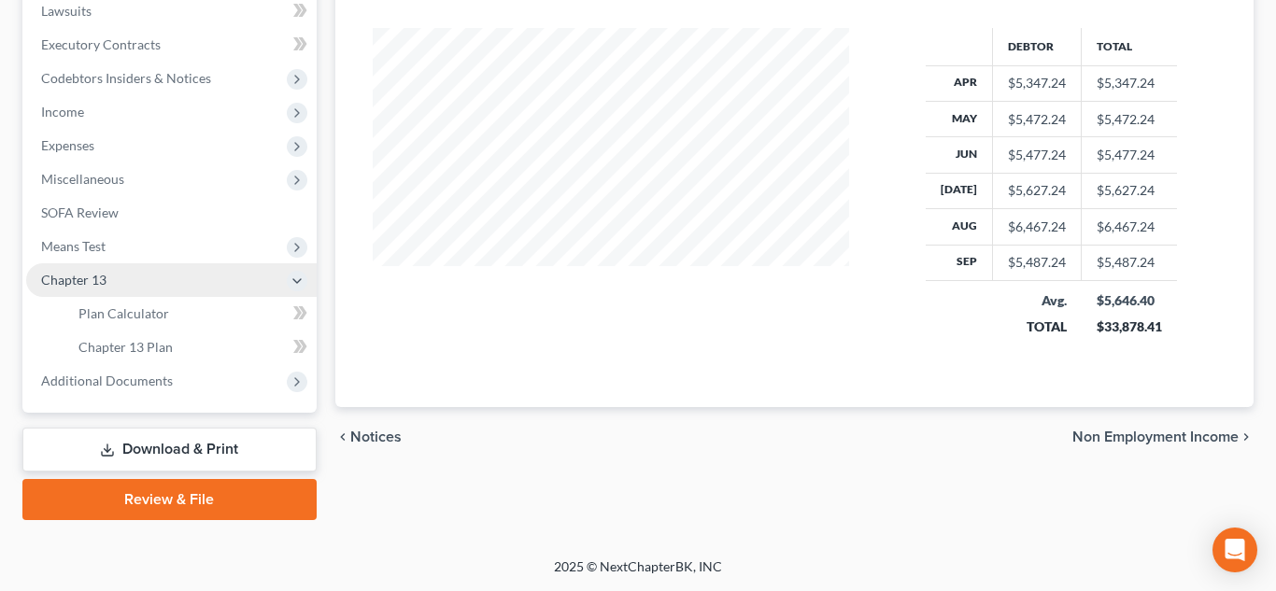
scroll to position [570, 0]
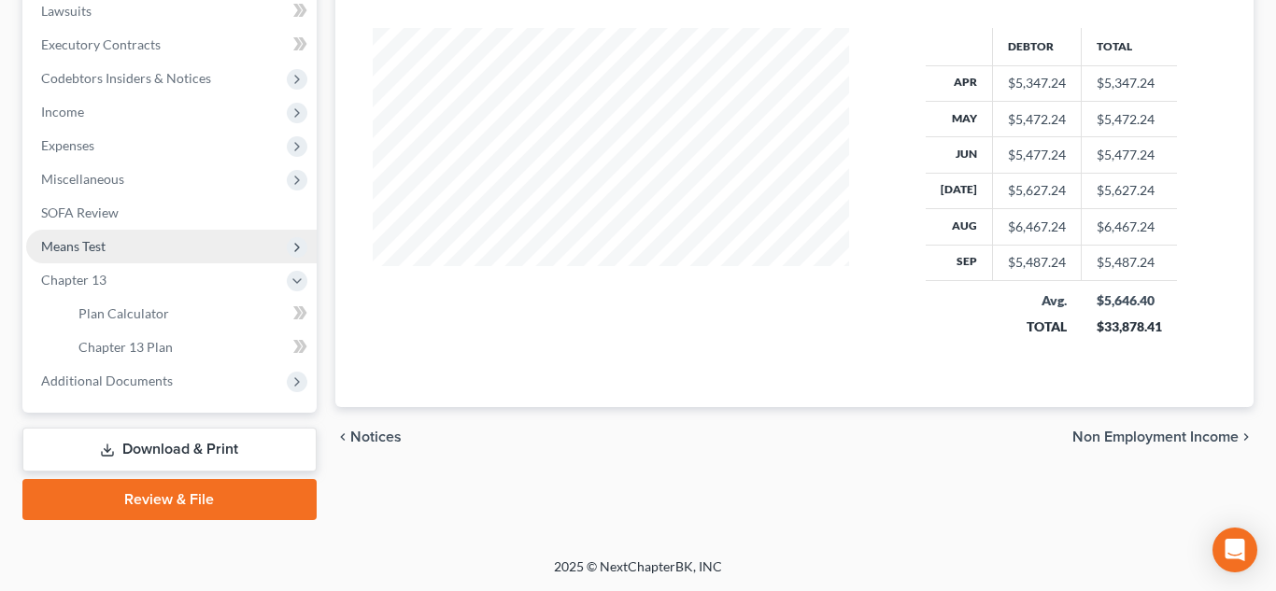
click at [78, 235] on span "Means Test" at bounding box center [171, 247] width 291 height 34
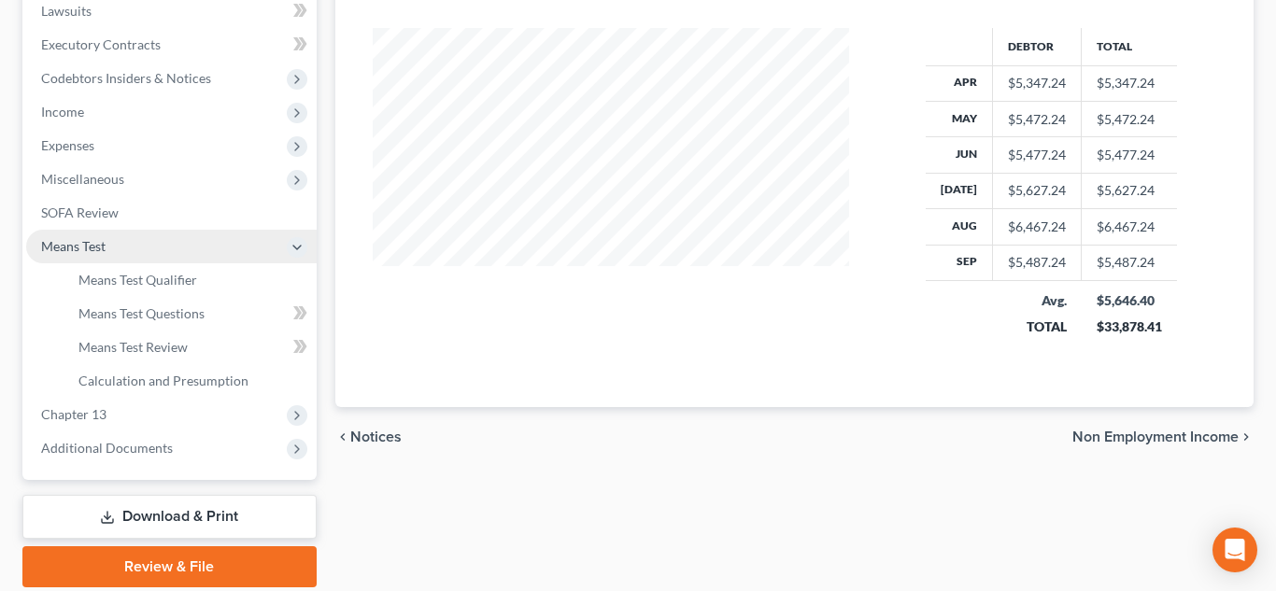
scroll to position [637, 0]
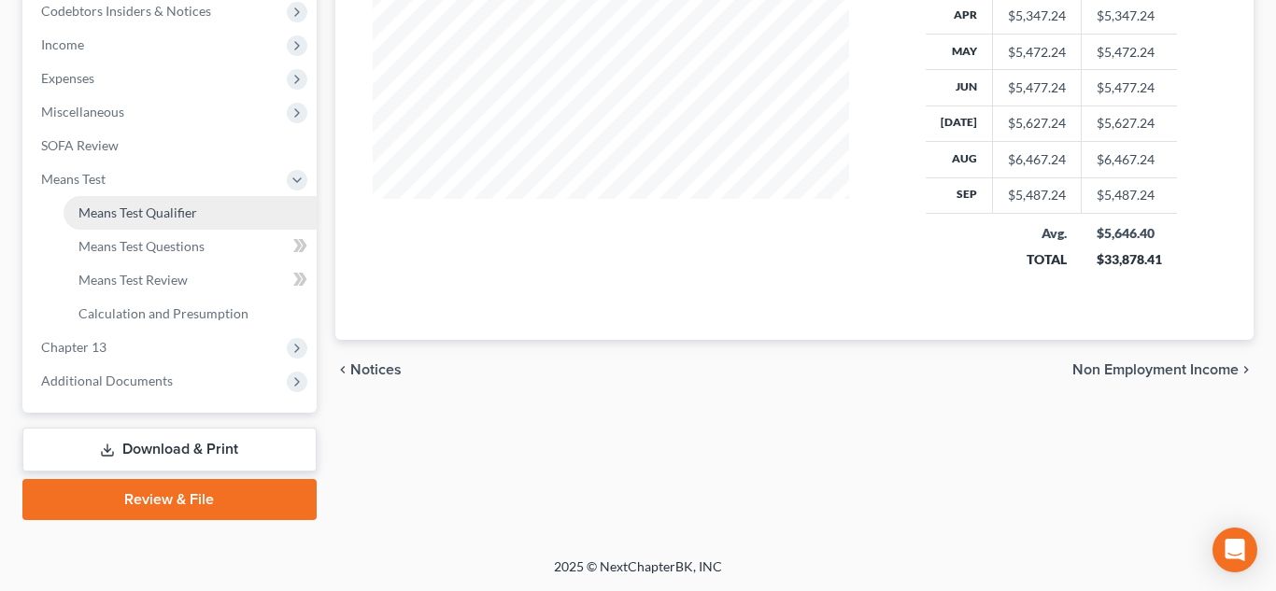
click at [152, 222] on link "Means Test Qualifier" at bounding box center [190, 213] width 253 height 34
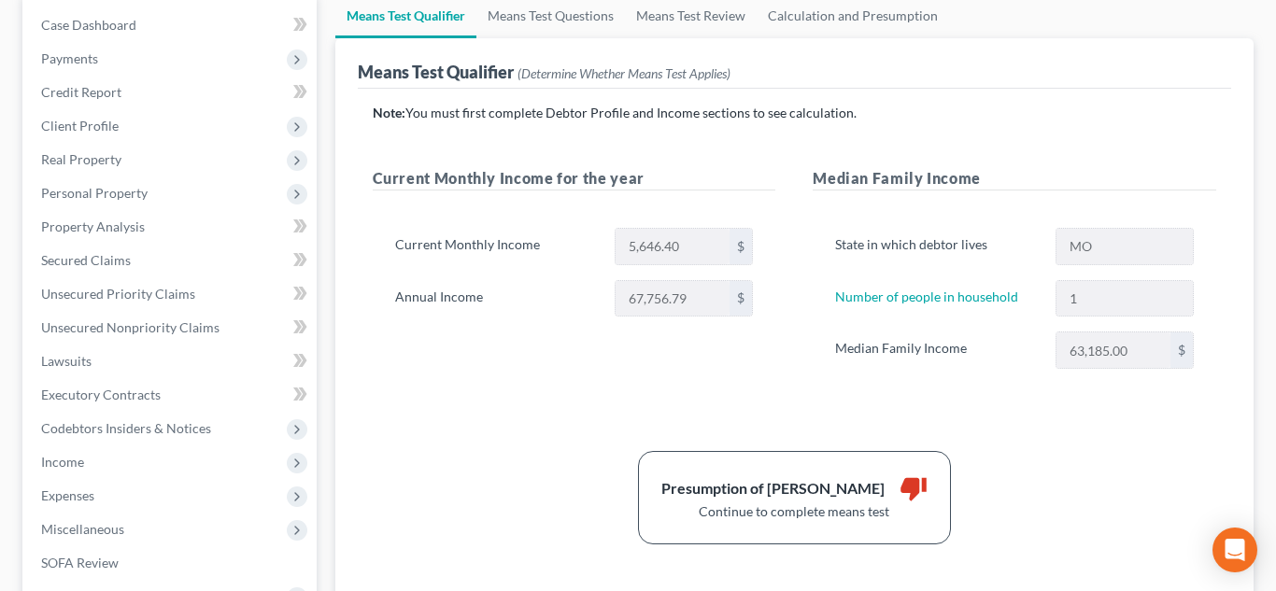
scroll to position [223, 0]
